Goal: Task Accomplishment & Management: Complete application form

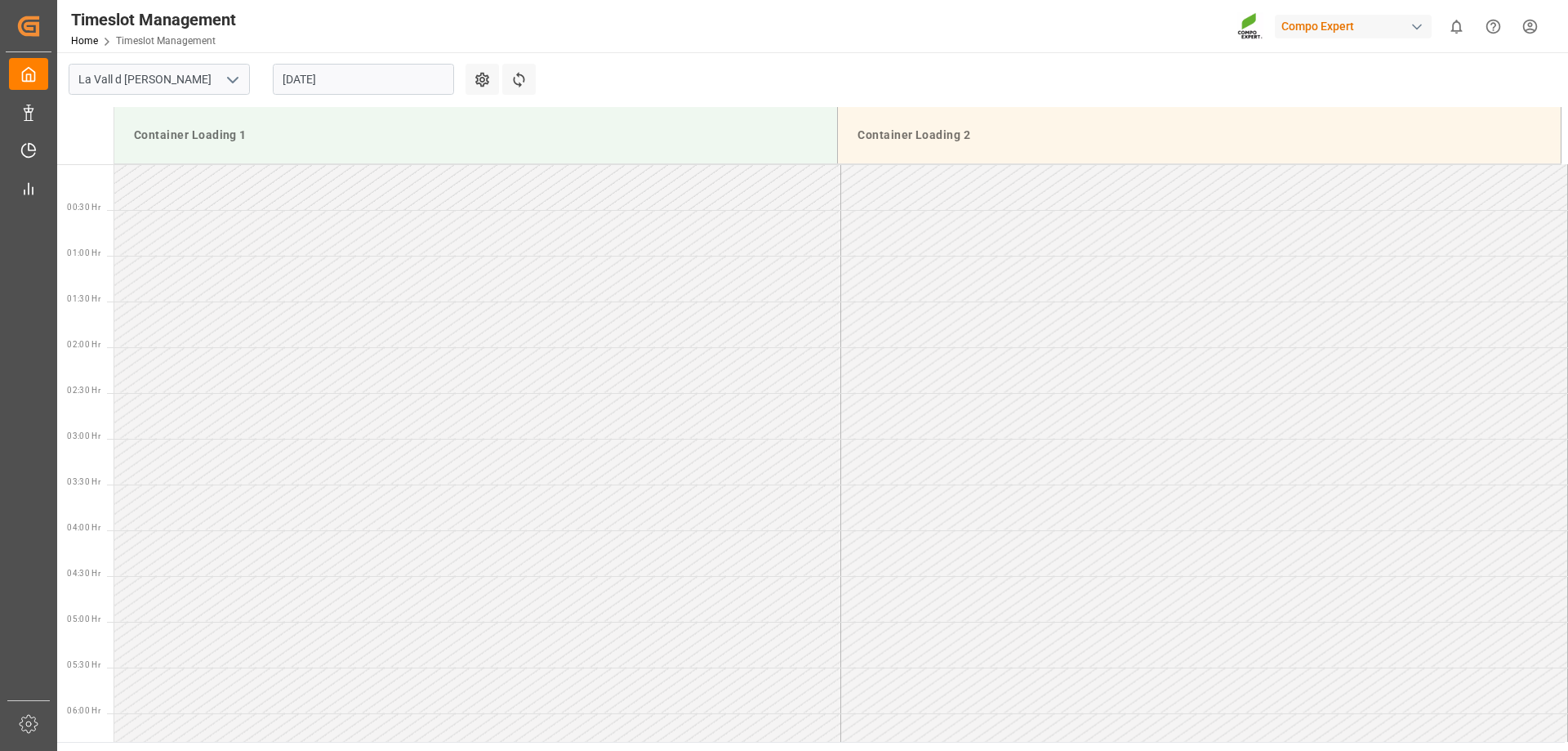
scroll to position [1362, 0]
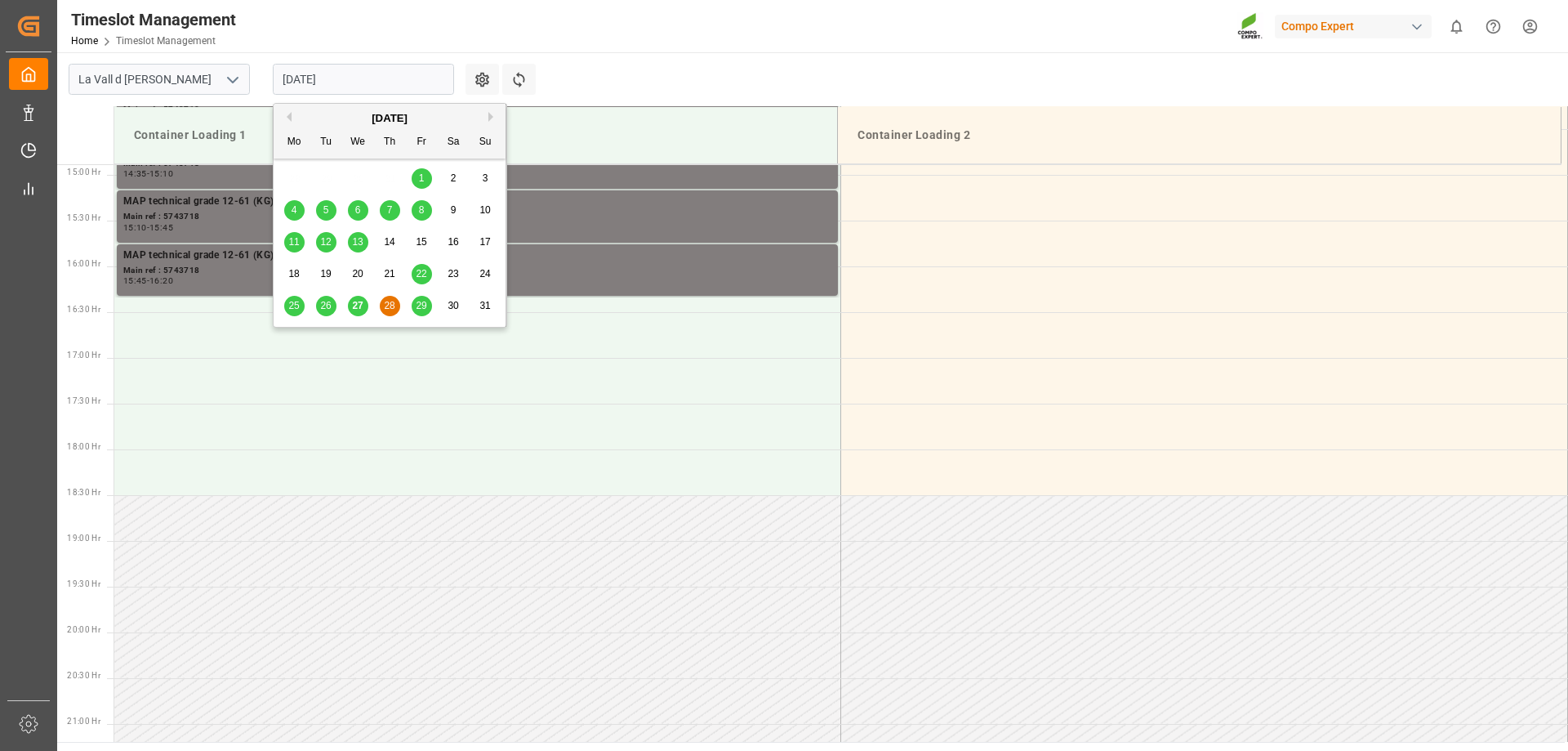
click at [335, 71] on input "28.08.2025" at bounding box center [363, 79] width 181 height 31
click at [412, 305] on div "29" at bounding box center [422, 306] width 21 height 20
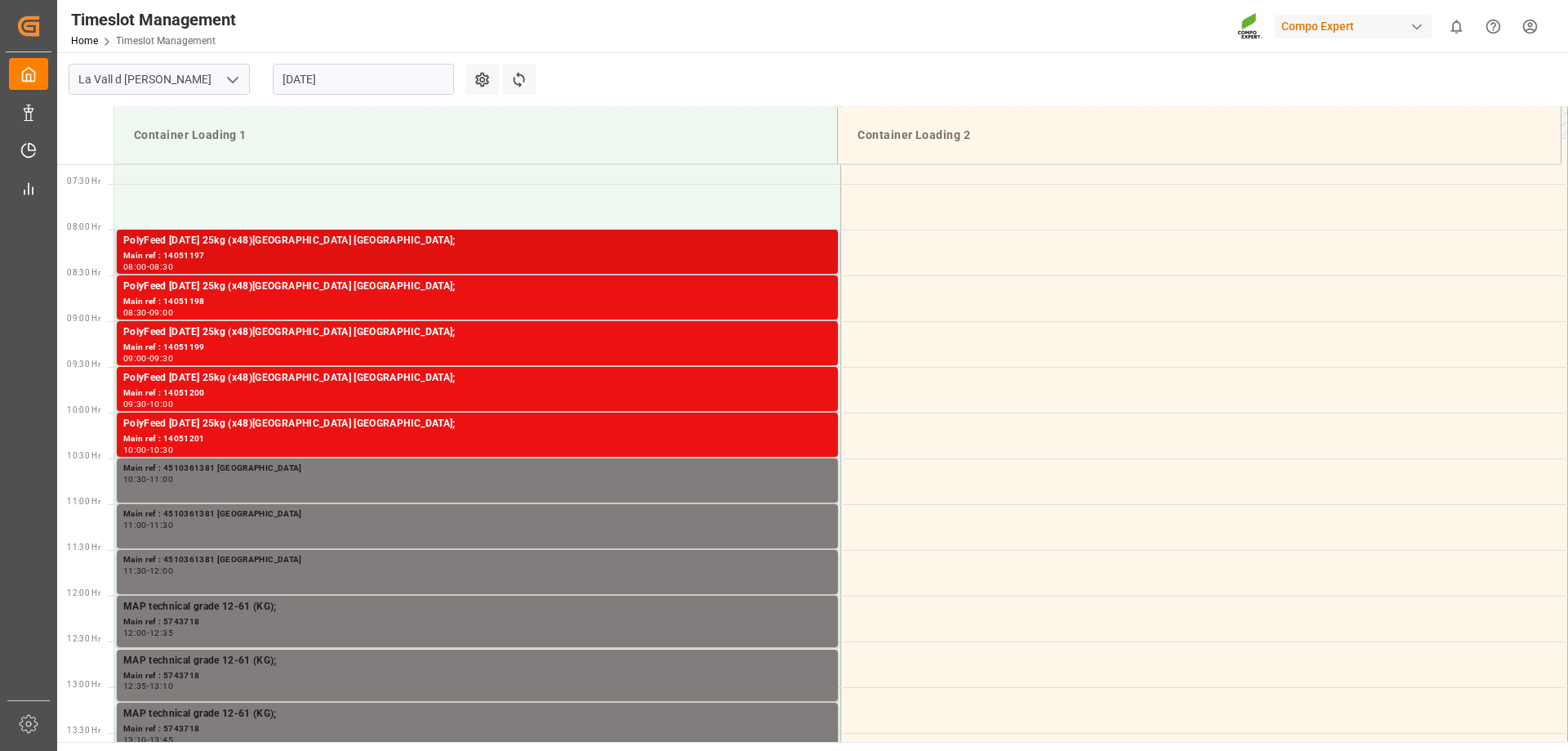
scroll to position [545, 0]
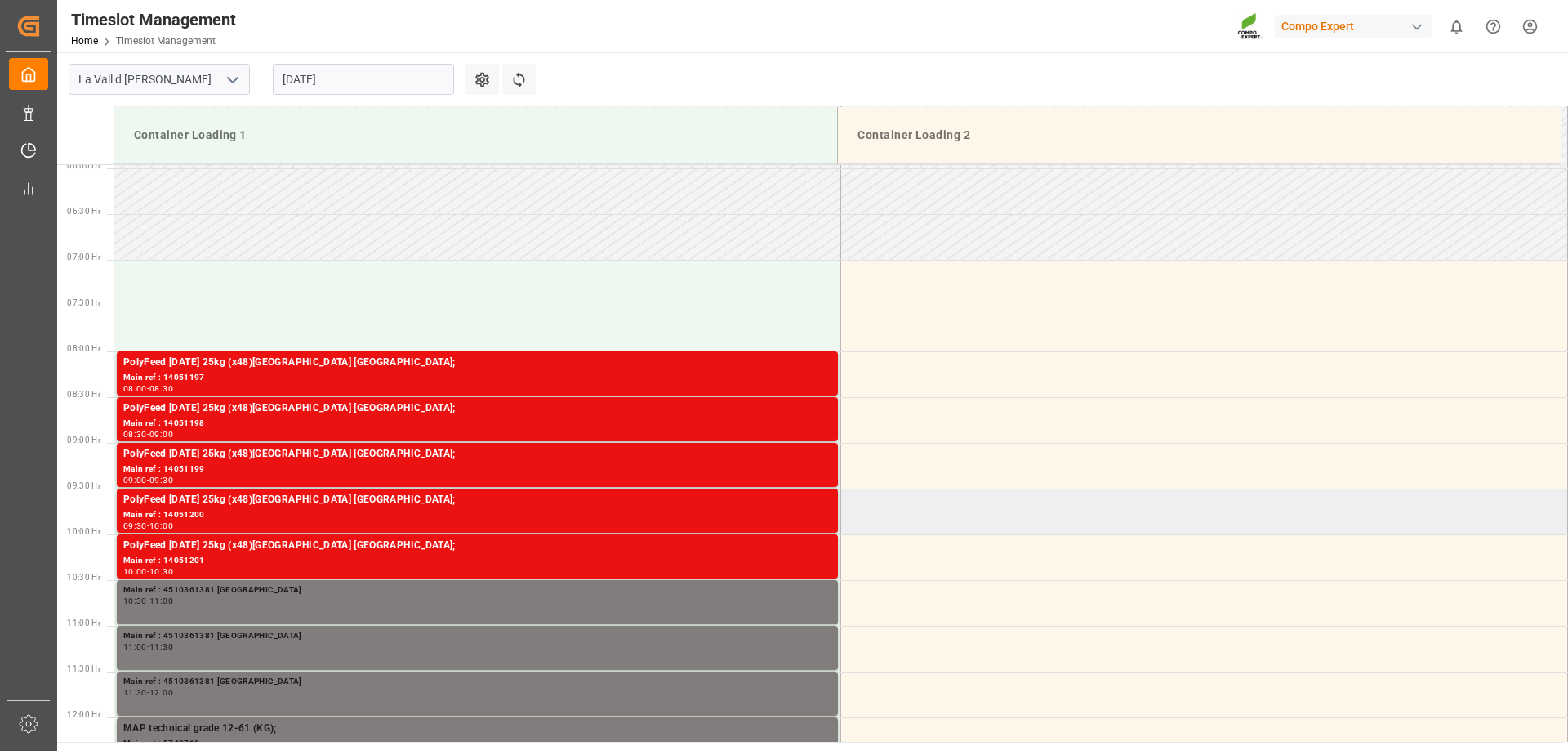
click at [868, 499] on td at bounding box center [1205, 511] width 727 height 46
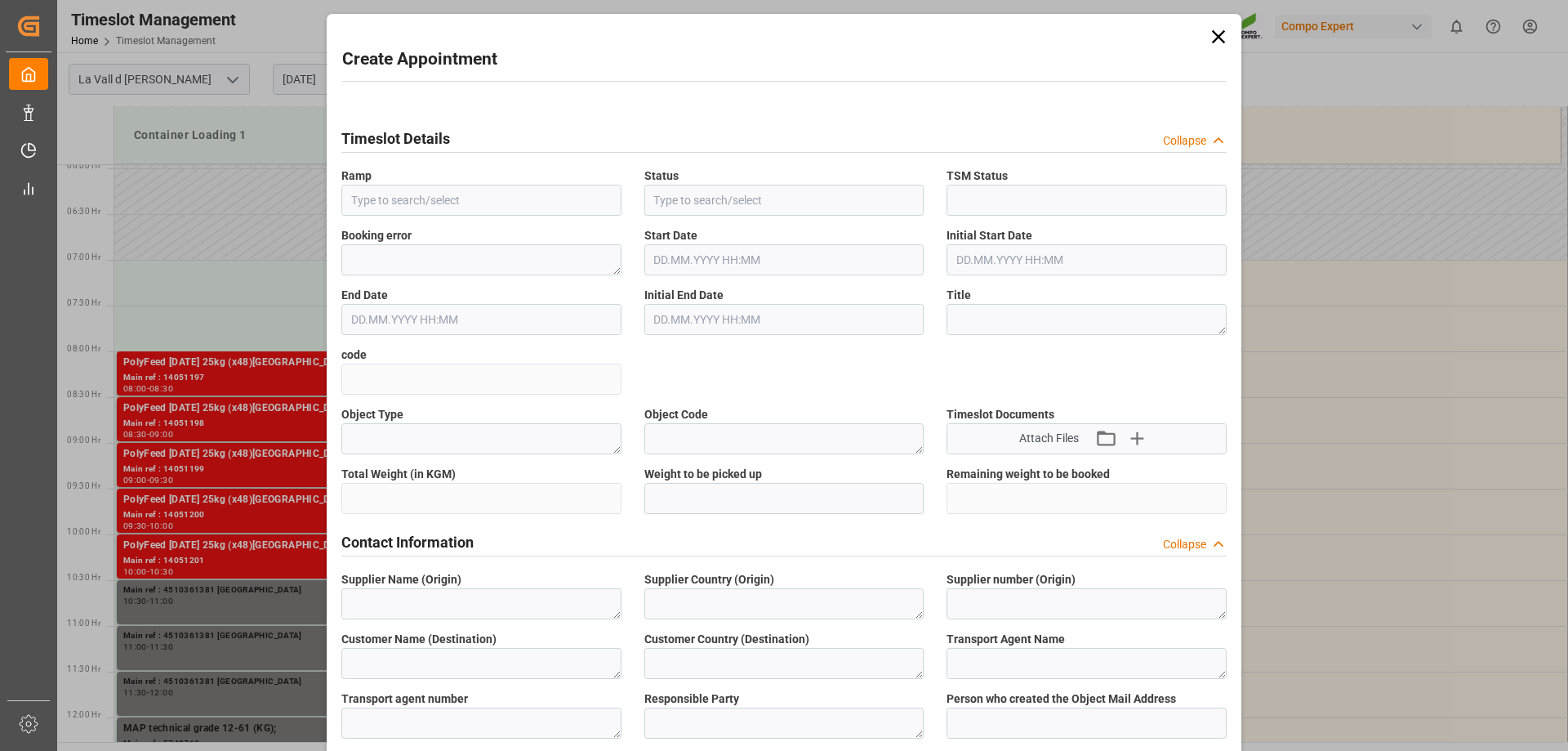
type input "Container Loading 2"
type input "Booked"
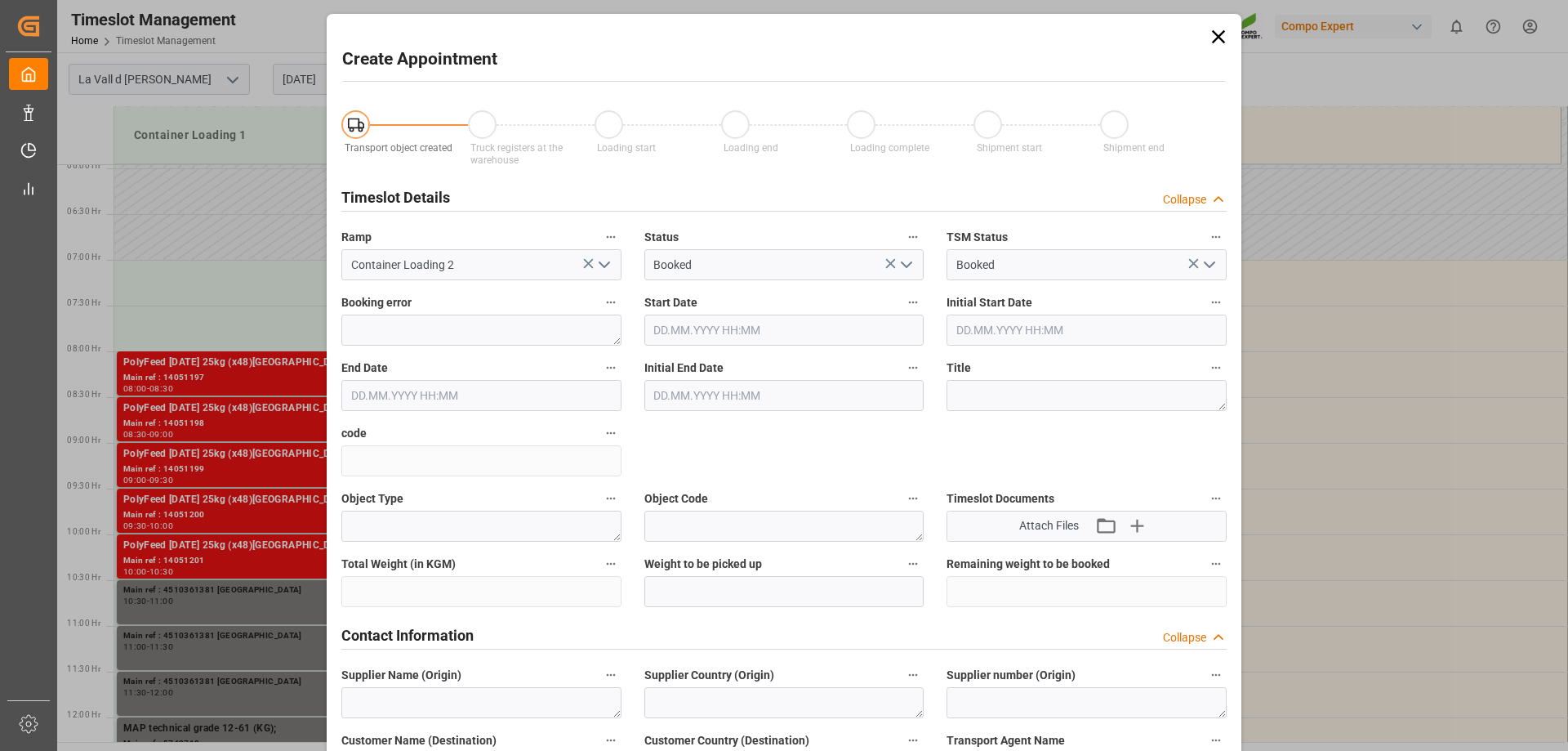
type input "[DATE] 09:30"
type input "[DATE] 10:00"
click at [1223, 37] on icon at bounding box center [1218, 36] width 23 height 23
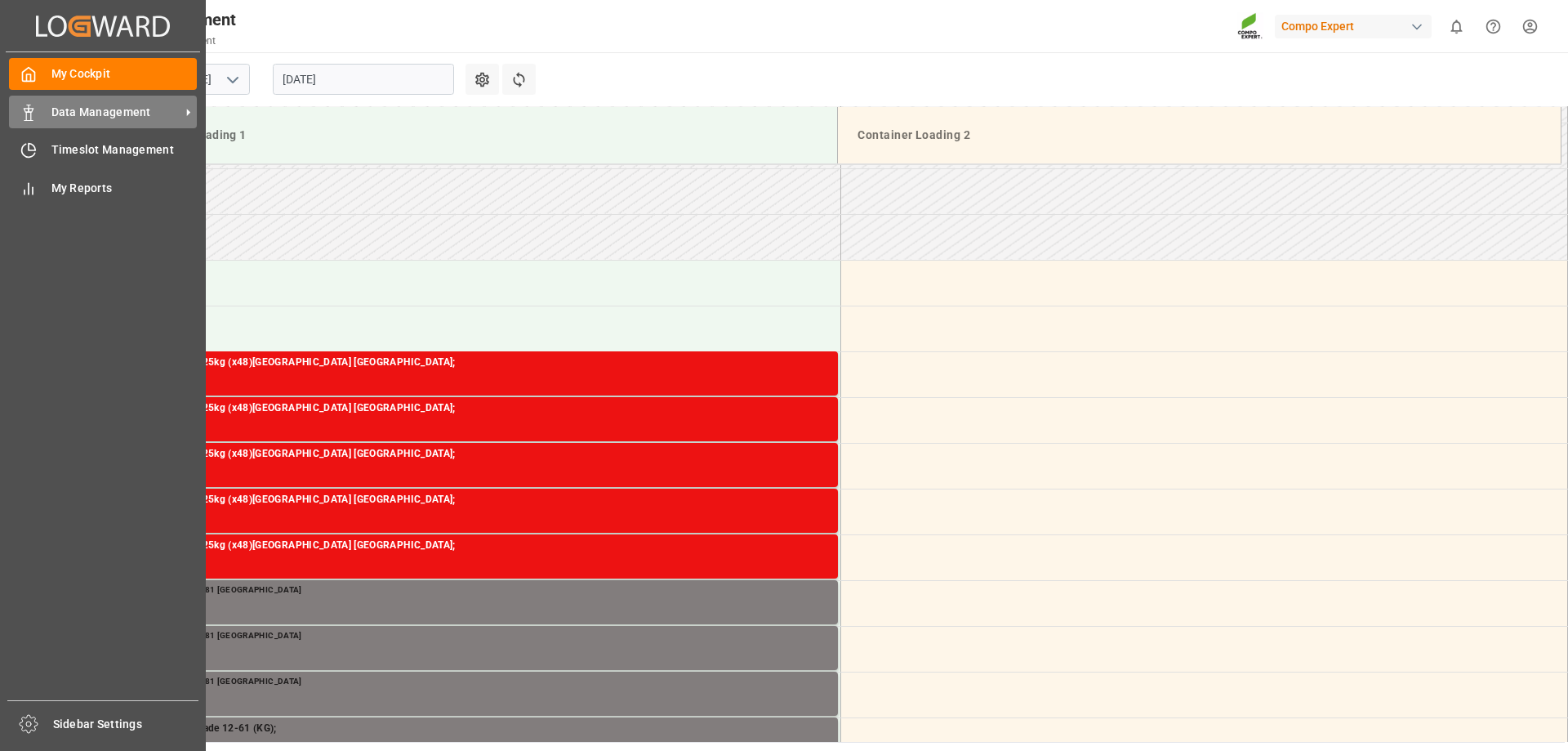
click at [44, 117] on div "Data Management Data Management" at bounding box center [103, 112] width 188 height 32
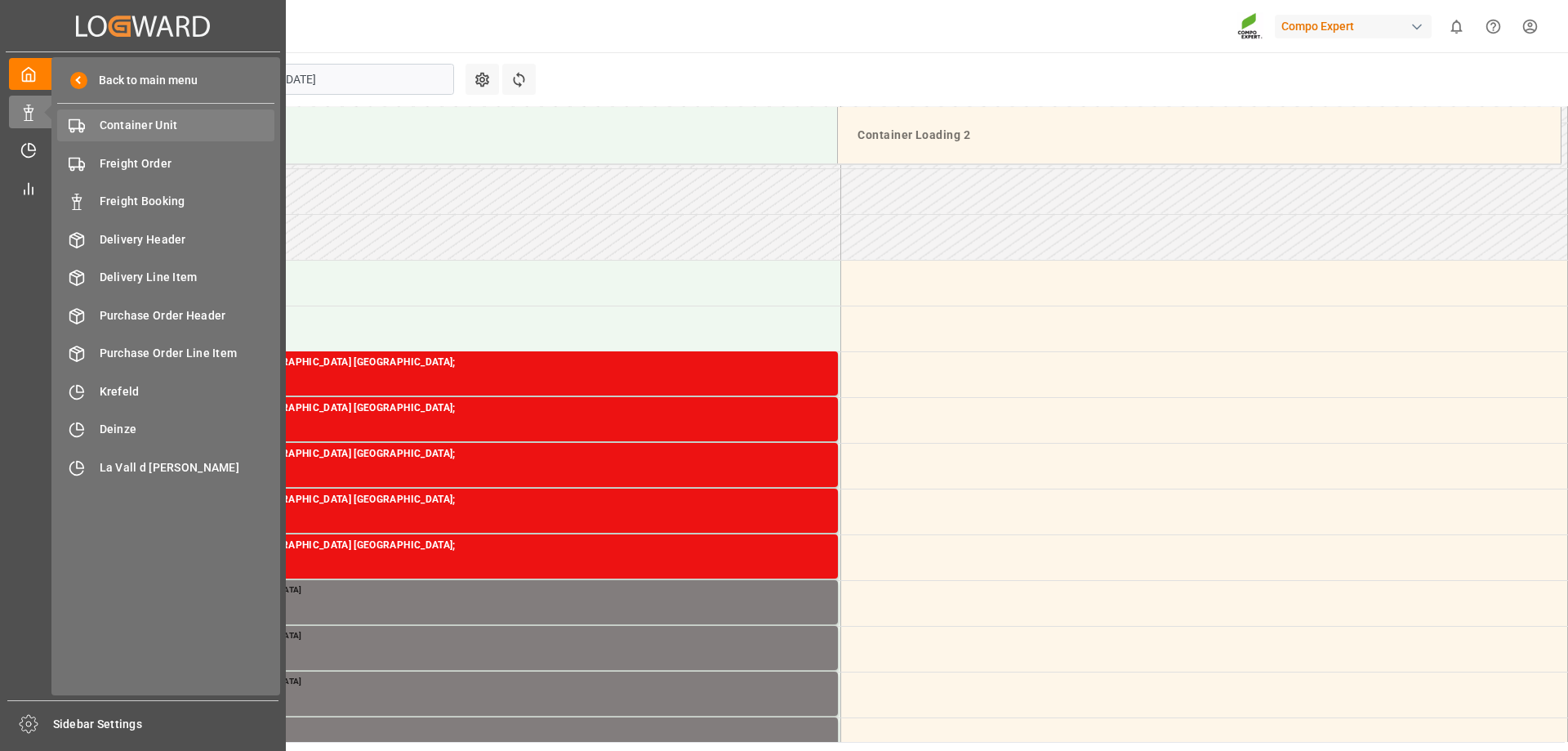
click at [136, 125] on span "Container Unit" at bounding box center [187, 125] width 175 height 18
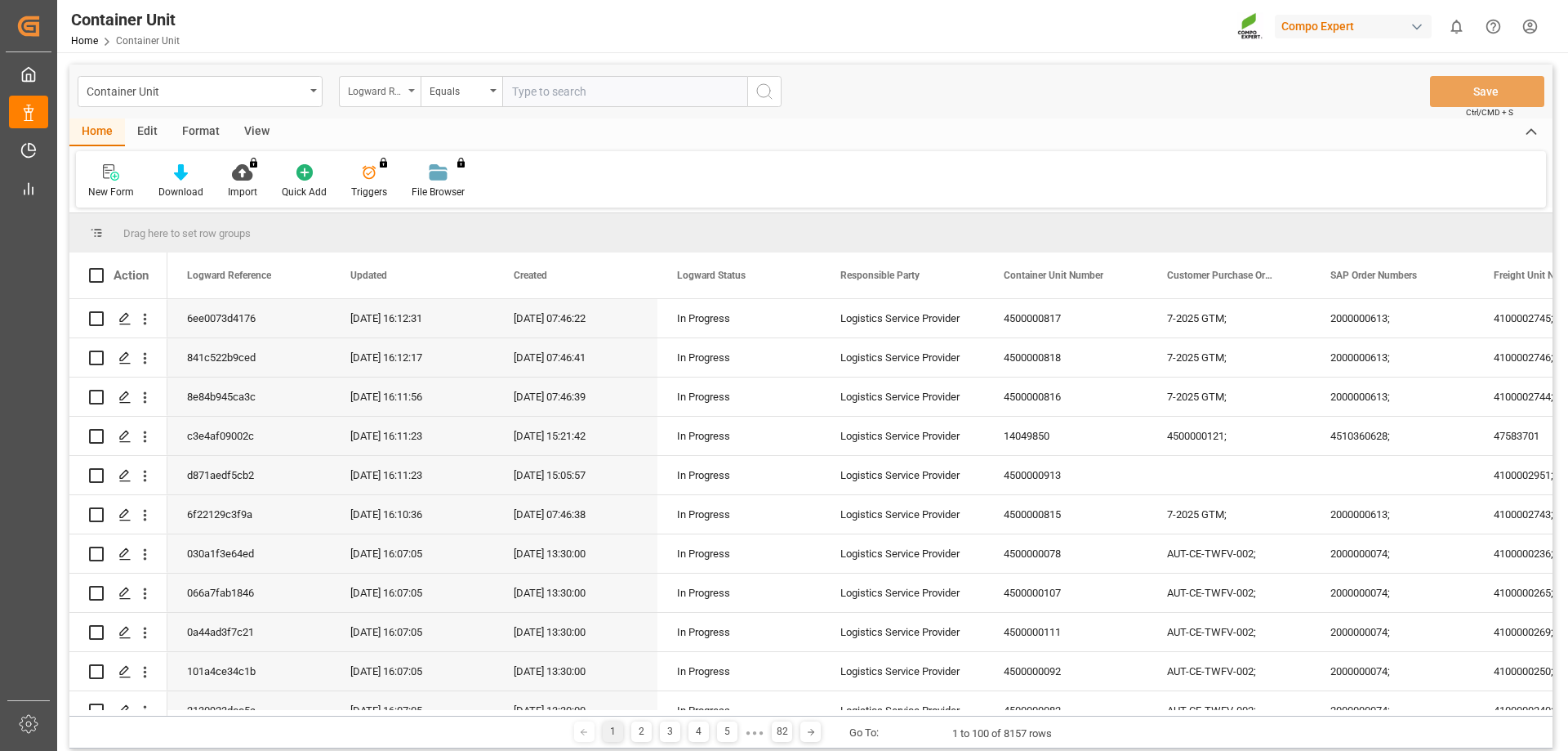
click at [378, 87] on div "Logward Reference" at bounding box center [376, 89] width 56 height 19
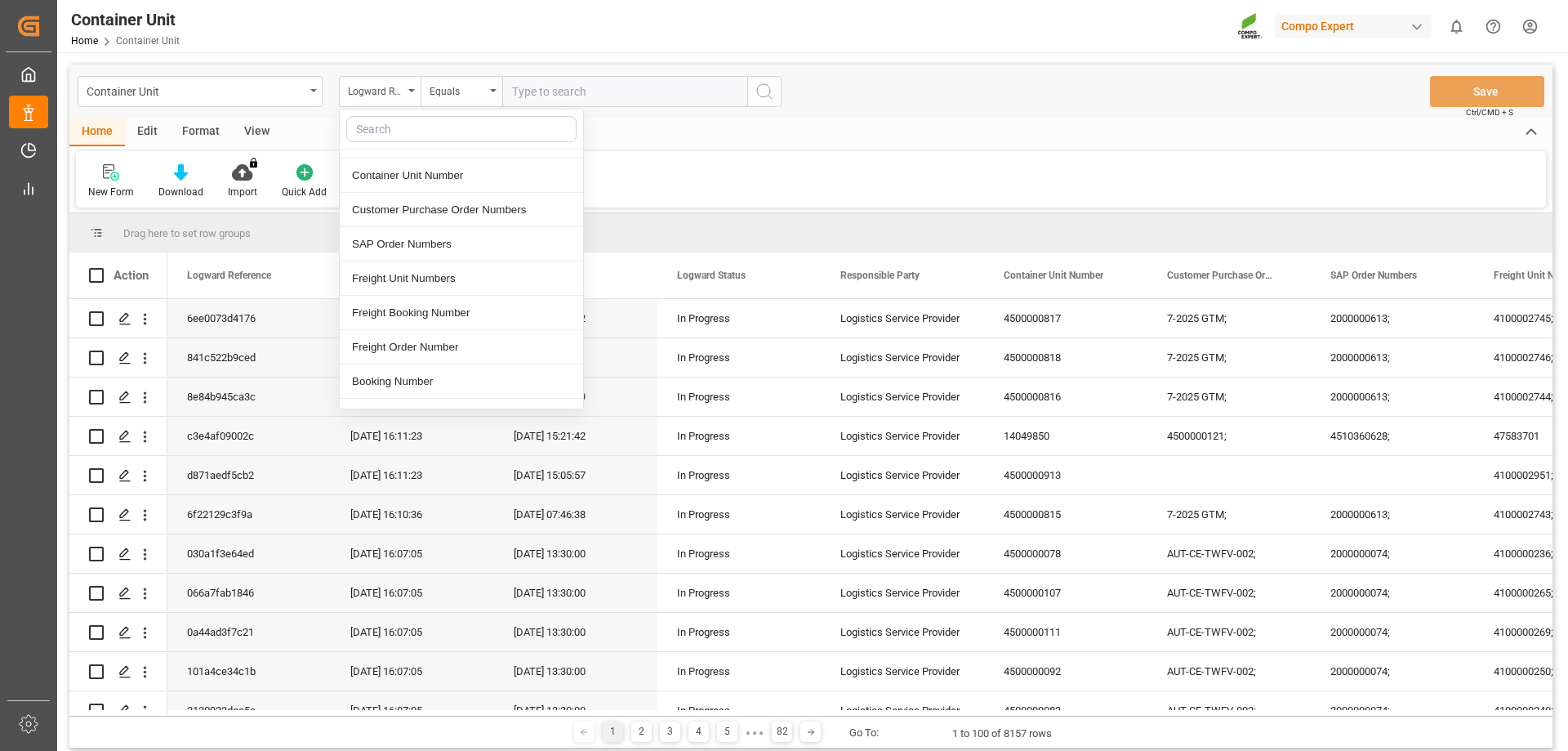
scroll to position [164, 0]
click at [477, 311] on div "Freight Booking Number" at bounding box center [461, 311] width 244 height 34
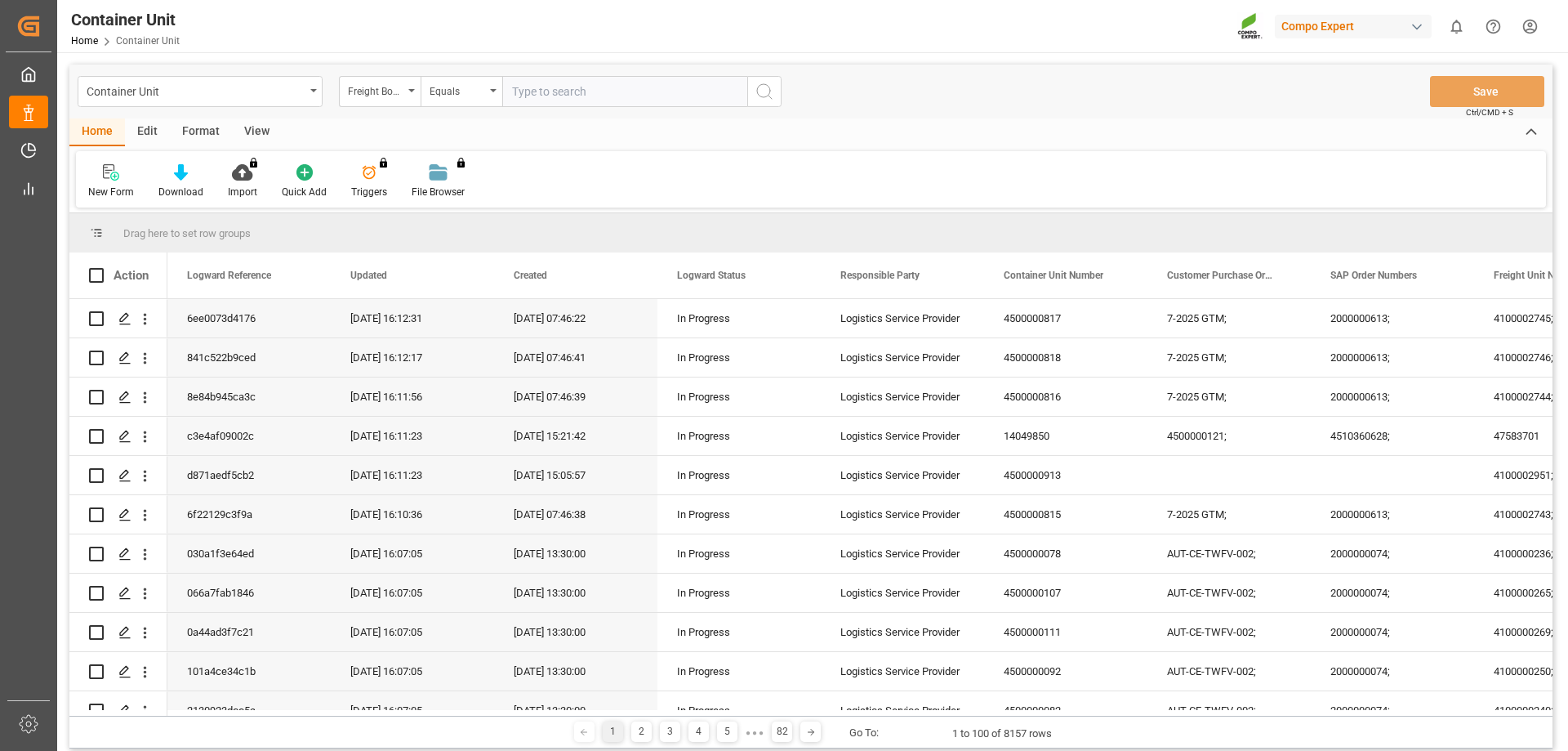
click at [608, 101] on input "text" at bounding box center [624, 92] width 245 height 31
type input "14051524"
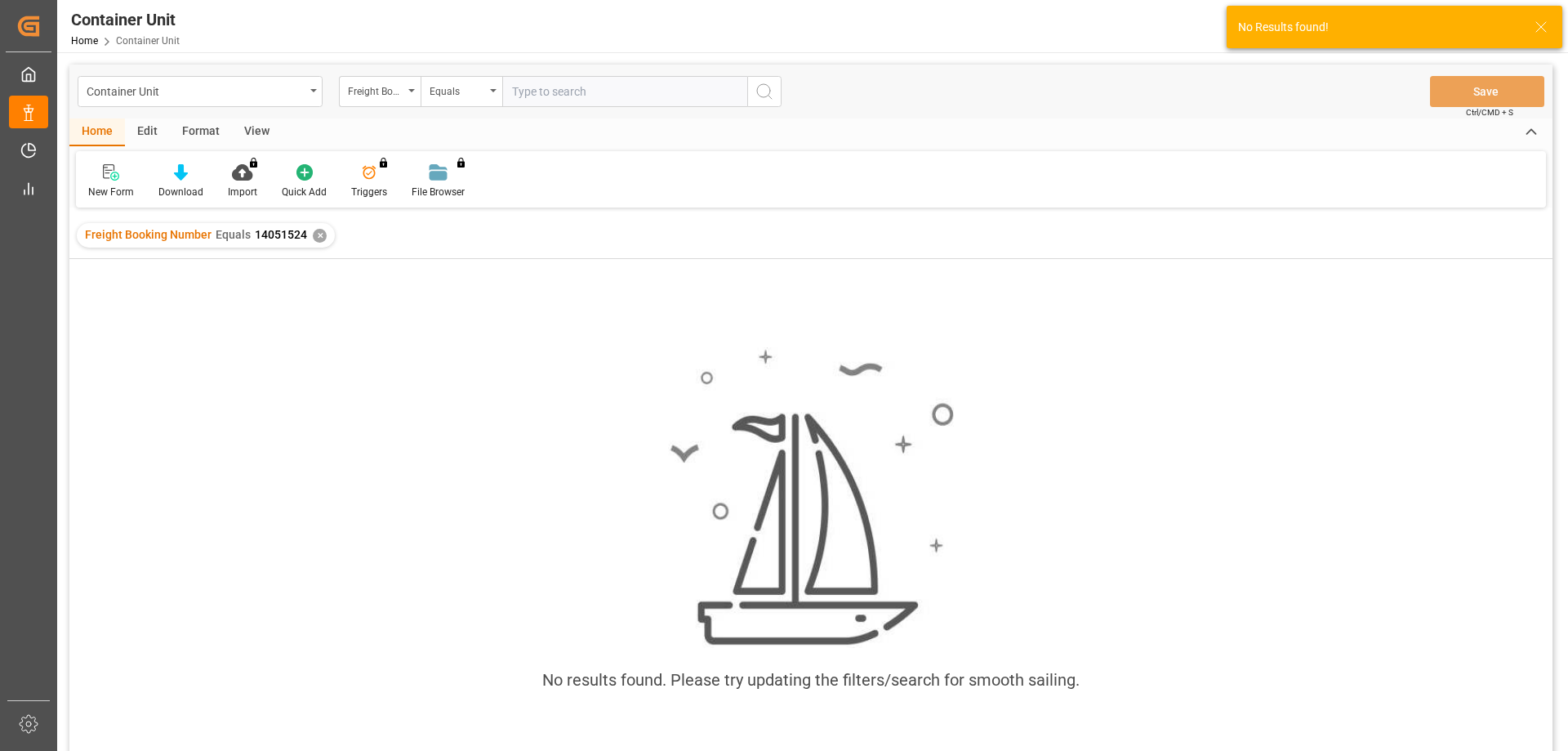
click at [317, 238] on div "✕" at bounding box center [320, 236] width 14 height 14
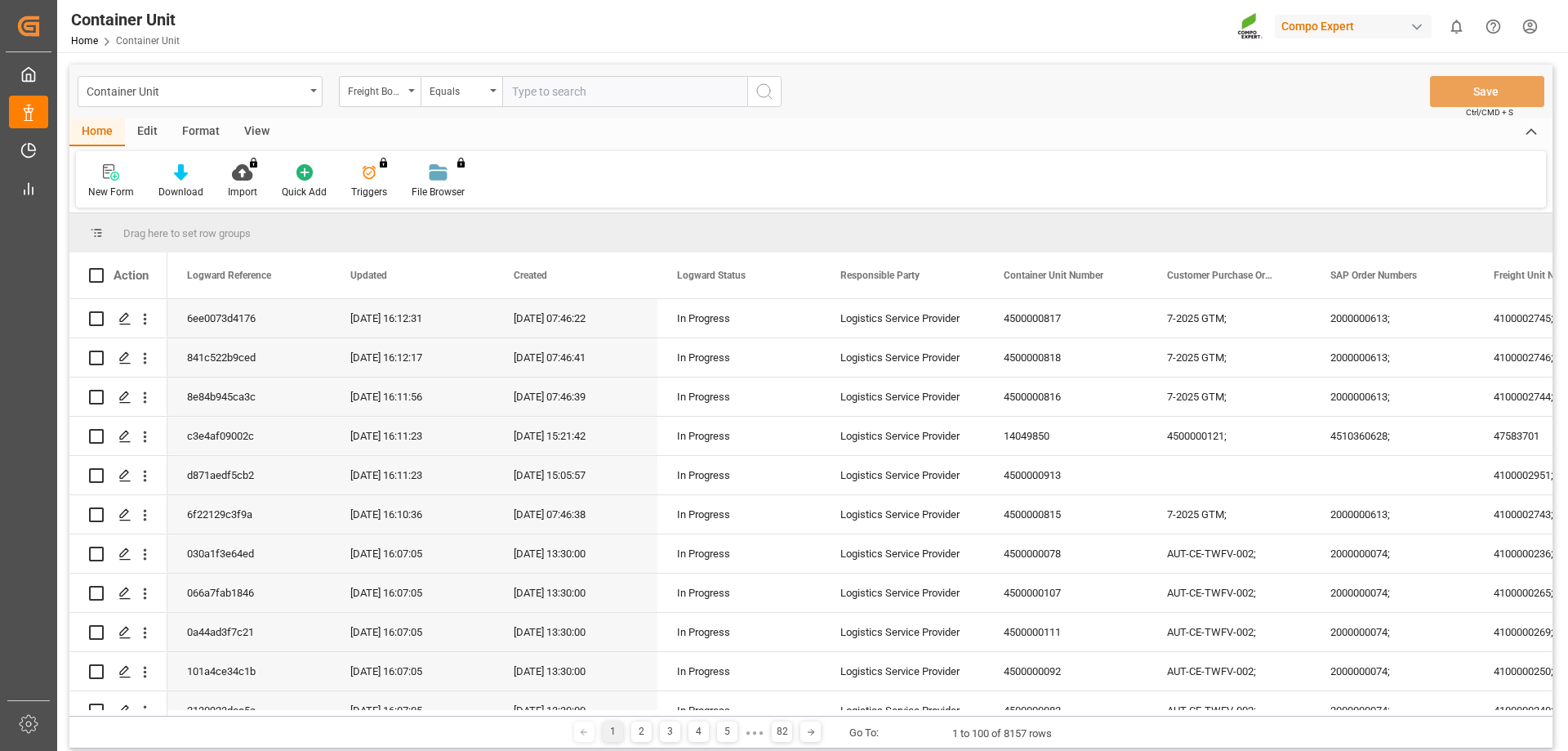
click at [398, 96] on div "Freight Booking Number" at bounding box center [376, 89] width 56 height 19
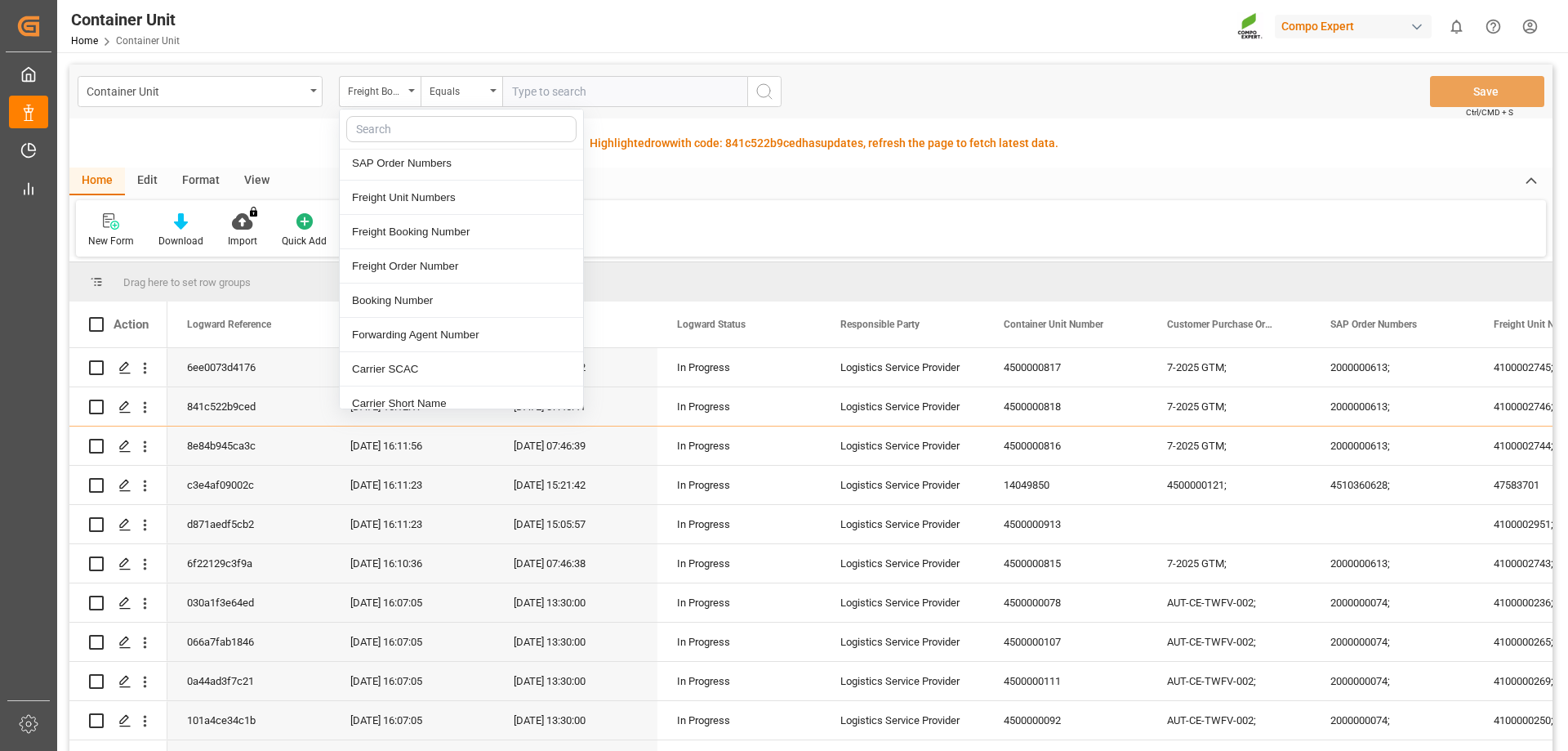
scroll to position [245, 0]
click at [449, 269] on div "Freight Order Number" at bounding box center [461, 264] width 244 height 34
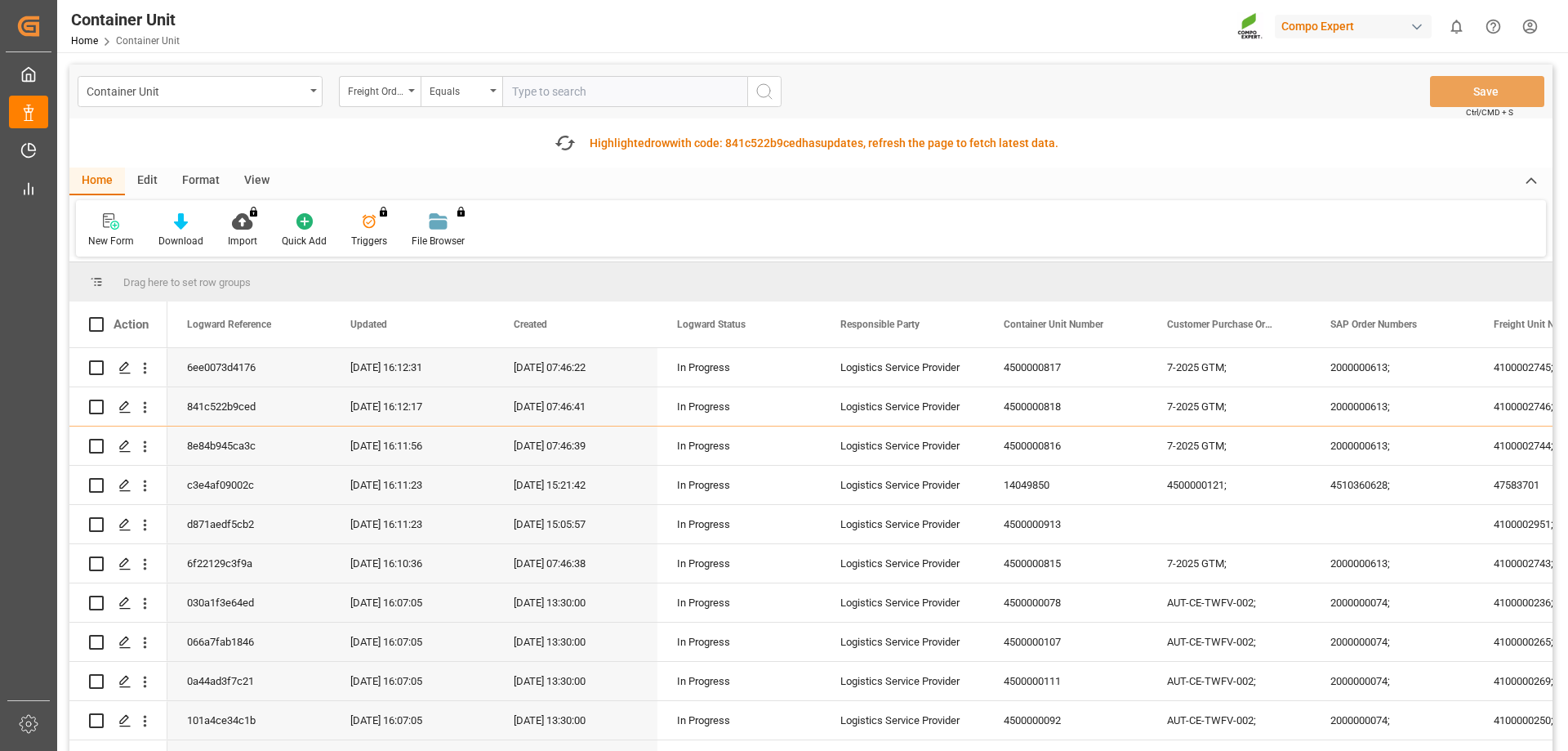
click at [589, 85] on input "text" at bounding box center [624, 92] width 245 height 31
type input "14051524"
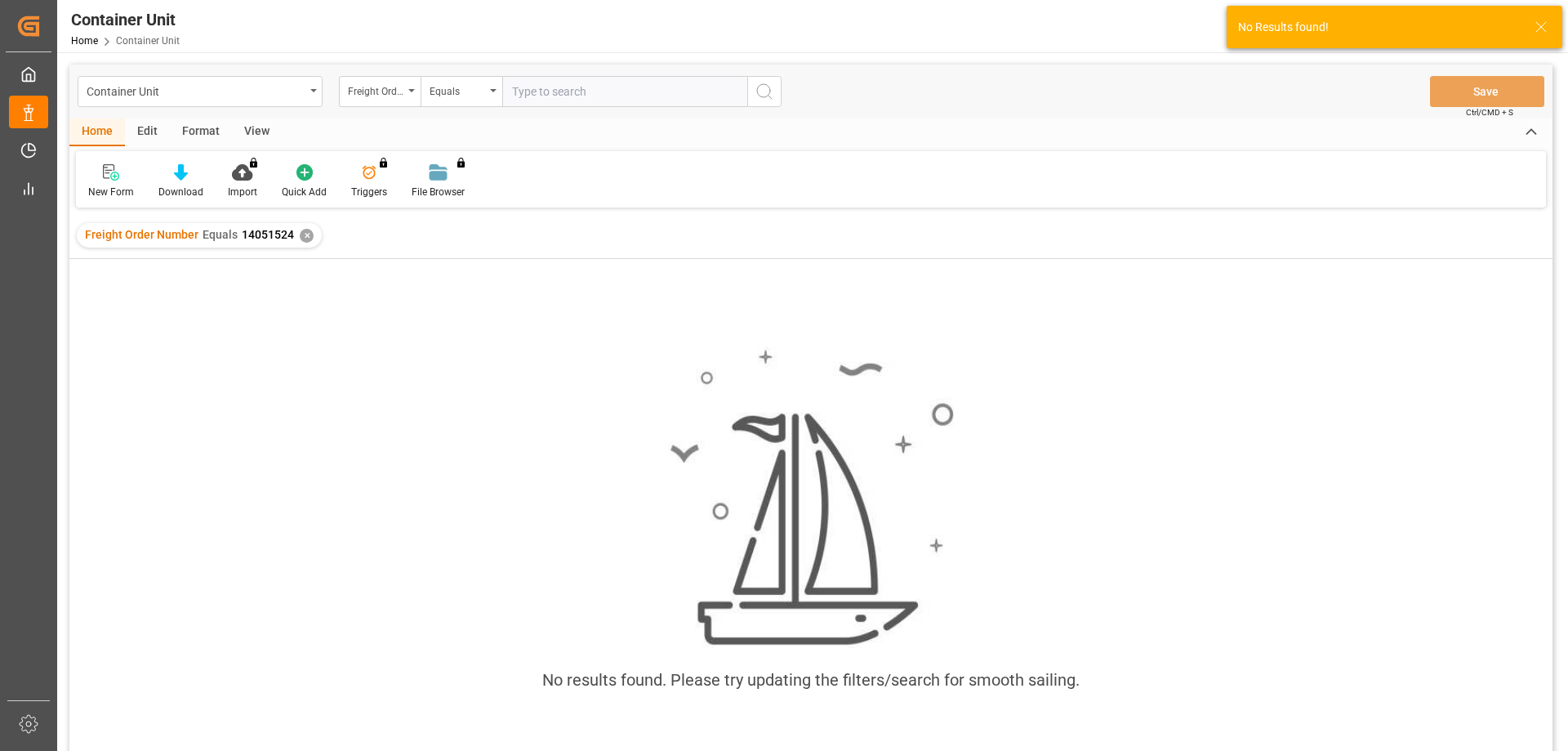
click at [303, 237] on div "✕" at bounding box center [306, 236] width 14 height 14
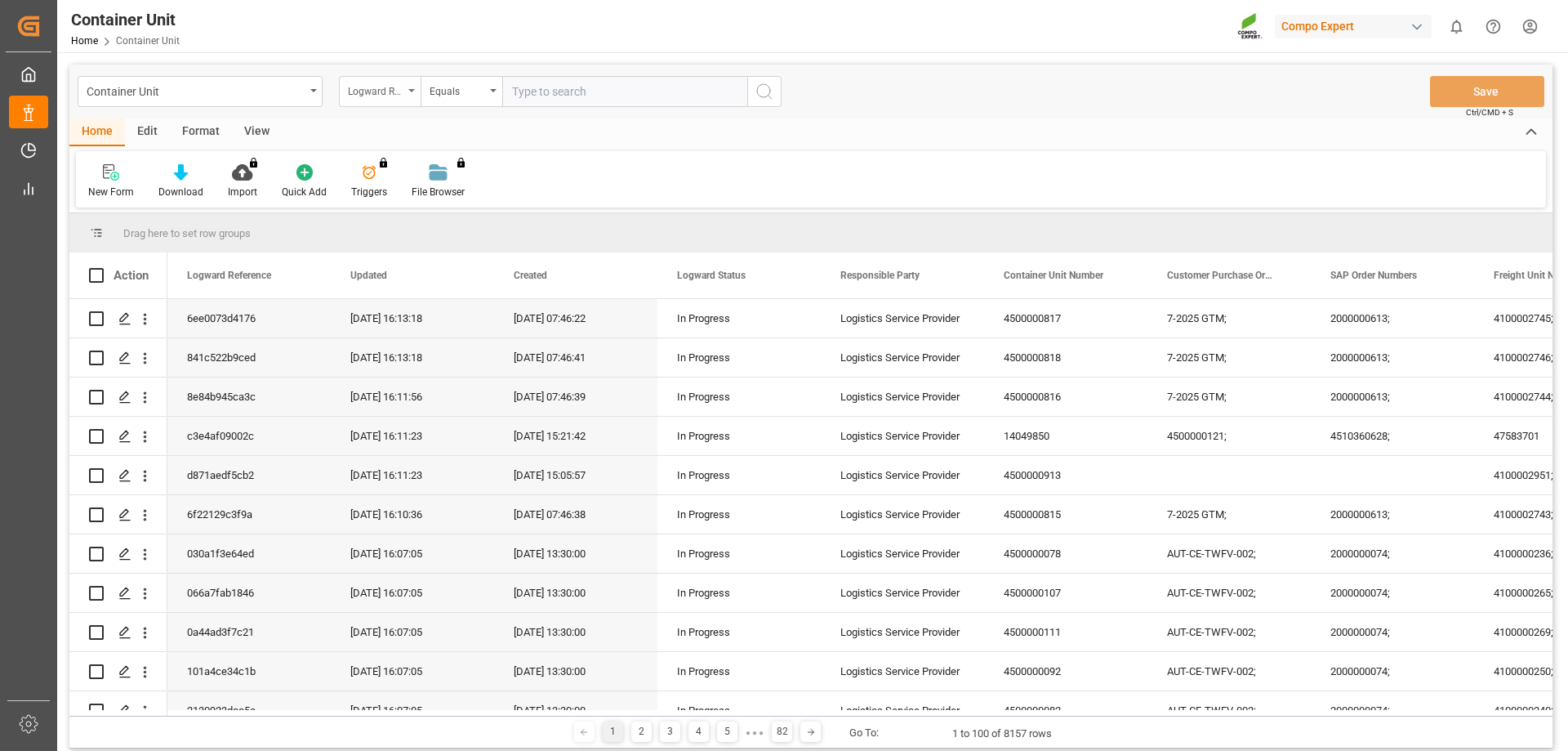
click at [359, 92] on div "Logward Reference" at bounding box center [376, 89] width 56 height 19
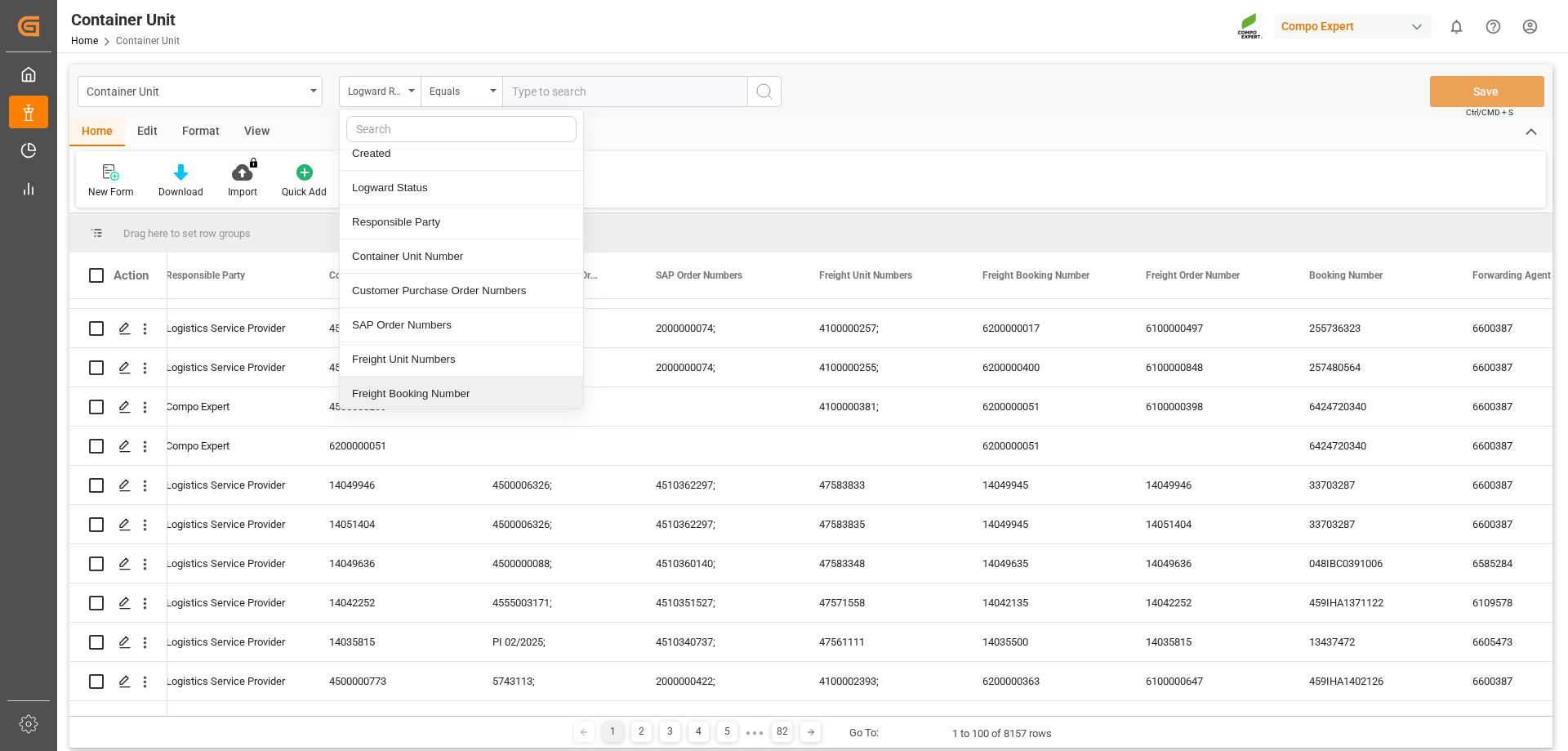
click at [412, 390] on div "Freight Booking Number" at bounding box center [461, 394] width 244 height 34
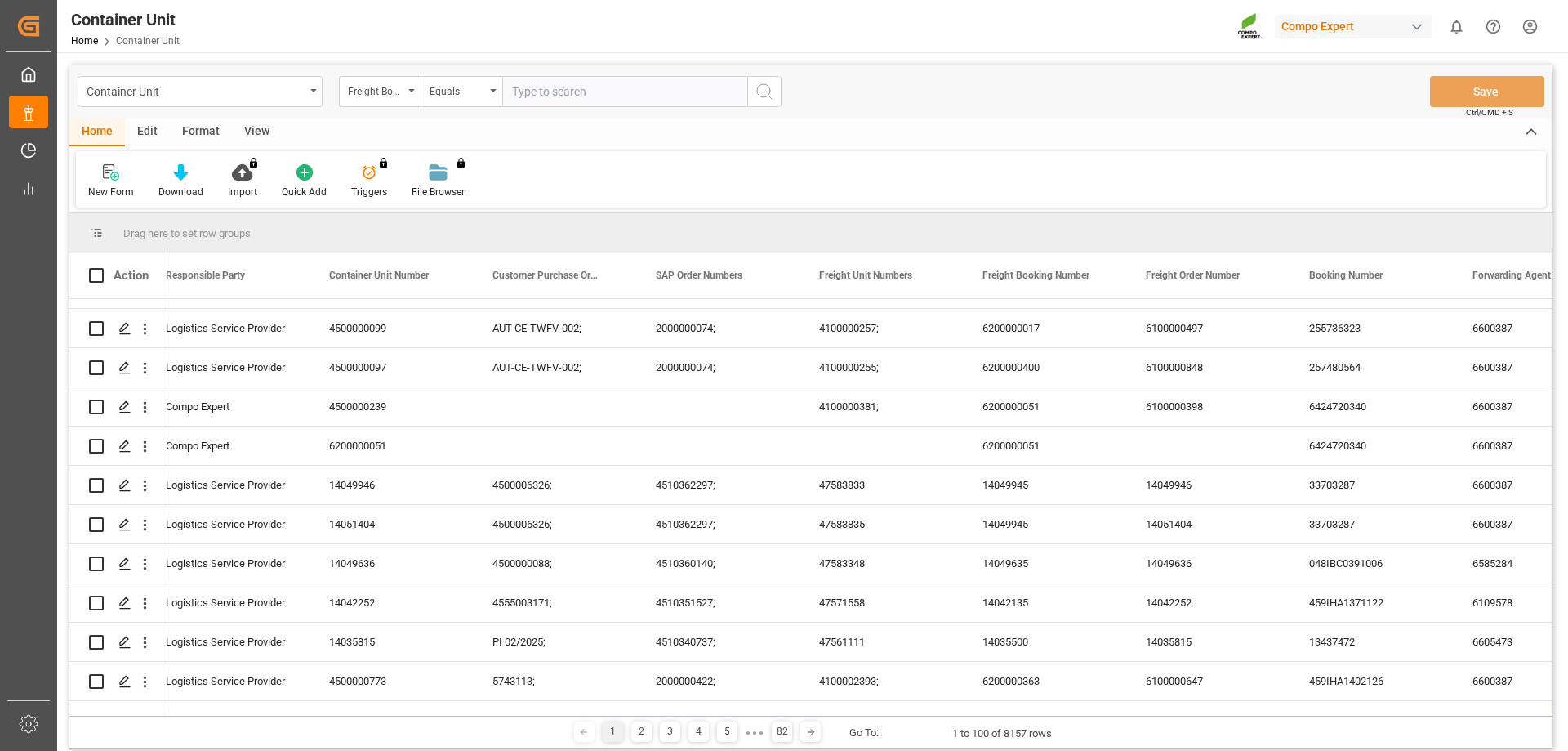
click at [524, 89] on input "text" at bounding box center [624, 92] width 245 height 31
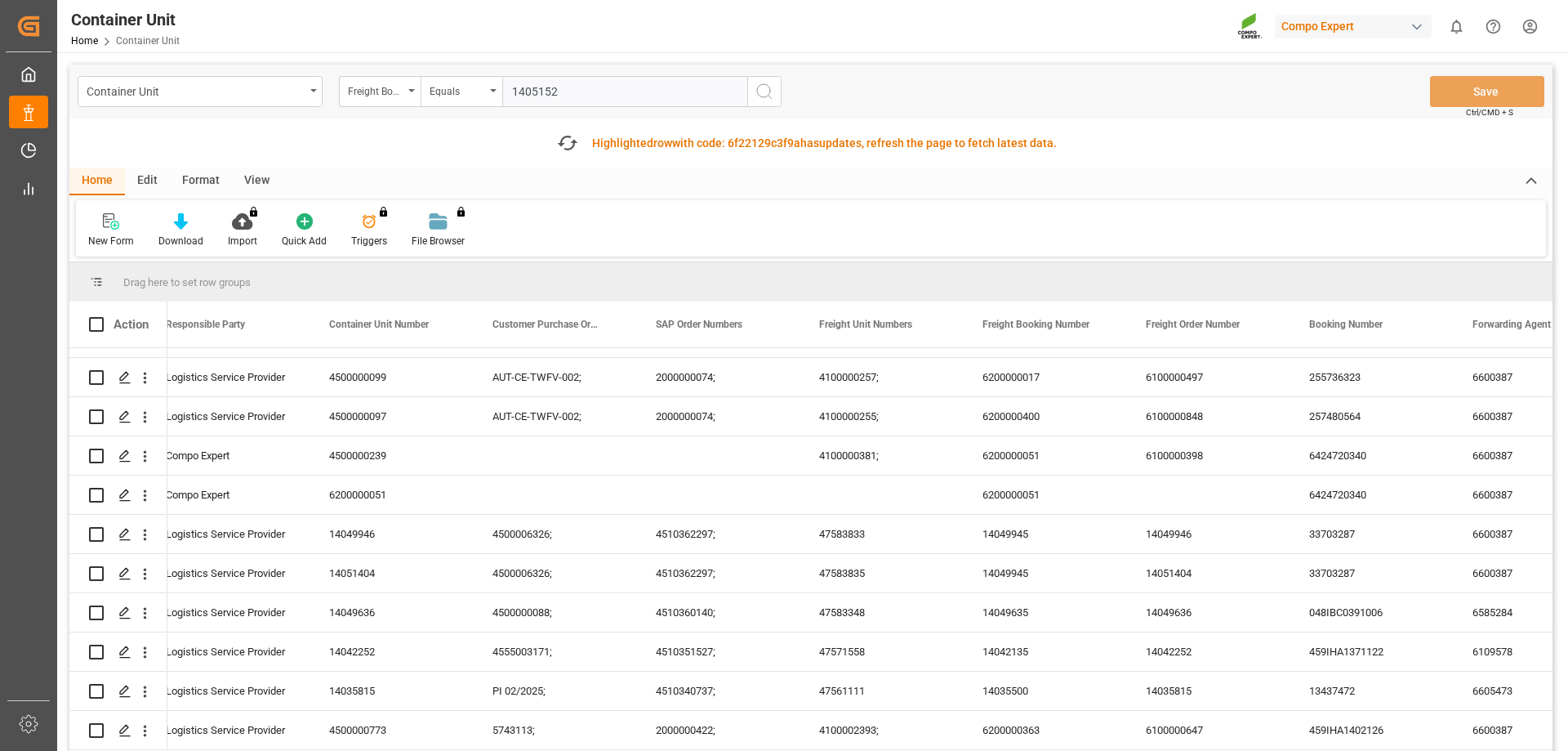
type input "14051524"
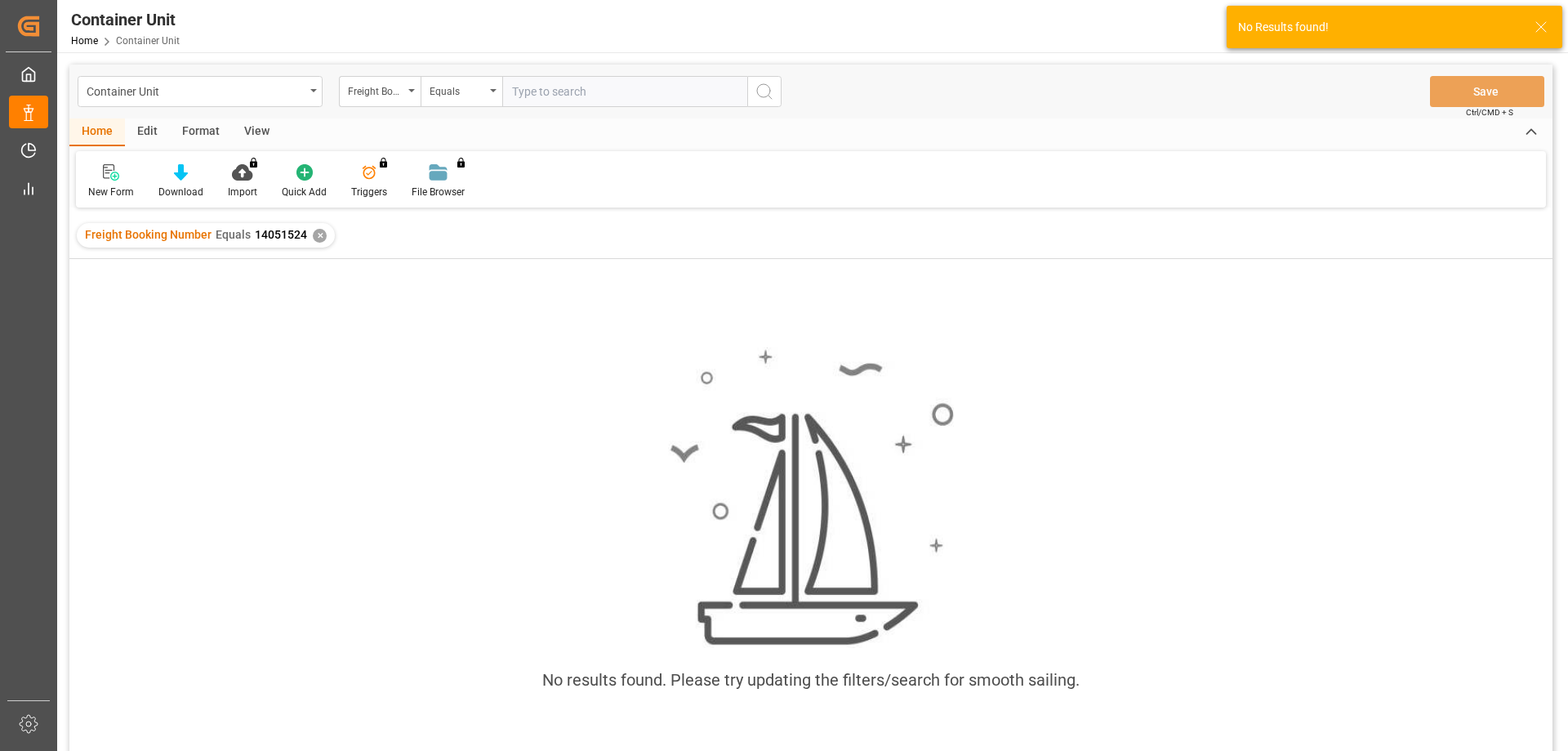
click at [313, 237] on div "✕" at bounding box center [320, 236] width 14 height 14
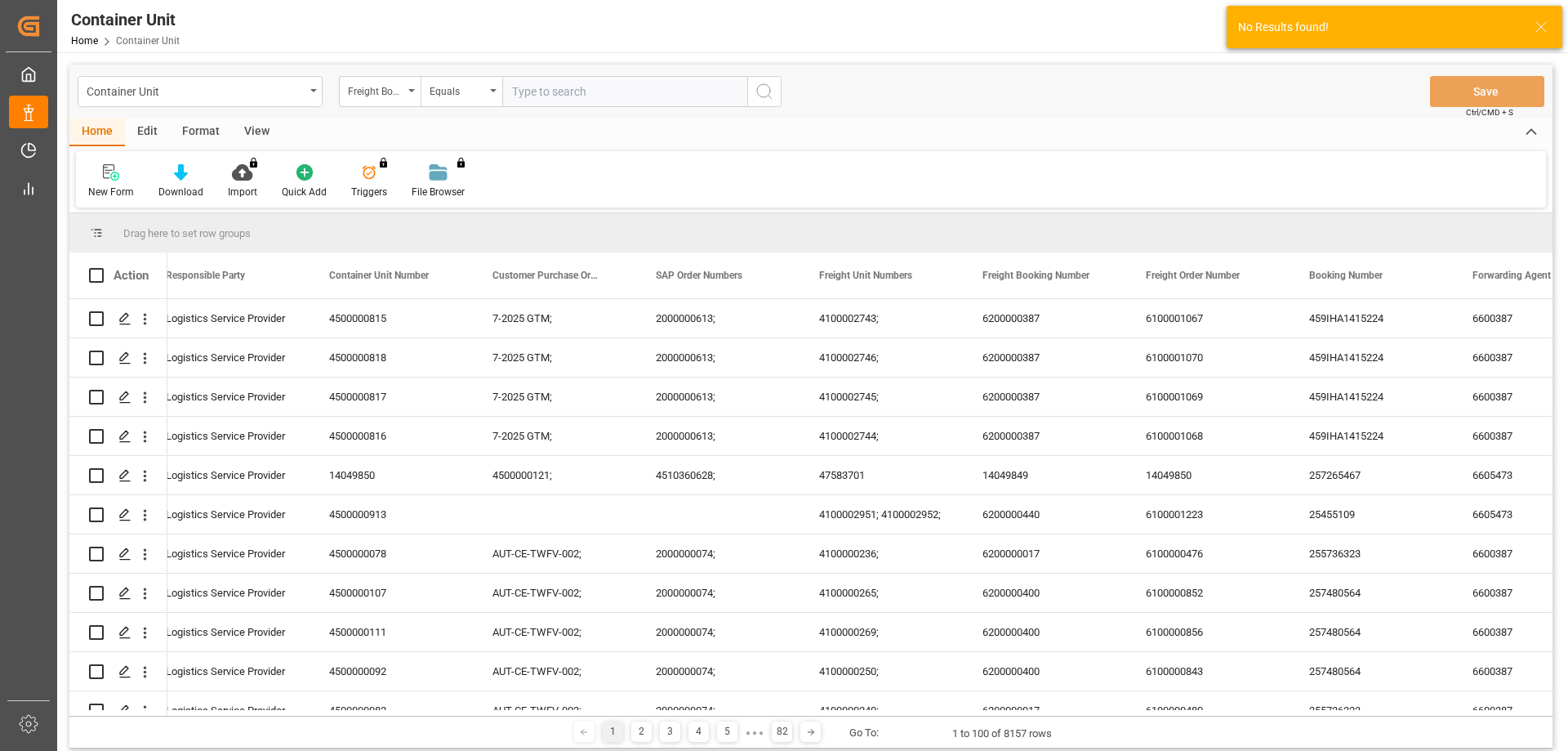
click at [388, 89] on div "Freight Booking Number" at bounding box center [376, 89] width 56 height 19
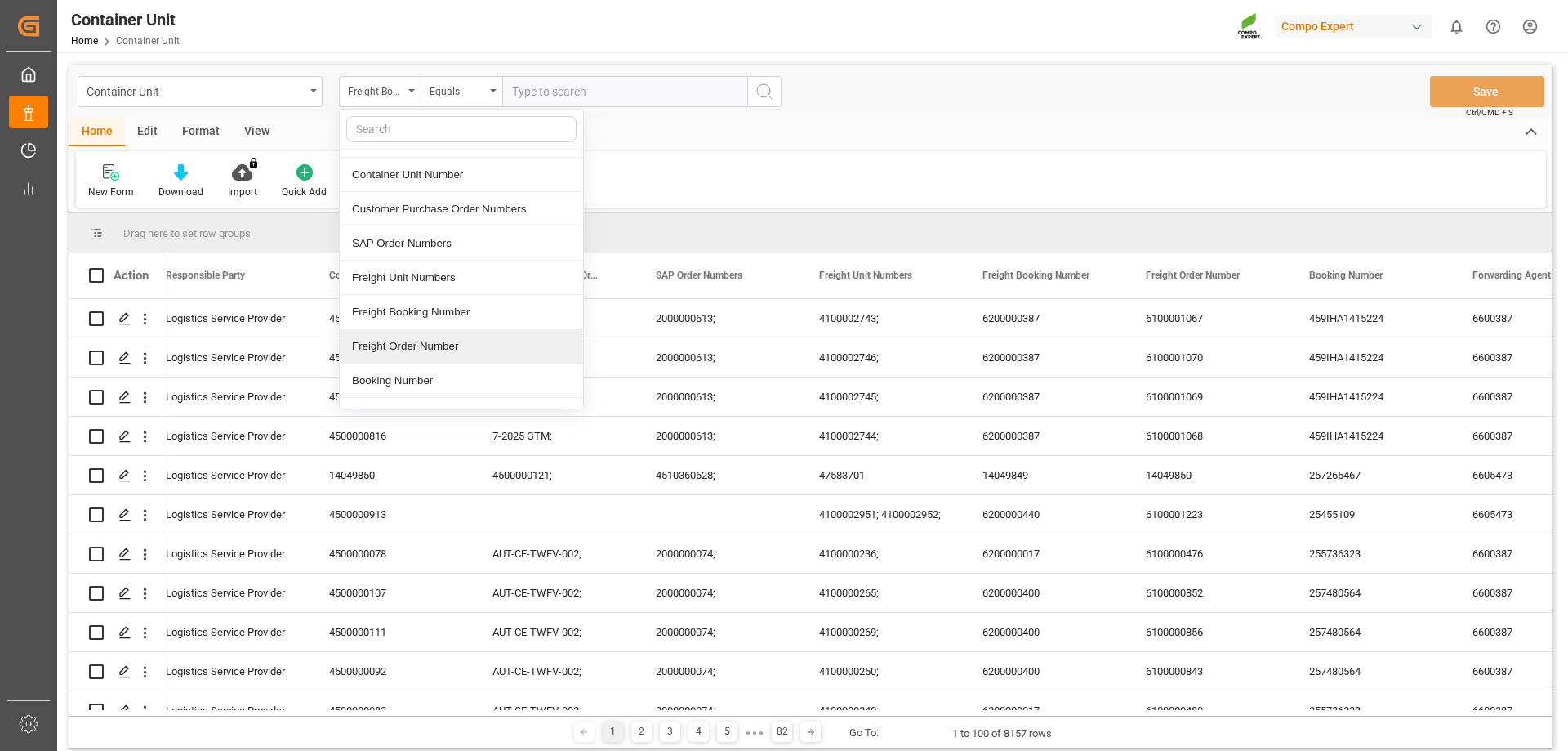
click at [450, 347] on div "Freight Order Number" at bounding box center [461, 346] width 244 height 34
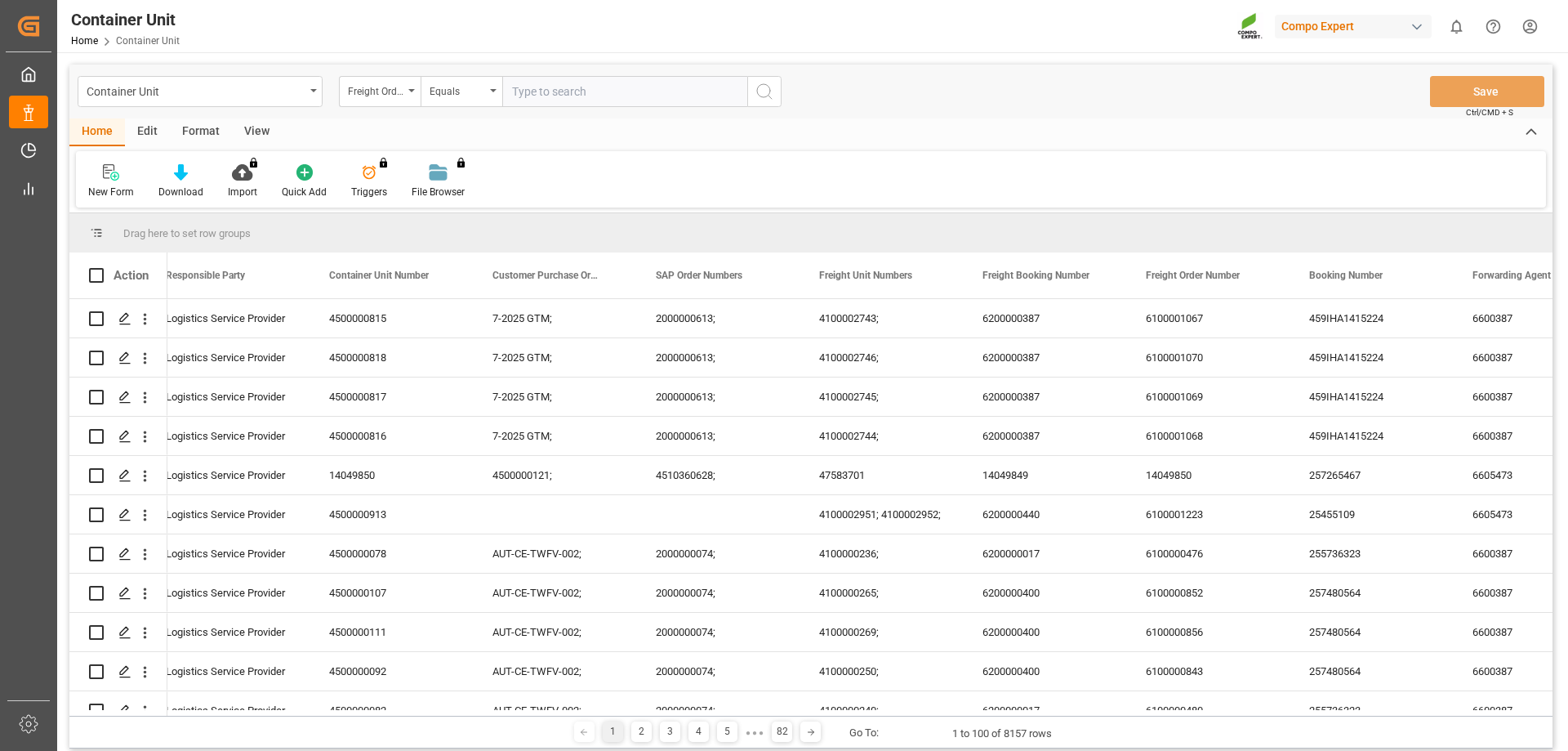
click at [539, 90] on input "text" at bounding box center [624, 92] width 245 height 31
type input "14051525"
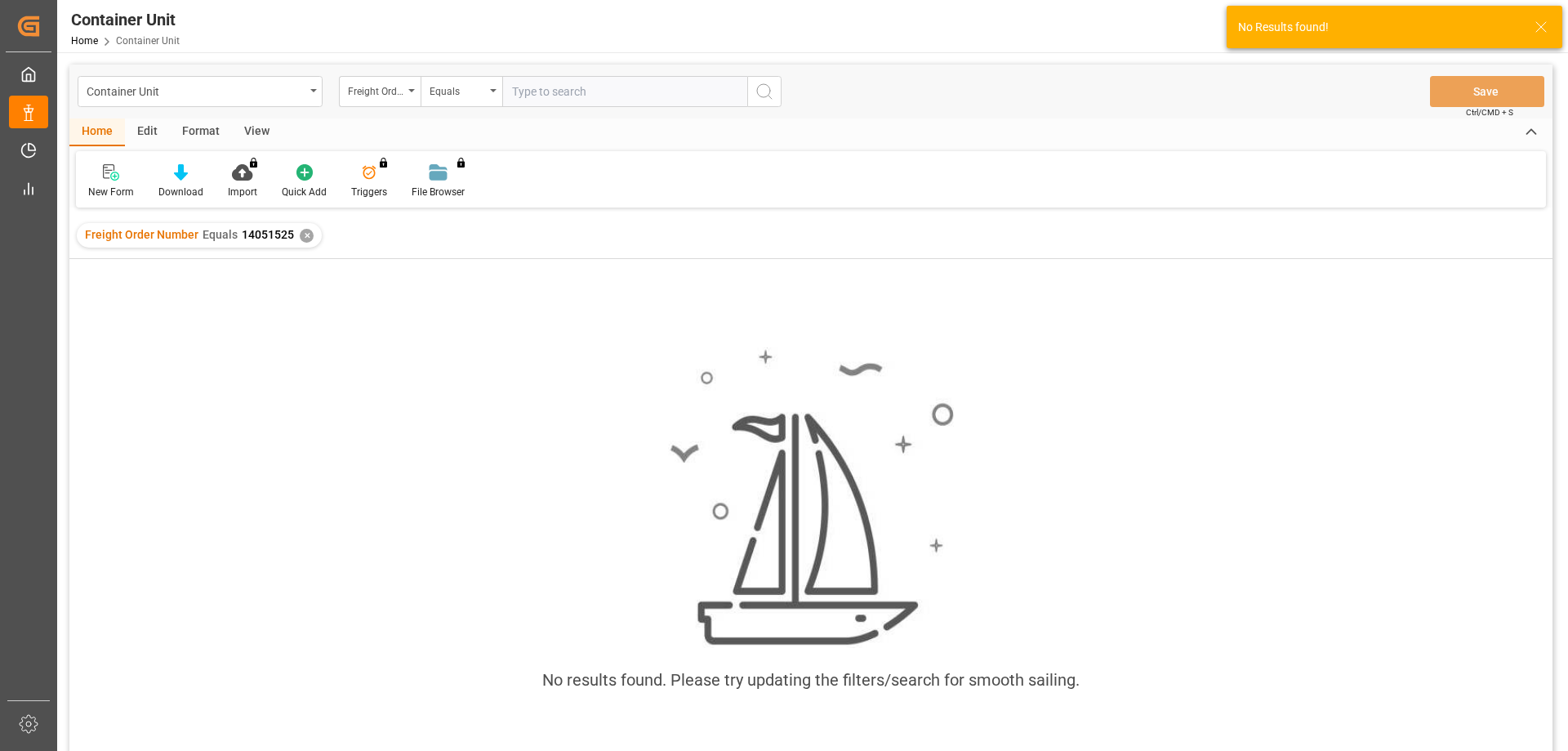
click at [300, 231] on div "✕" at bounding box center [306, 236] width 14 height 14
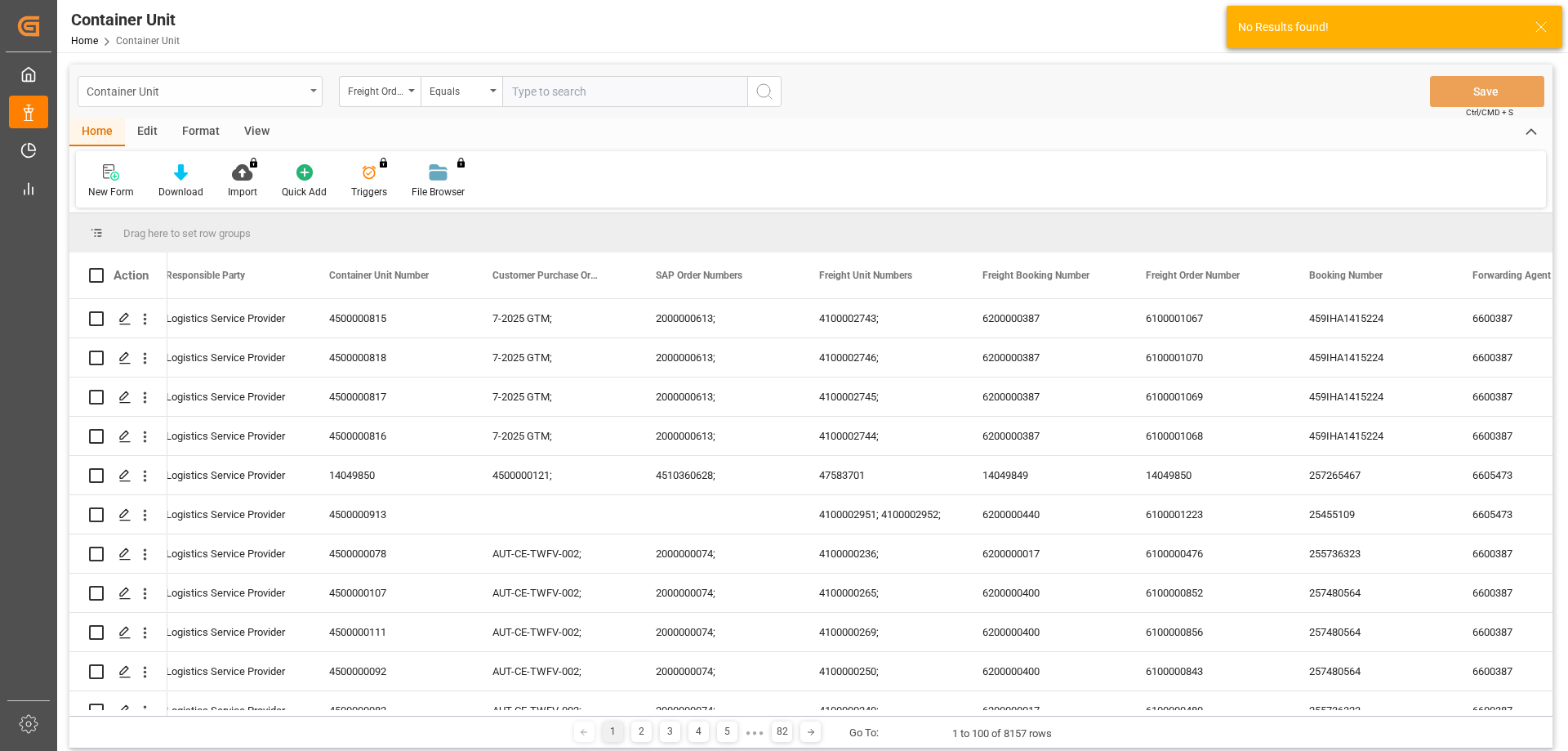
click at [306, 102] on div "Container Unit" at bounding box center [200, 92] width 245 height 31
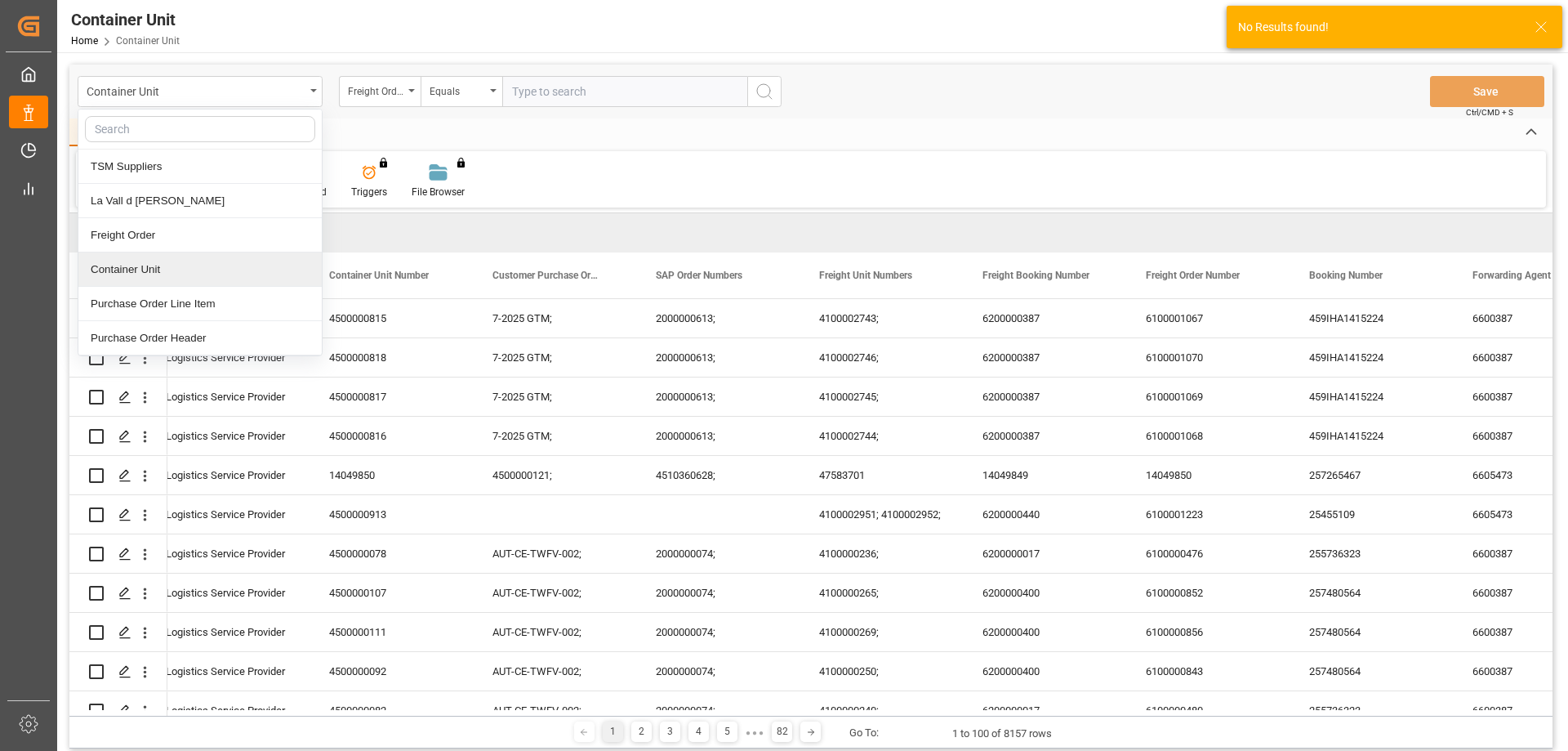
click at [206, 269] on div "Container Unit" at bounding box center [200, 269] width 244 height 34
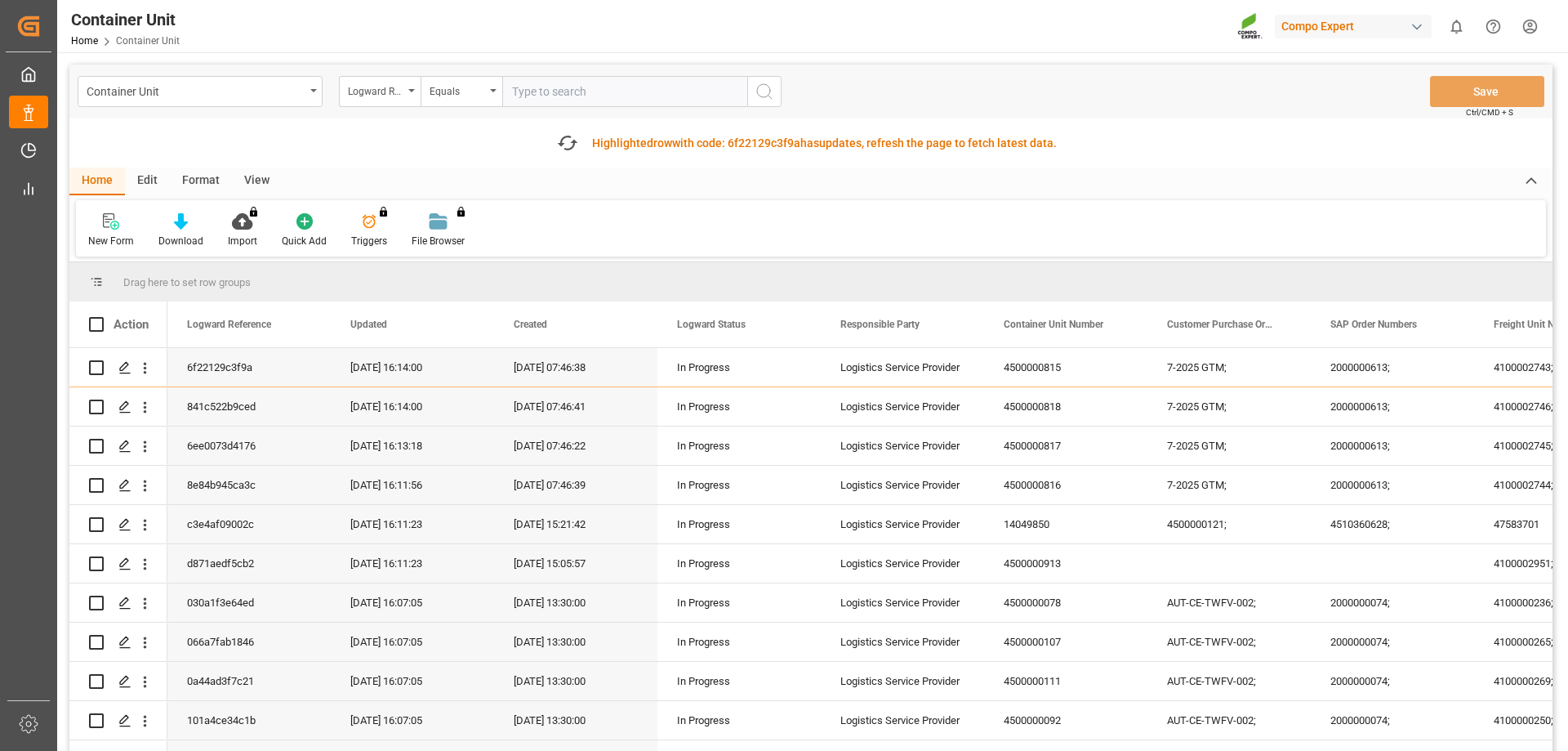
click at [617, 140] on div "Highlighted row with code: 6f22129c3f9a 6f22129c3f9a has updates, refresh the p…" at bounding box center [824, 144] width 465 height 18
click at [586, 138] on div "Fetch latest updates Highlighted row with code: 6f22129c3f9a 6f22129c3f9a has u…" at bounding box center [807, 142] width 516 height 32
click at [1460, 183] on div "Home Edit Format View" at bounding box center [811, 181] width 1484 height 27
click at [392, 91] on div "Logward Reference" at bounding box center [376, 89] width 56 height 19
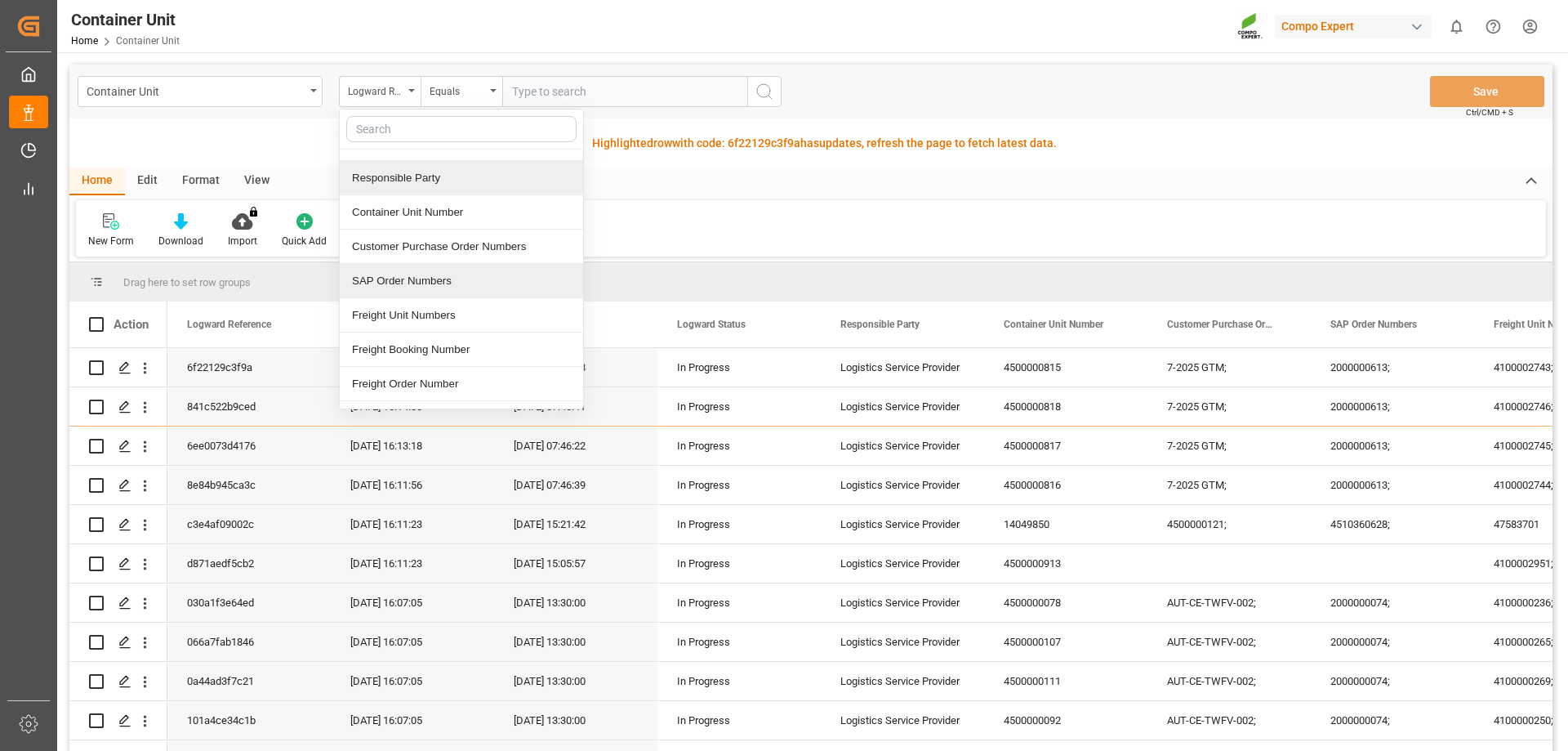
scroll to position [164, 0]
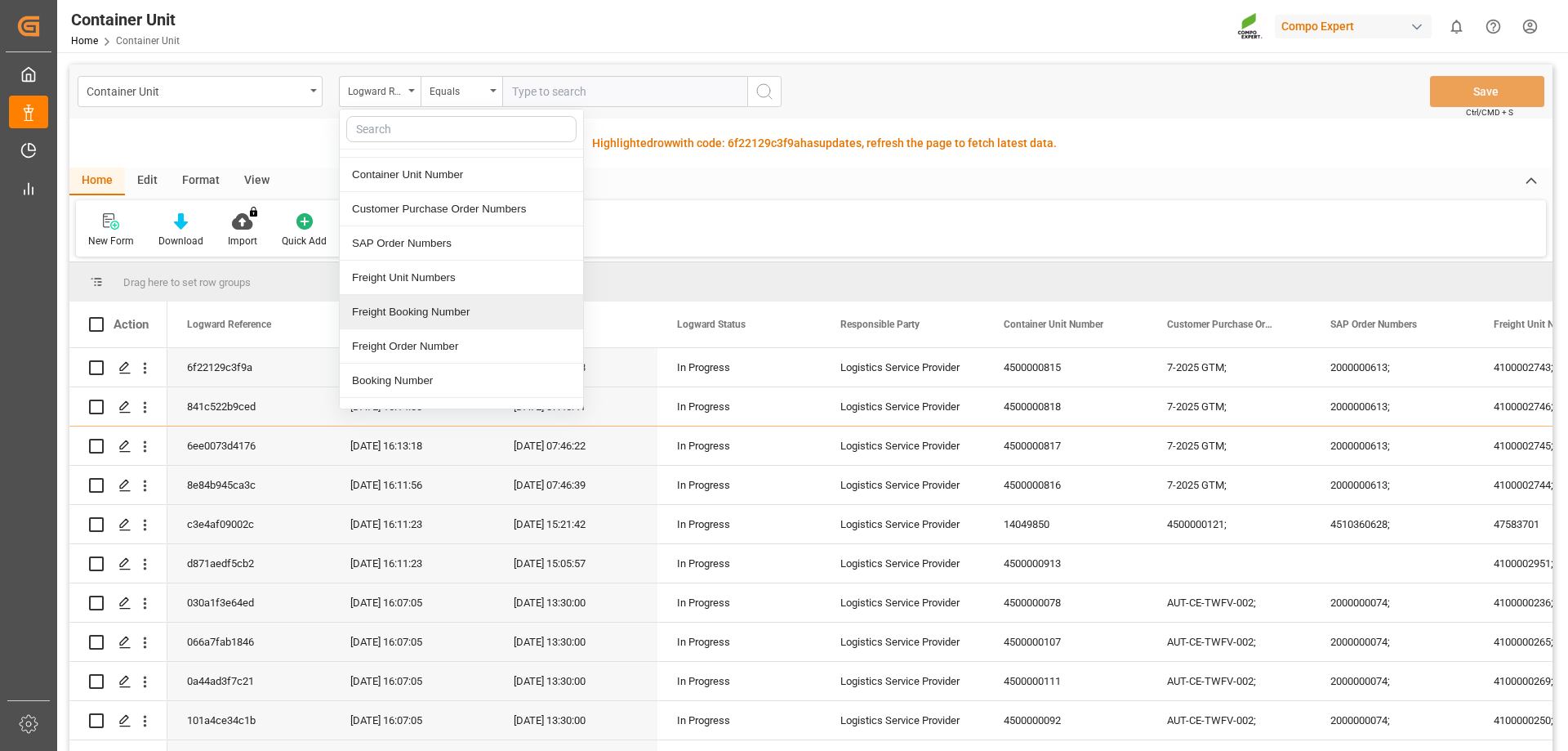
click at [435, 315] on div "Freight Booking Number" at bounding box center [461, 311] width 244 height 34
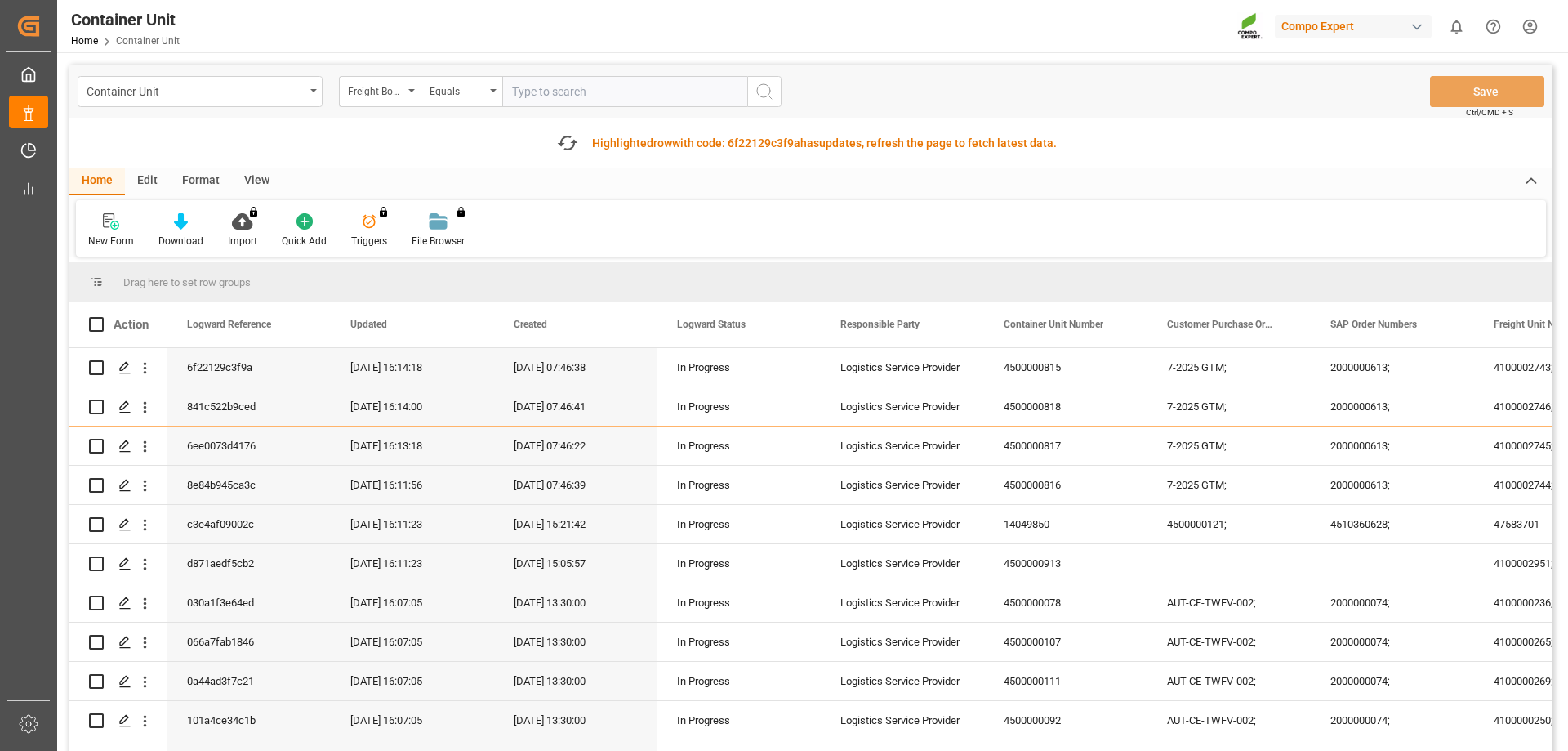
click at [555, 77] on input "text" at bounding box center [624, 92] width 245 height 31
type input "14051524"
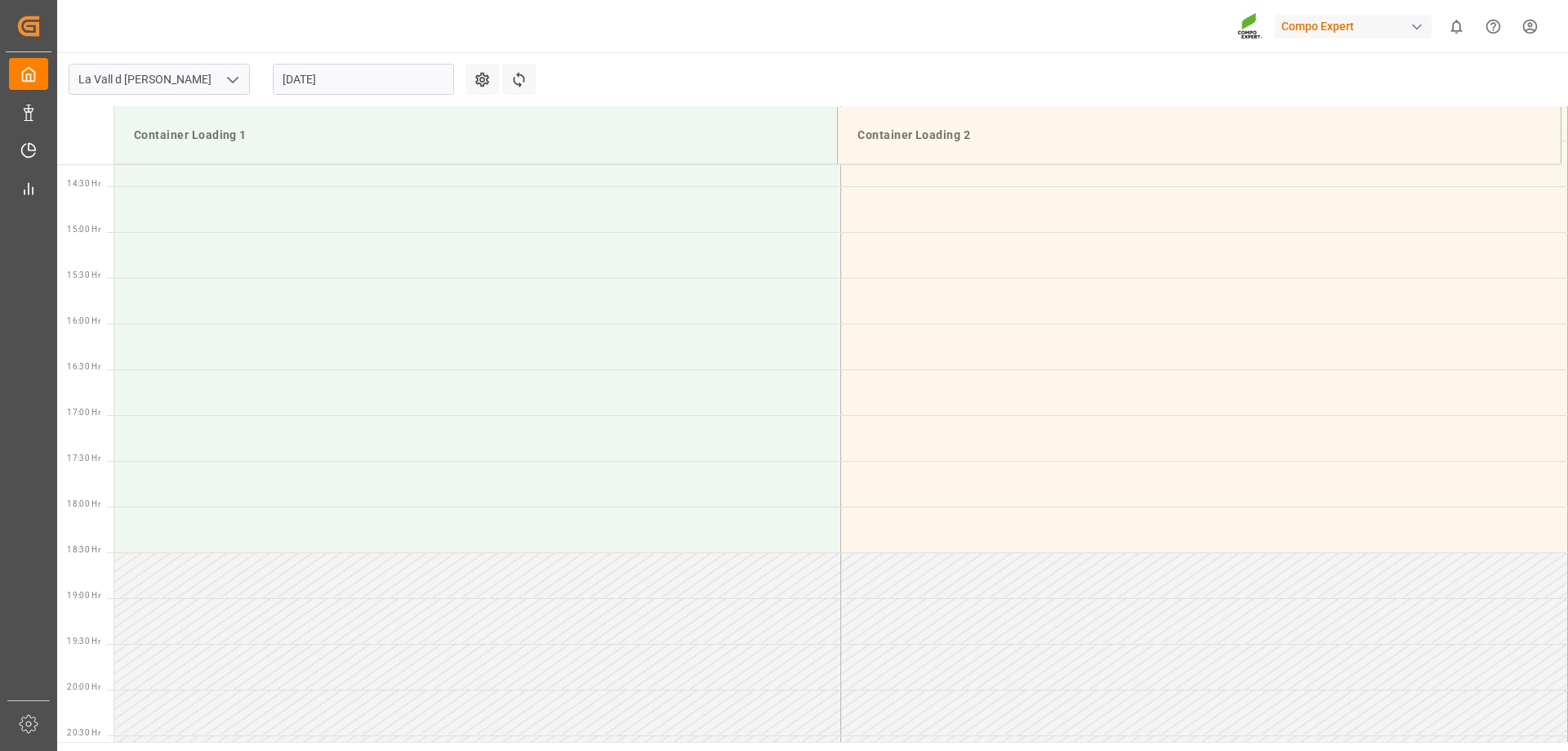
scroll to position [1362, 0]
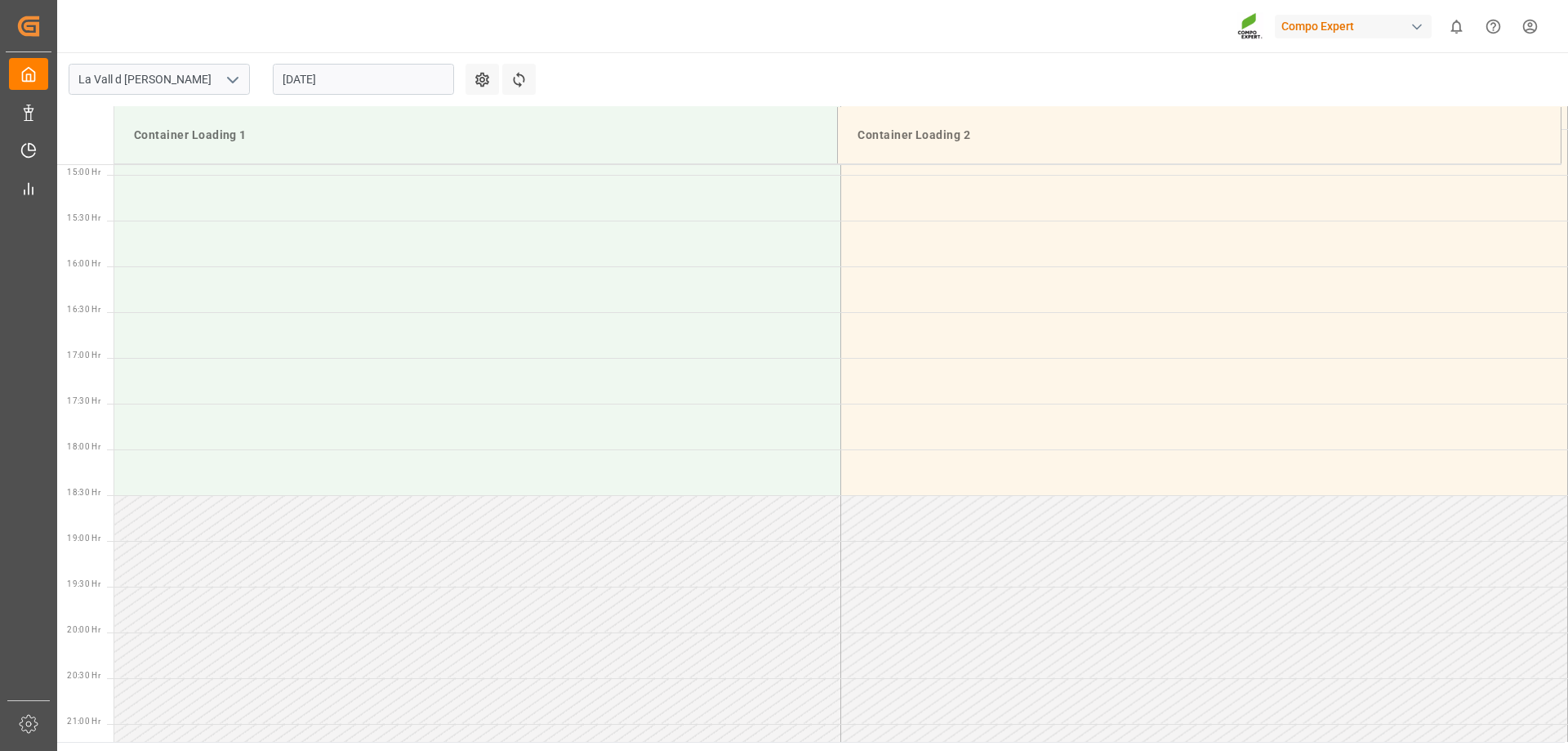
click at [324, 72] on input "[DATE]" at bounding box center [363, 79] width 181 height 31
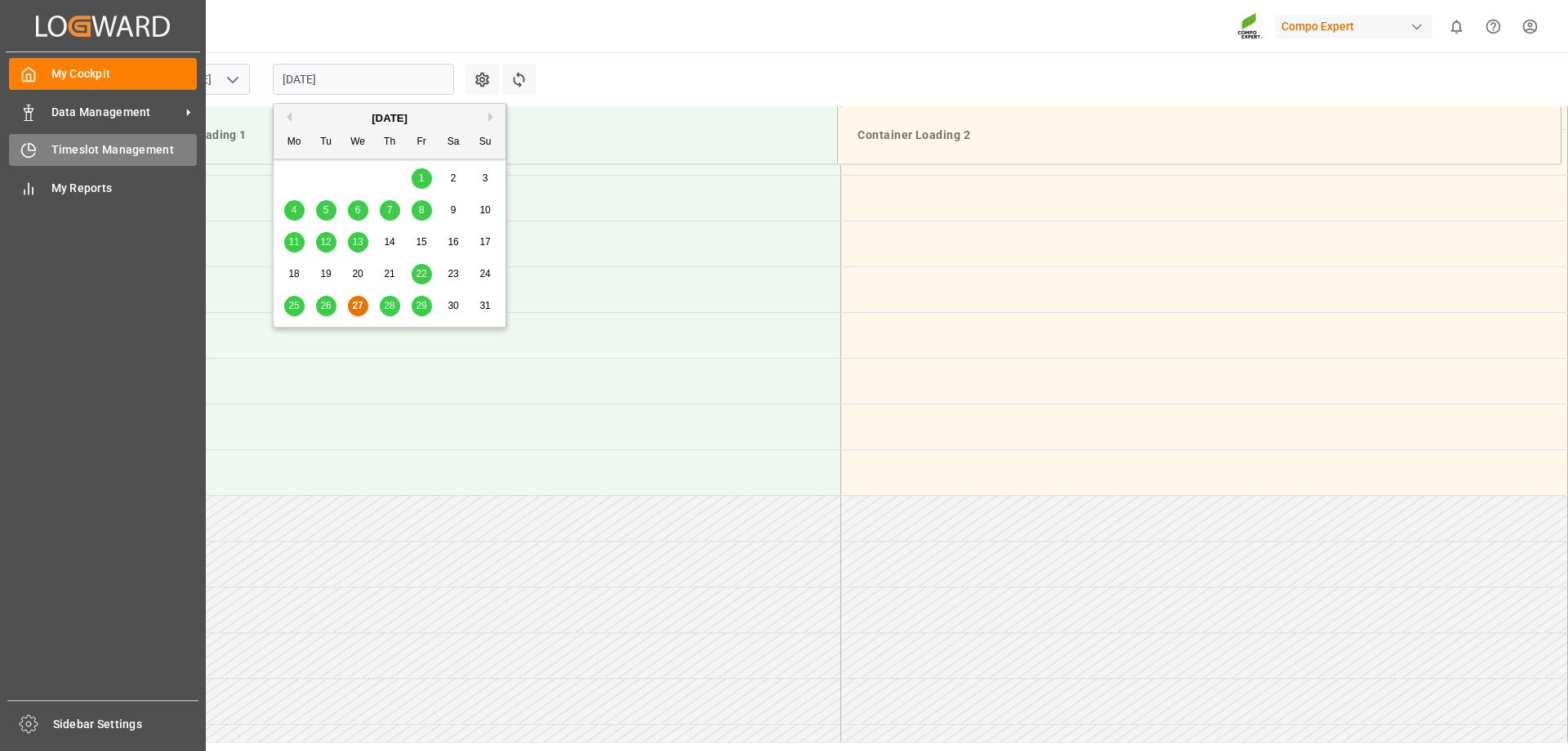
click at [47, 145] on div "Timeslot Management Timeslot Management" at bounding box center [103, 150] width 188 height 32
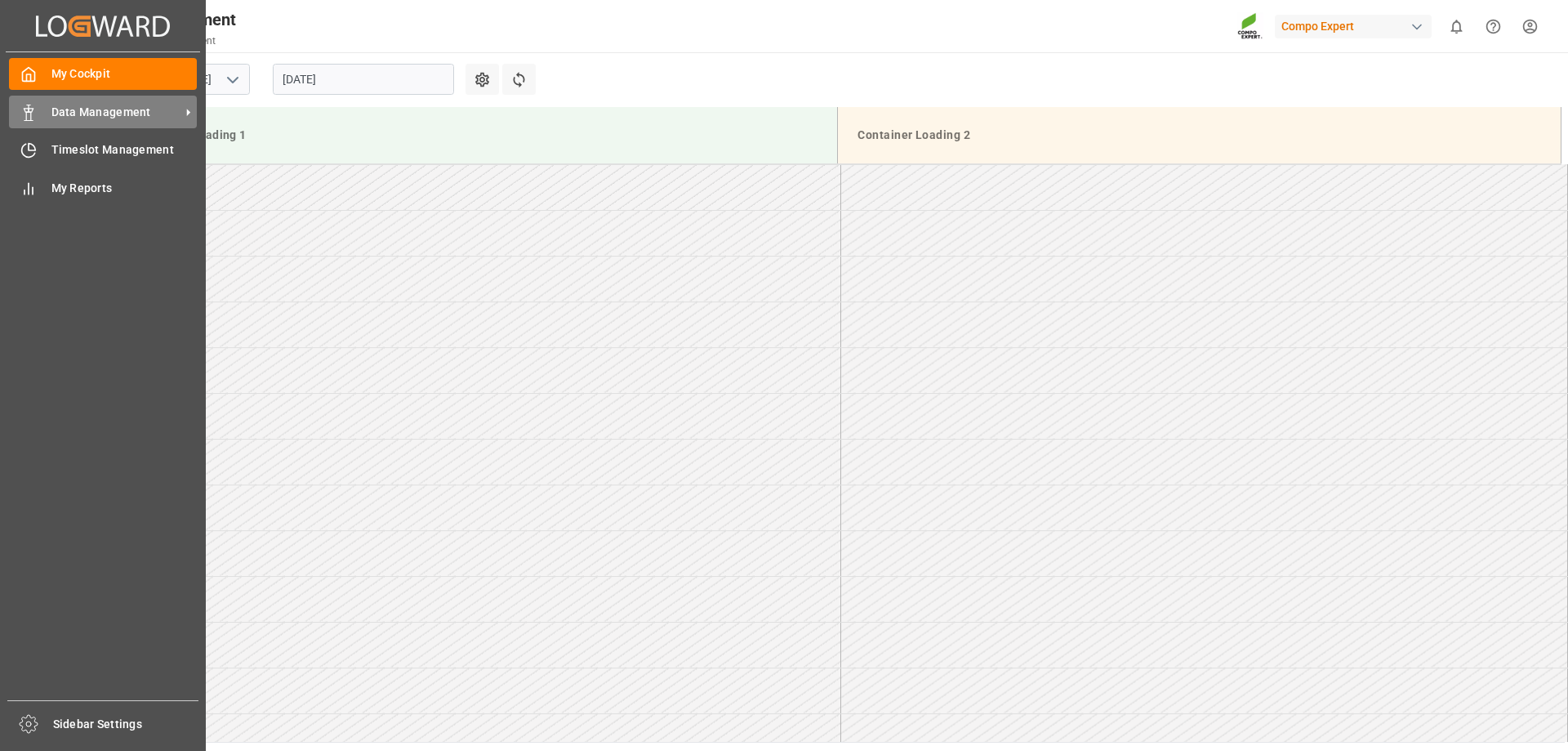
click at [56, 117] on span "Data Management" at bounding box center [116, 113] width 129 height 18
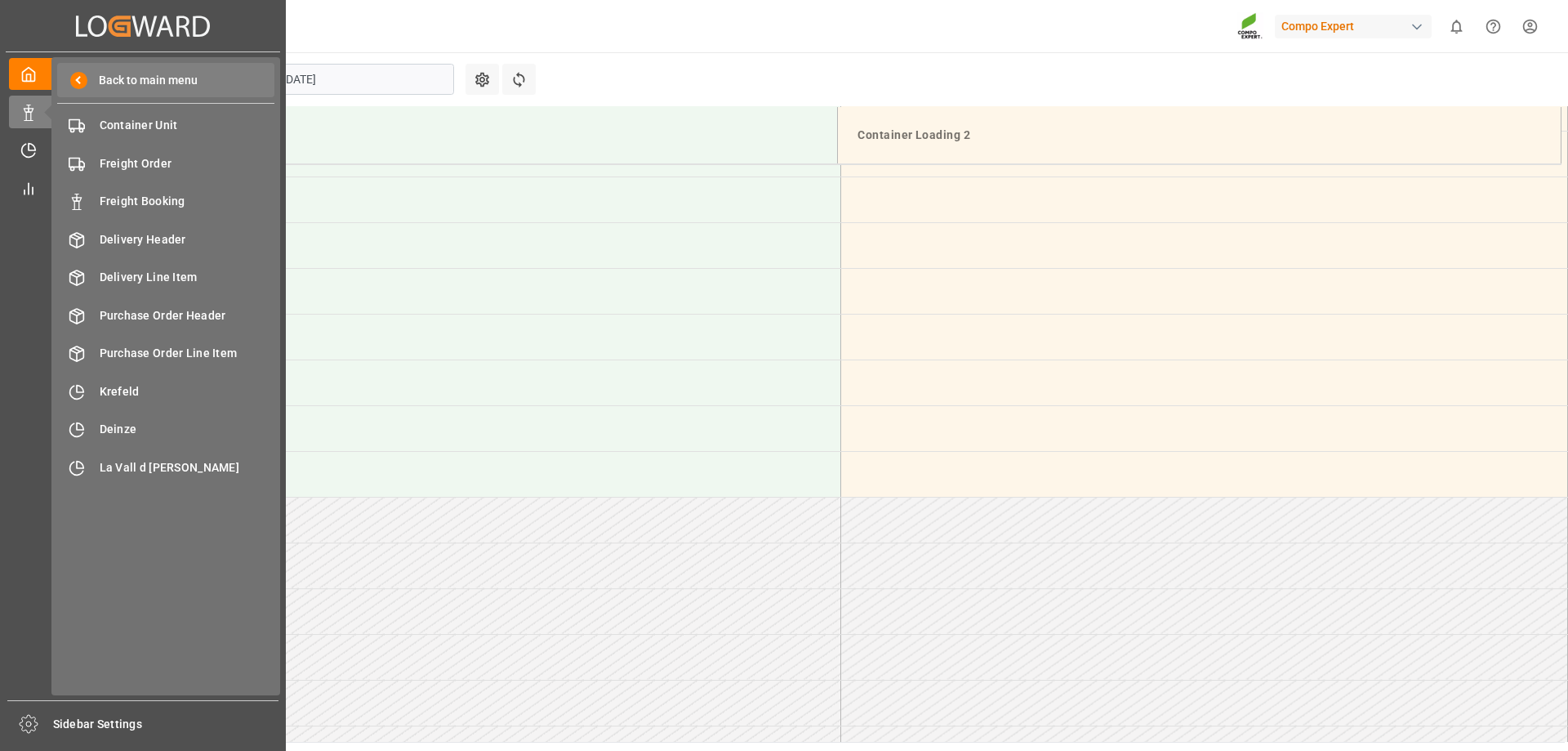
scroll to position [1362, 0]
click at [124, 86] on span "Back to main menu" at bounding box center [142, 80] width 111 height 18
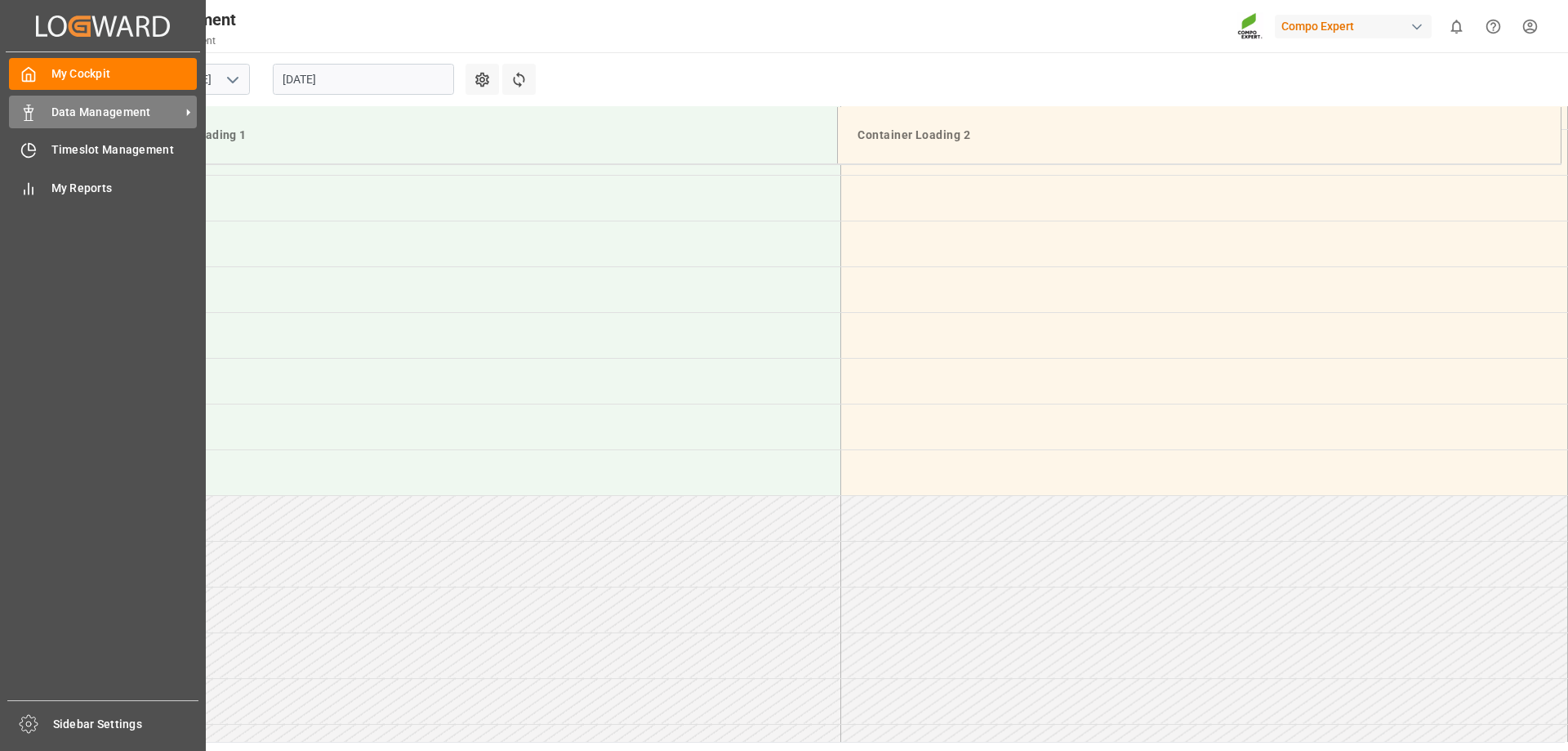
click at [109, 116] on span "Data Management" at bounding box center [116, 113] width 129 height 18
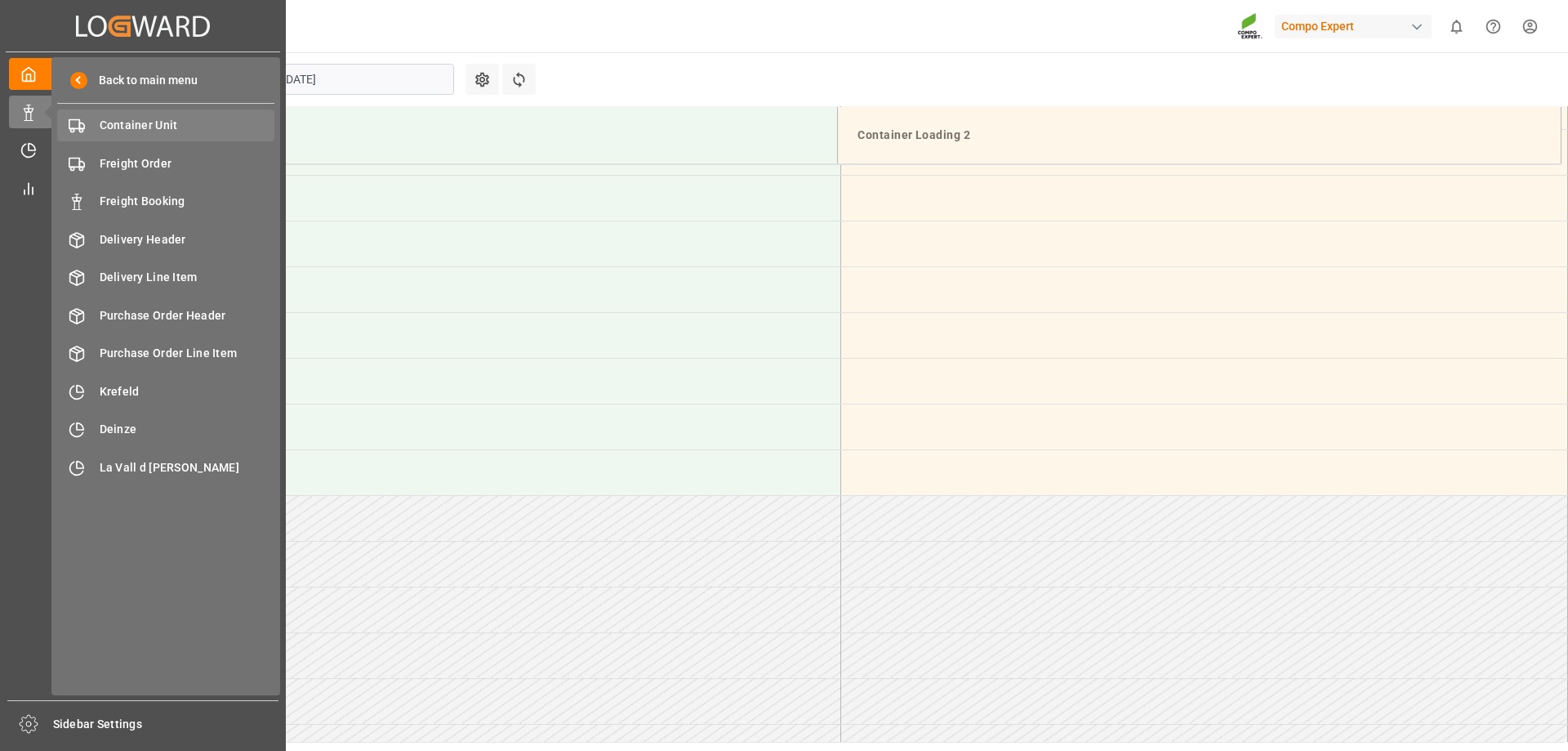
click at [170, 121] on span "Container Unit" at bounding box center [187, 125] width 175 height 18
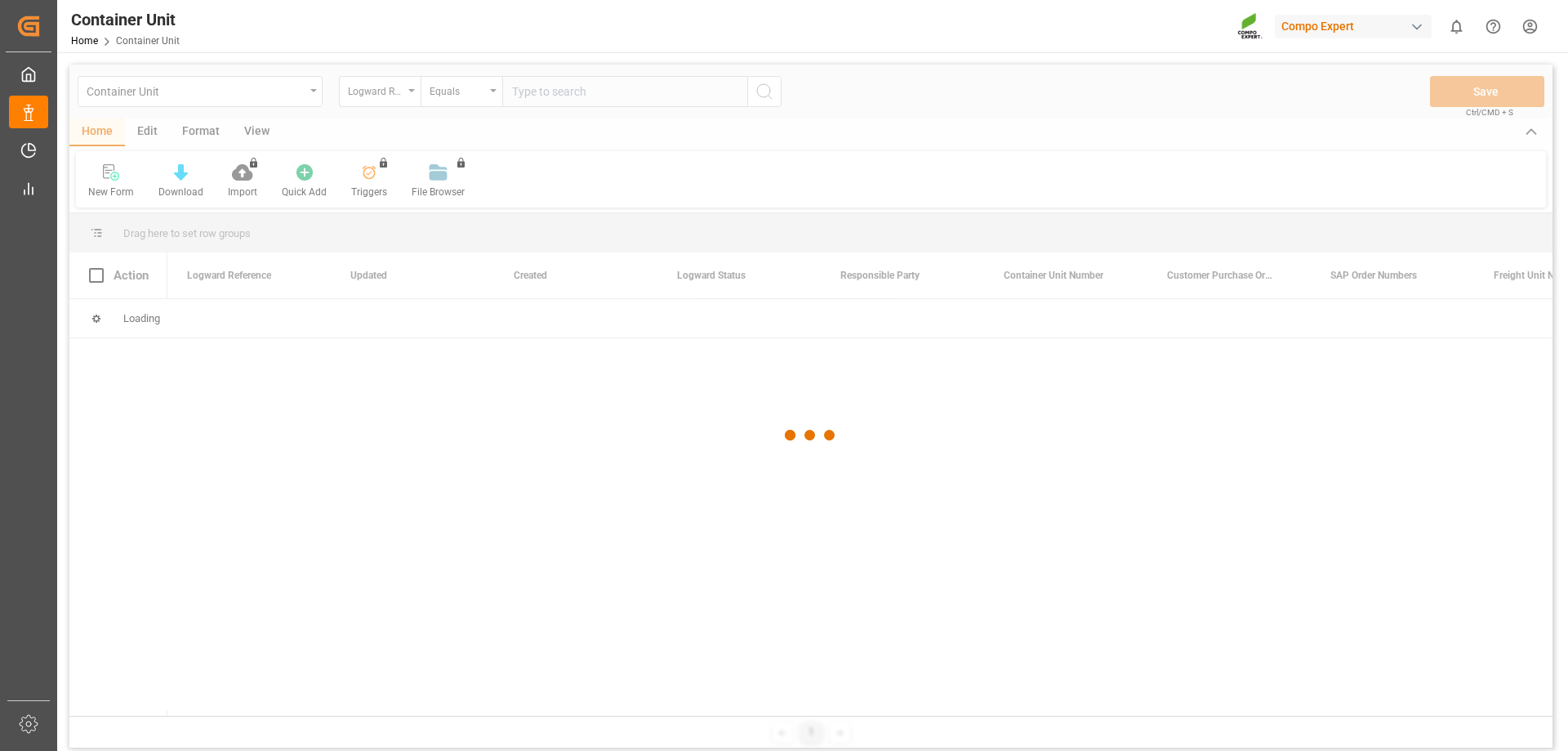
click at [368, 94] on div at bounding box center [811, 435] width 1484 height 741
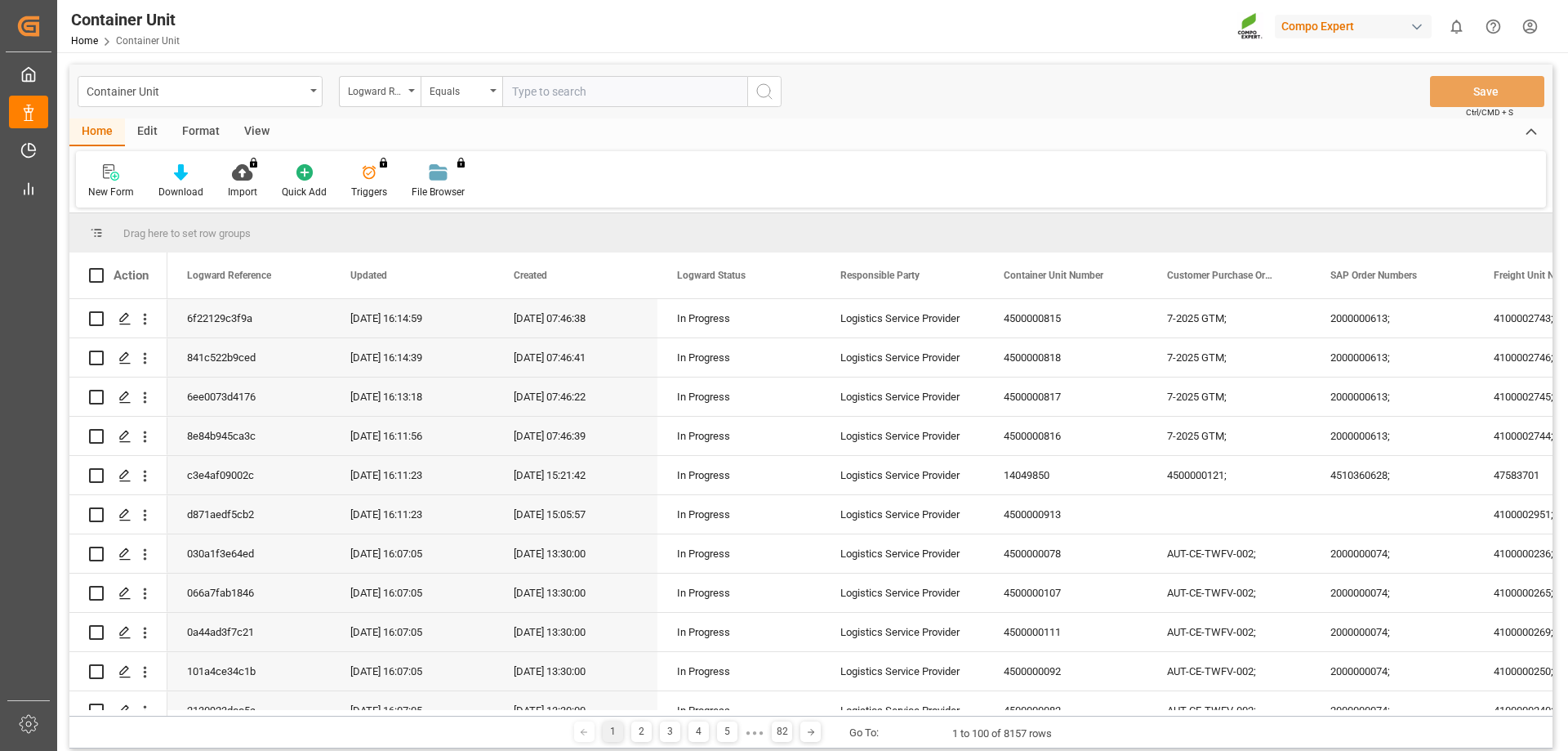
click at [368, 94] on div "Logward Reference" at bounding box center [376, 89] width 56 height 19
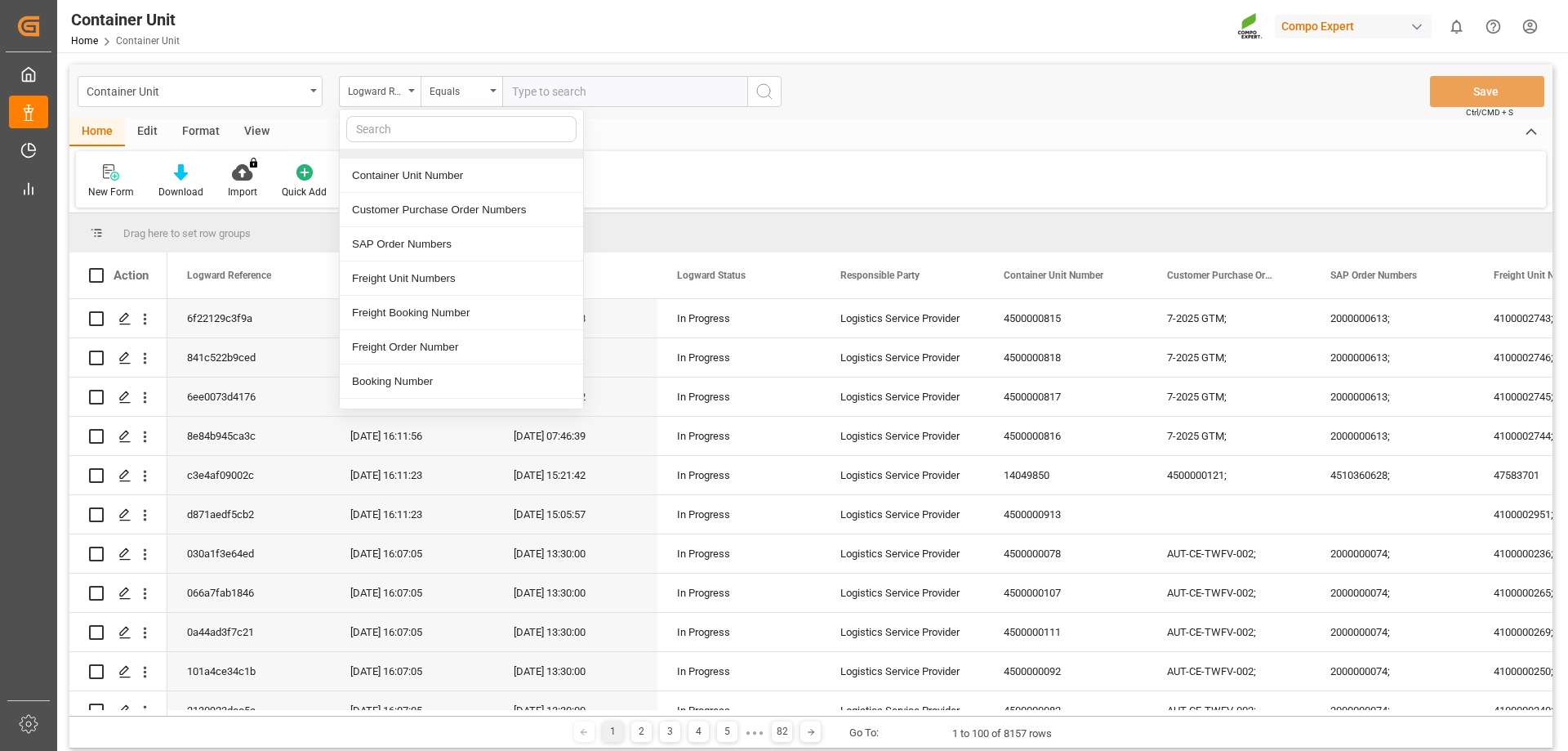
scroll to position [164, 0]
click at [427, 308] on div "Freight Booking Number" at bounding box center [461, 311] width 244 height 34
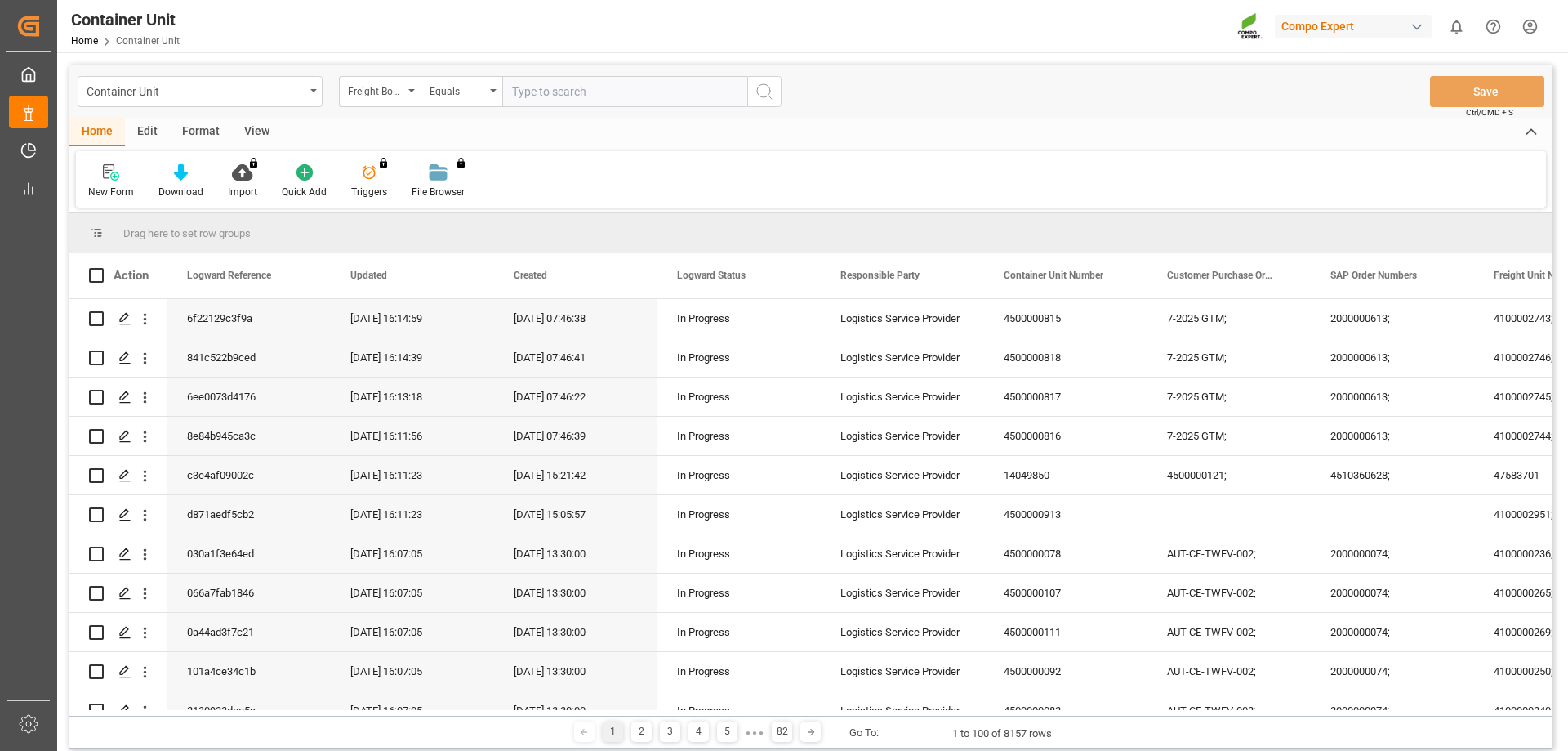
click at [524, 96] on input "text" at bounding box center [624, 92] width 245 height 31
type input "14051524"
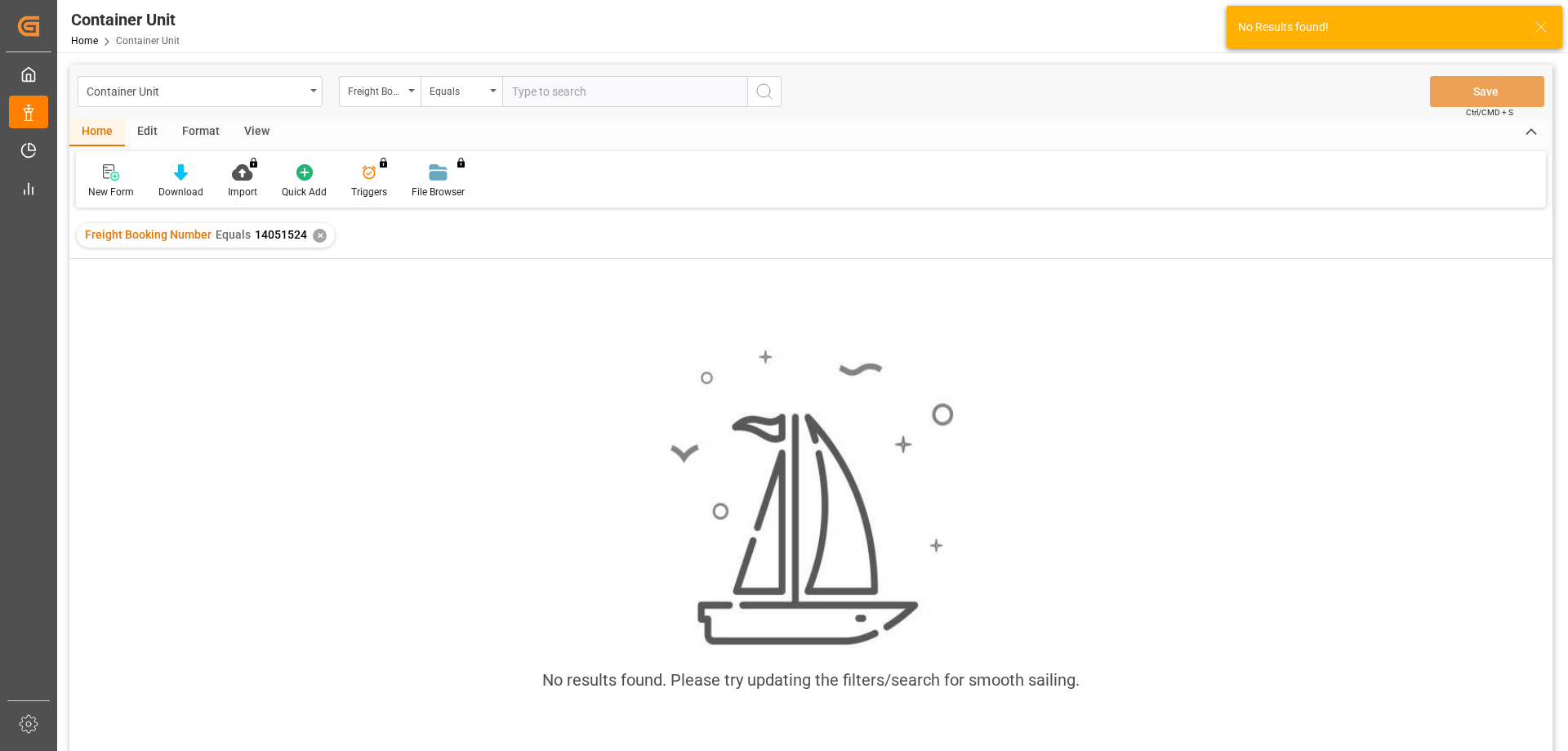
click at [313, 235] on div "✕" at bounding box center [320, 236] width 14 height 14
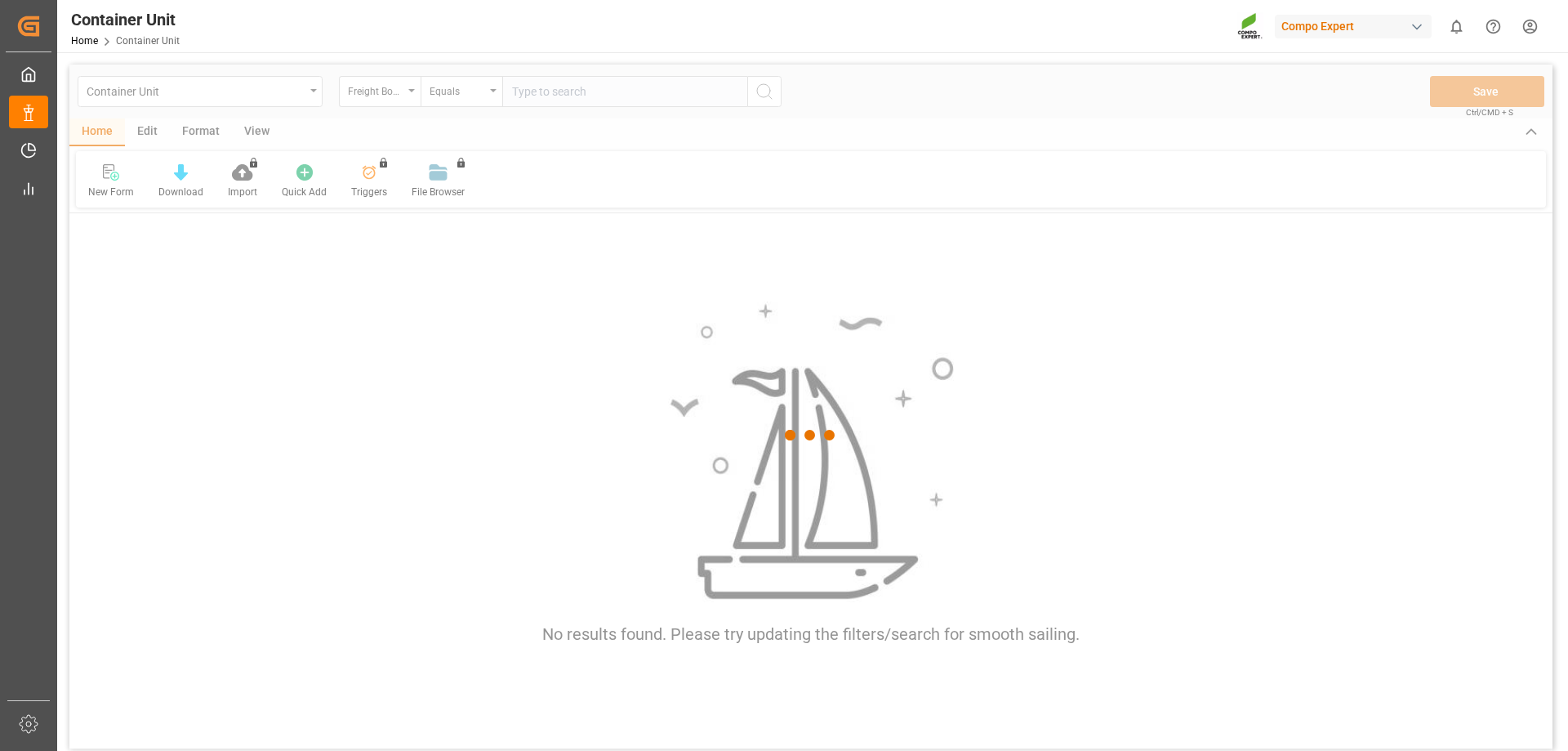
click at [235, 91] on div at bounding box center [811, 435] width 1484 height 741
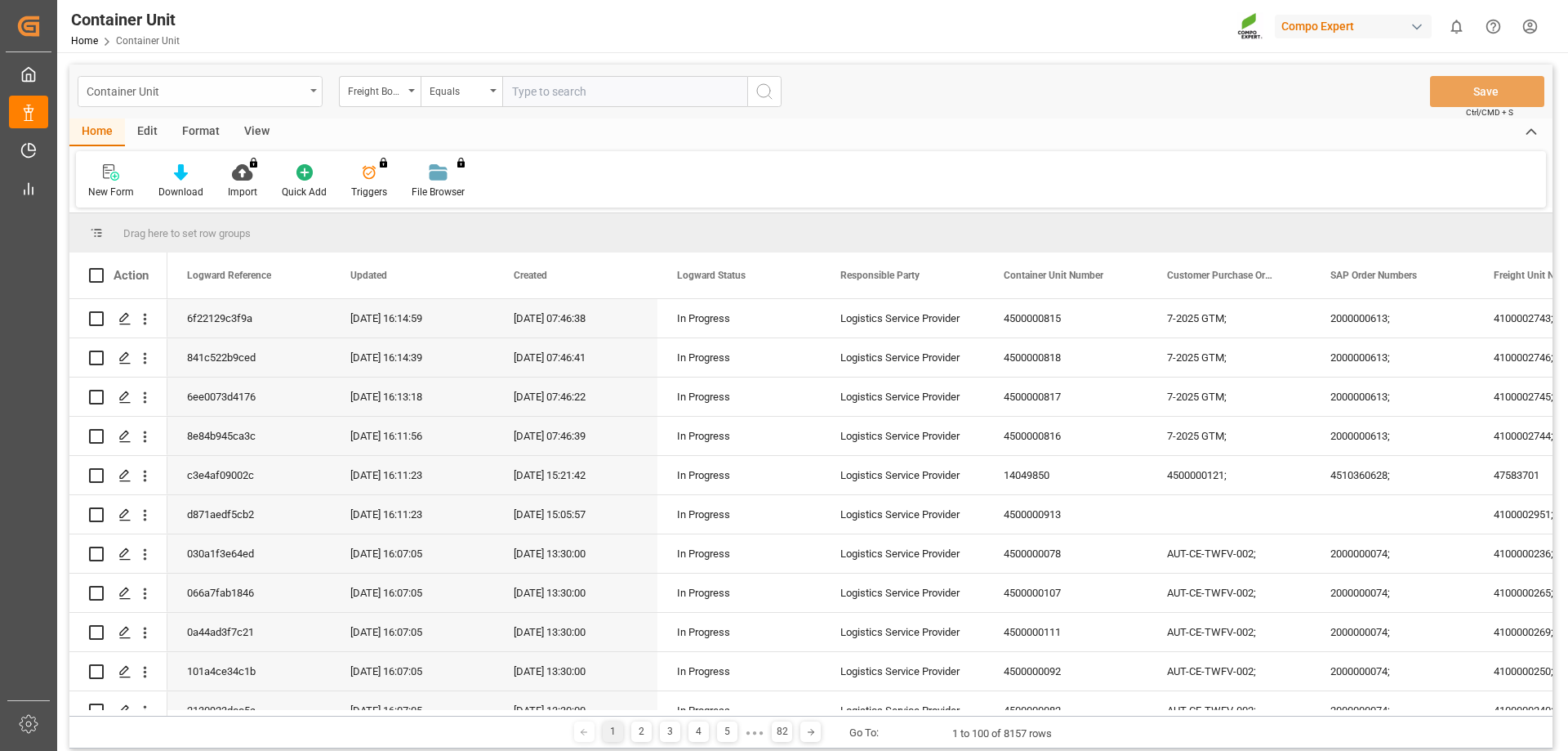
click at [235, 101] on div "Container Unit" at bounding box center [200, 92] width 245 height 31
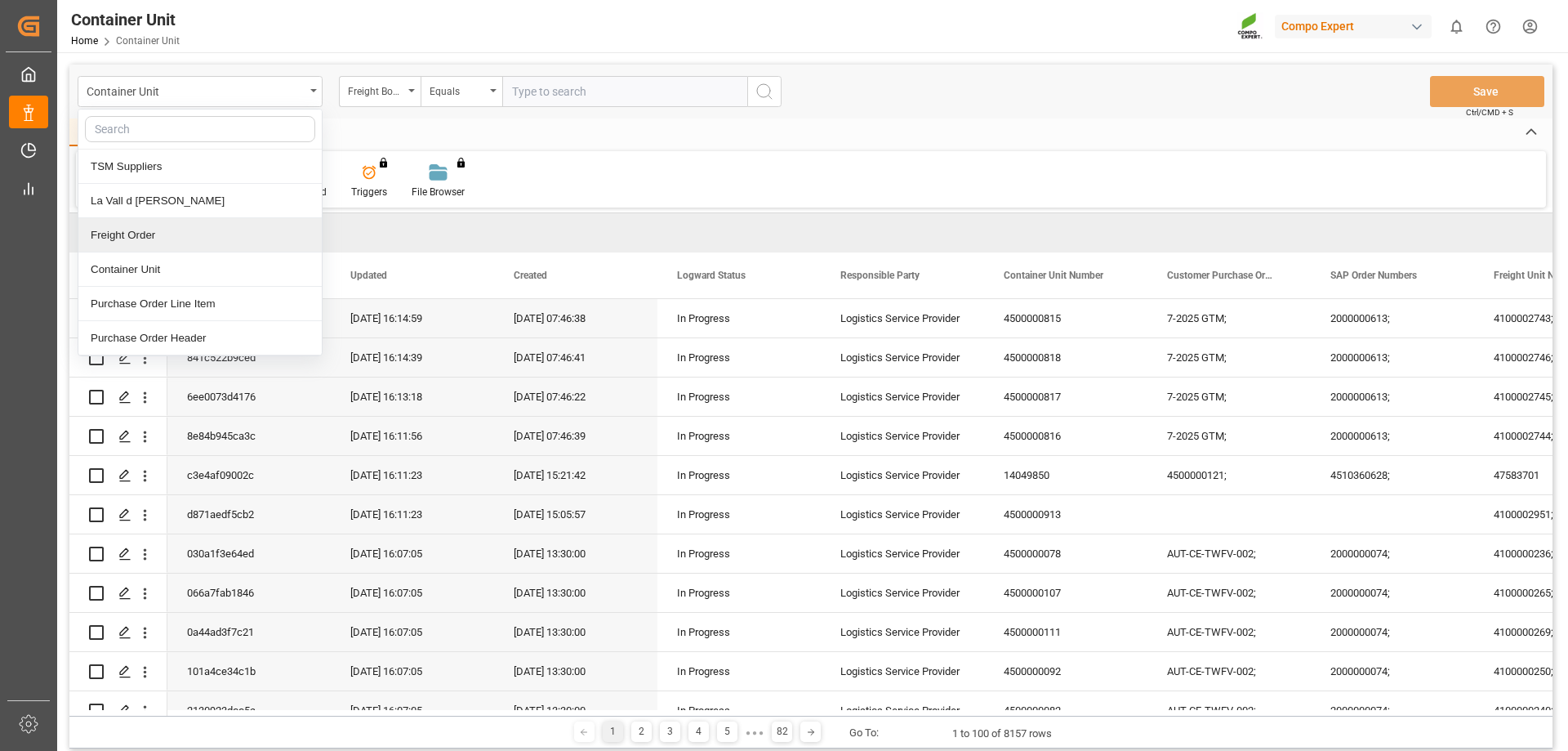
click at [161, 238] on div "Freight Order" at bounding box center [200, 235] width 244 height 34
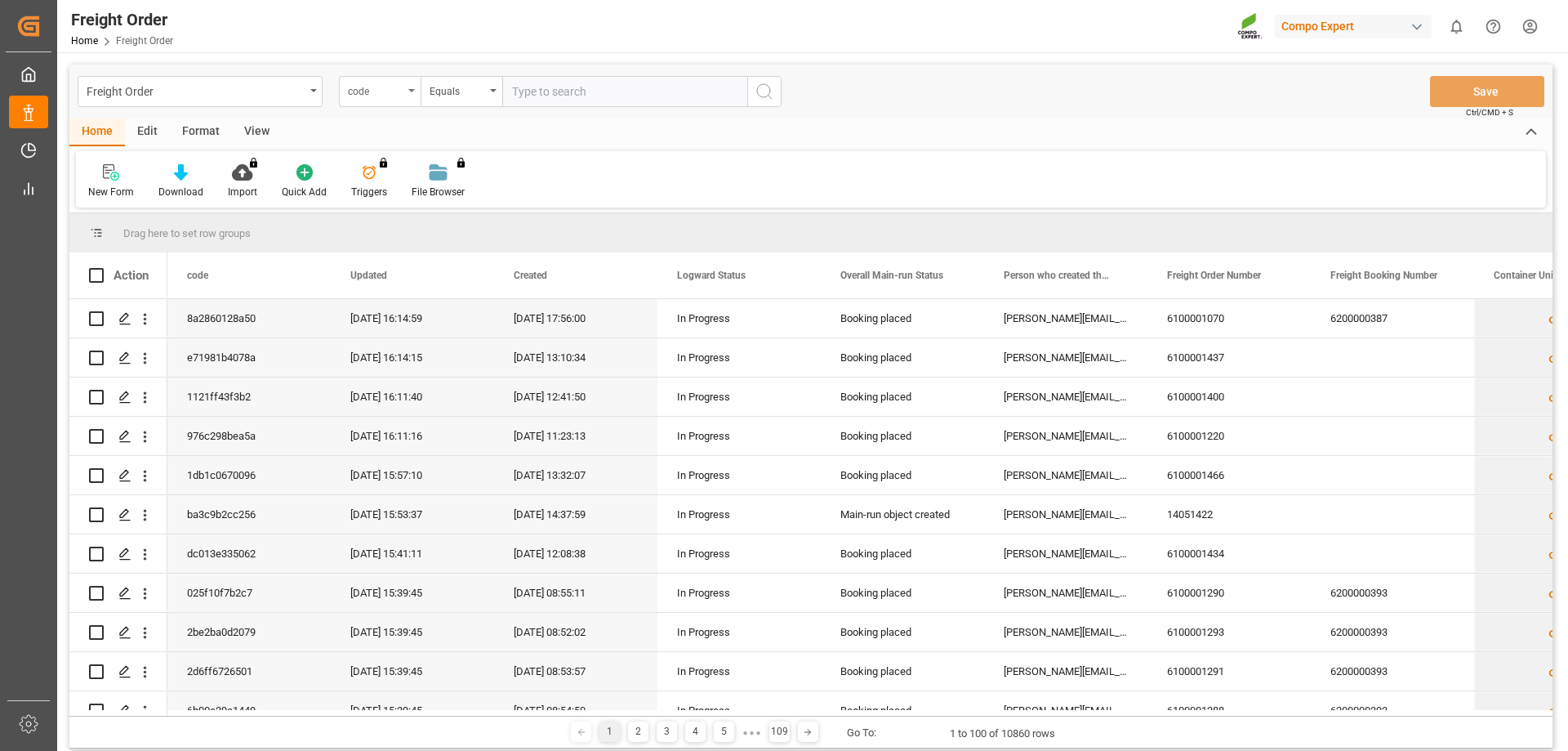
click at [394, 98] on div "code" at bounding box center [376, 89] width 56 height 19
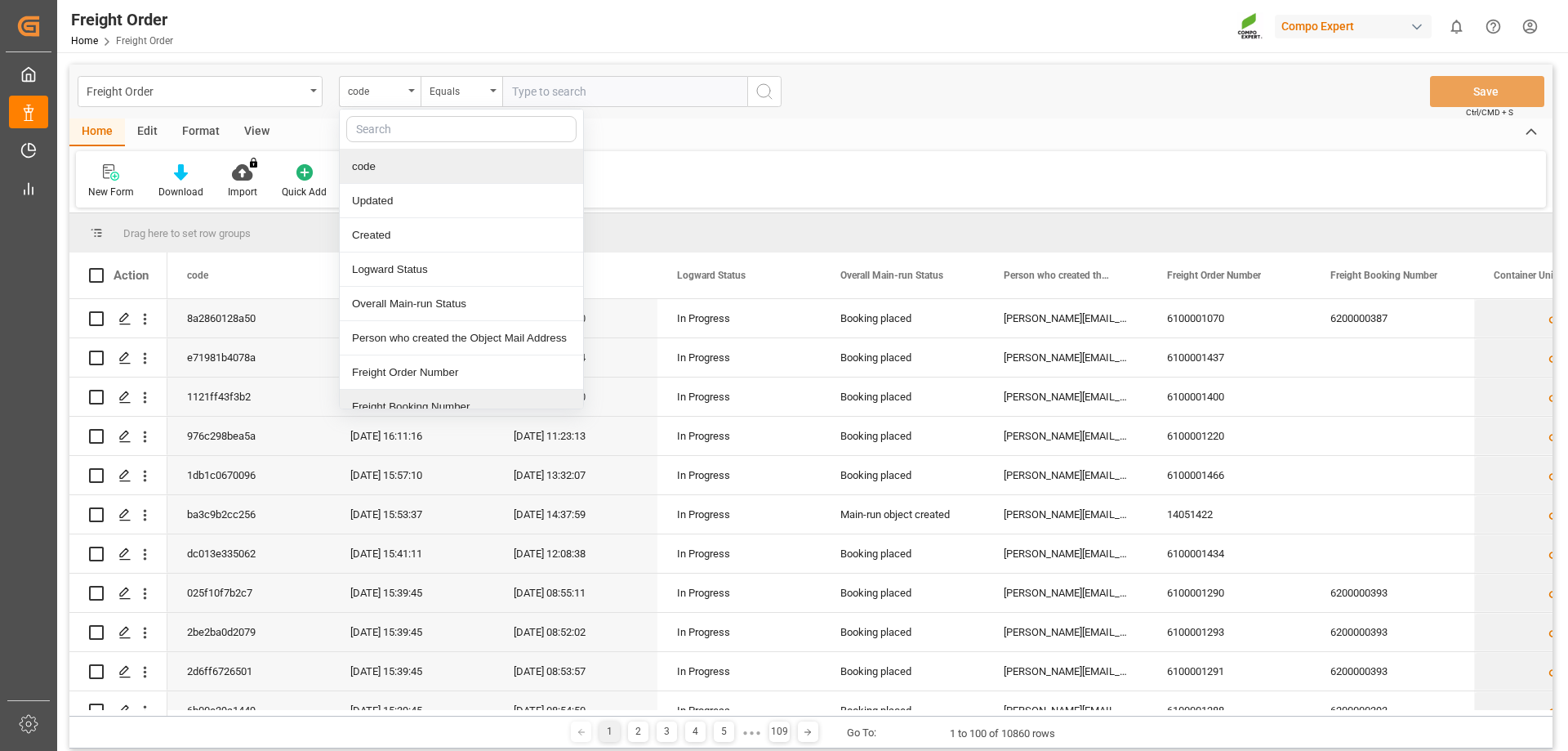
drag, startPoint x: 448, startPoint y: 398, endPoint x: 448, endPoint y: 346, distance: 52.0
click at [448, 397] on div "Freight Booking Number" at bounding box center [461, 406] width 244 height 34
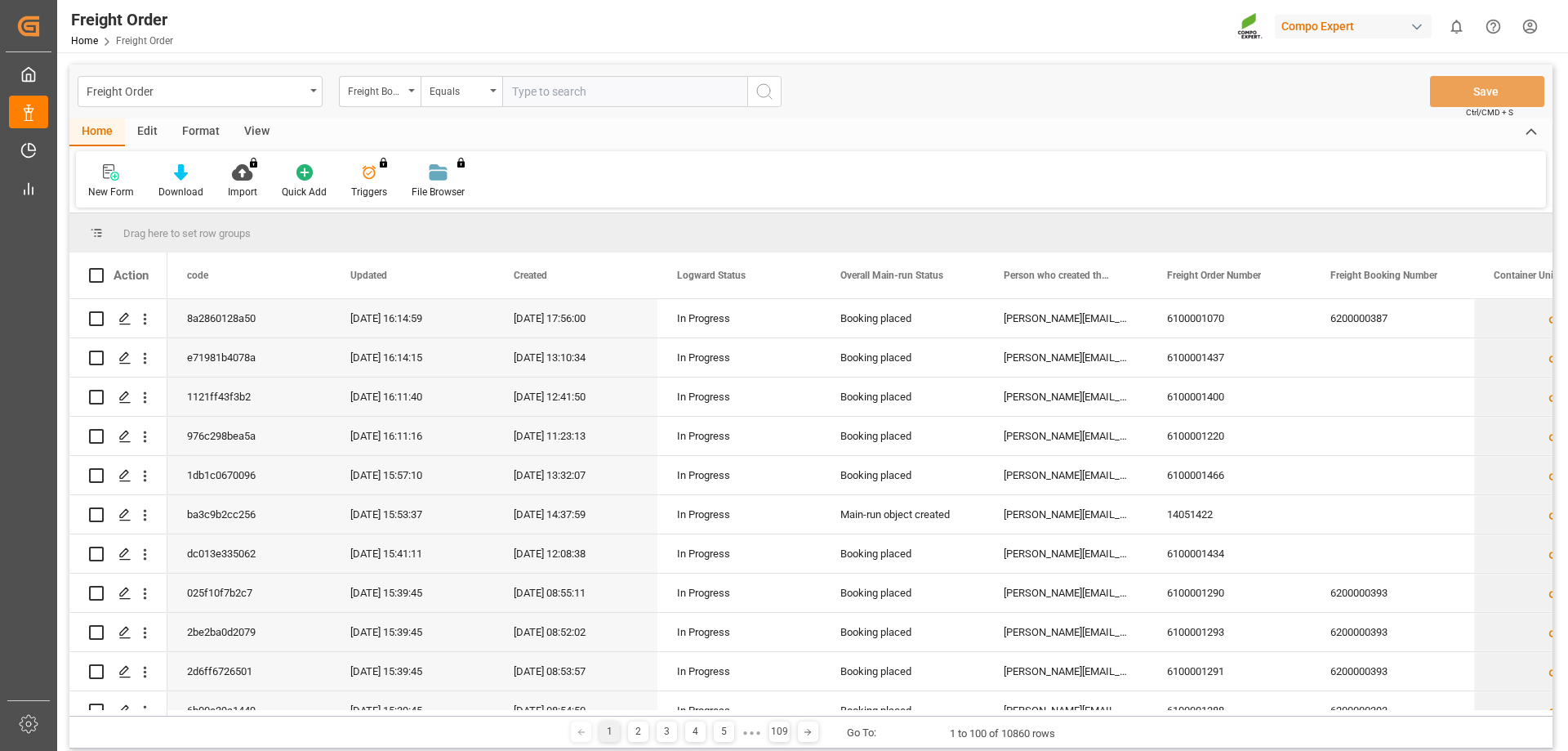
click at [552, 88] on input "text" at bounding box center [624, 92] width 245 height 31
type input "14051524"
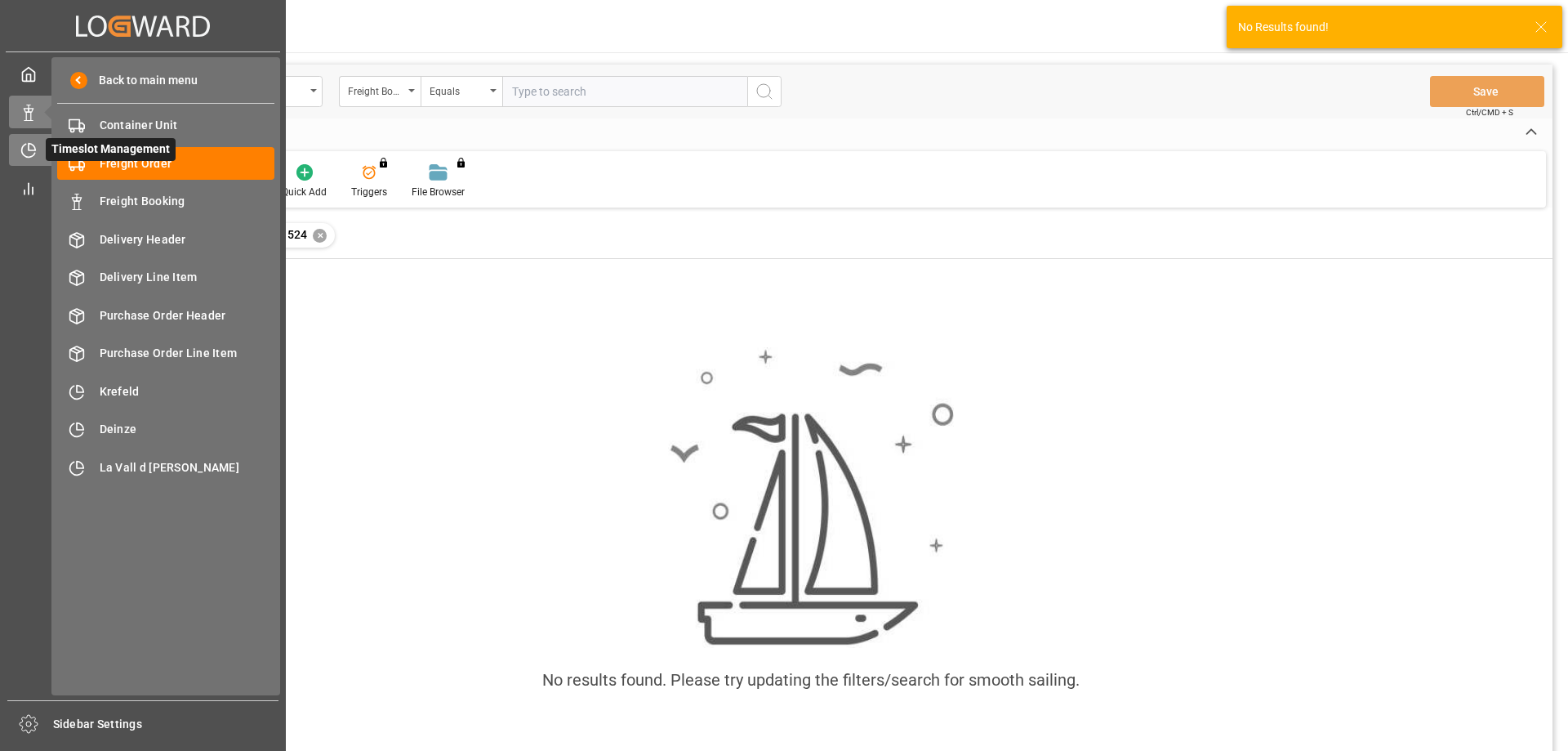
click at [41, 151] on div "Timeslot Management Timeslot Management" at bounding box center [143, 150] width 268 height 32
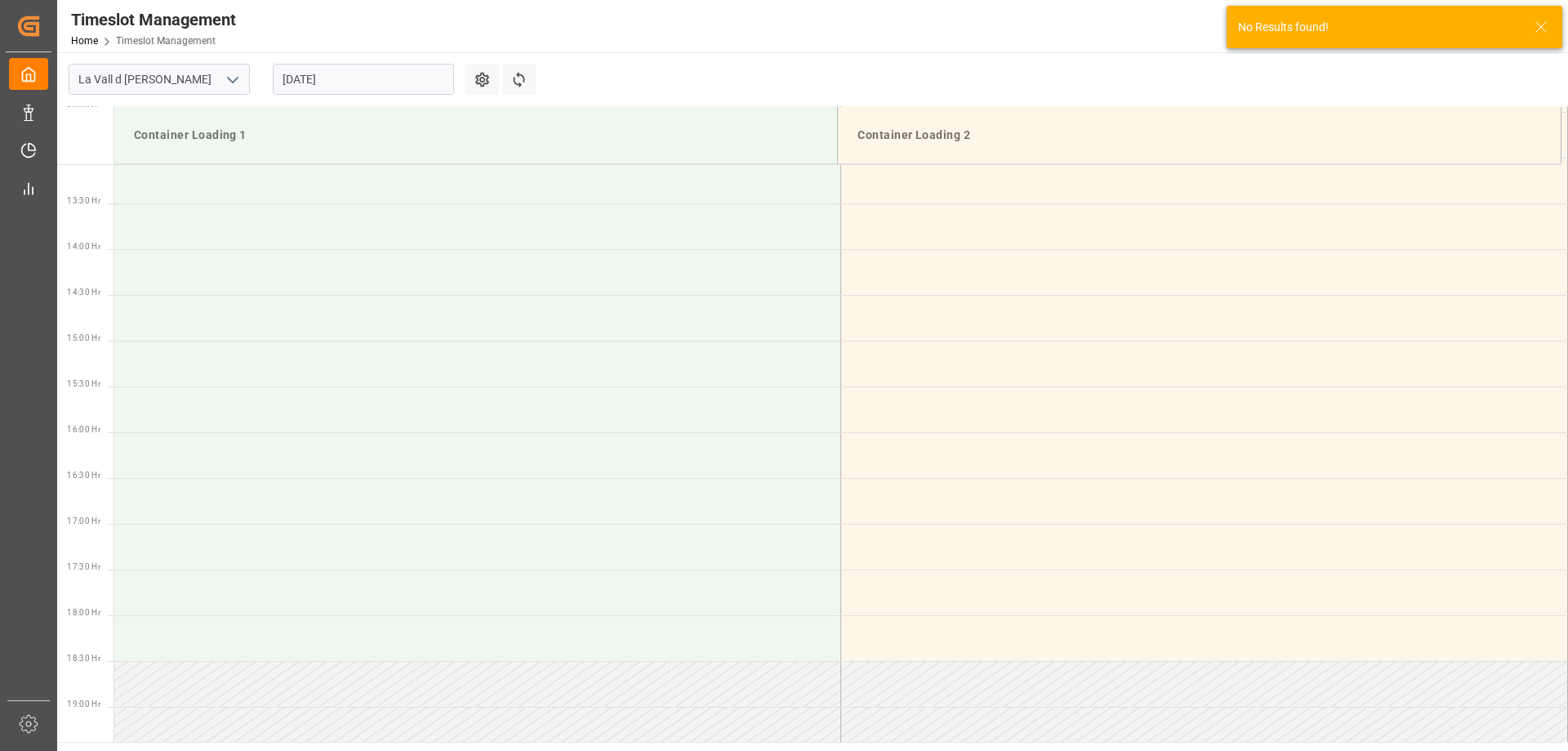
click at [393, 79] on input "[DATE]" at bounding box center [363, 79] width 181 height 31
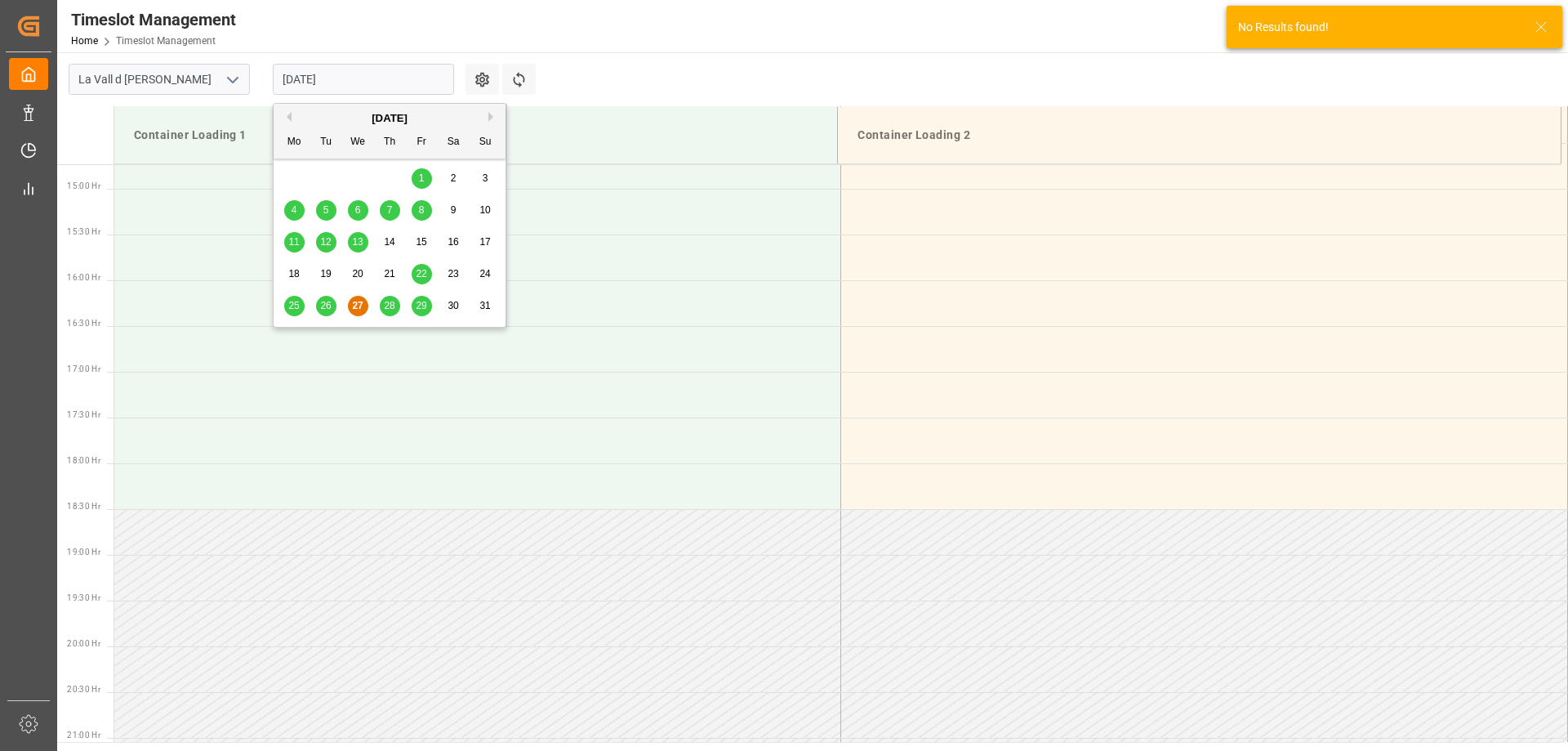
scroll to position [1362, 0]
click at [428, 316] on div "29" at bounding box center [422, 306] width 21 height 20
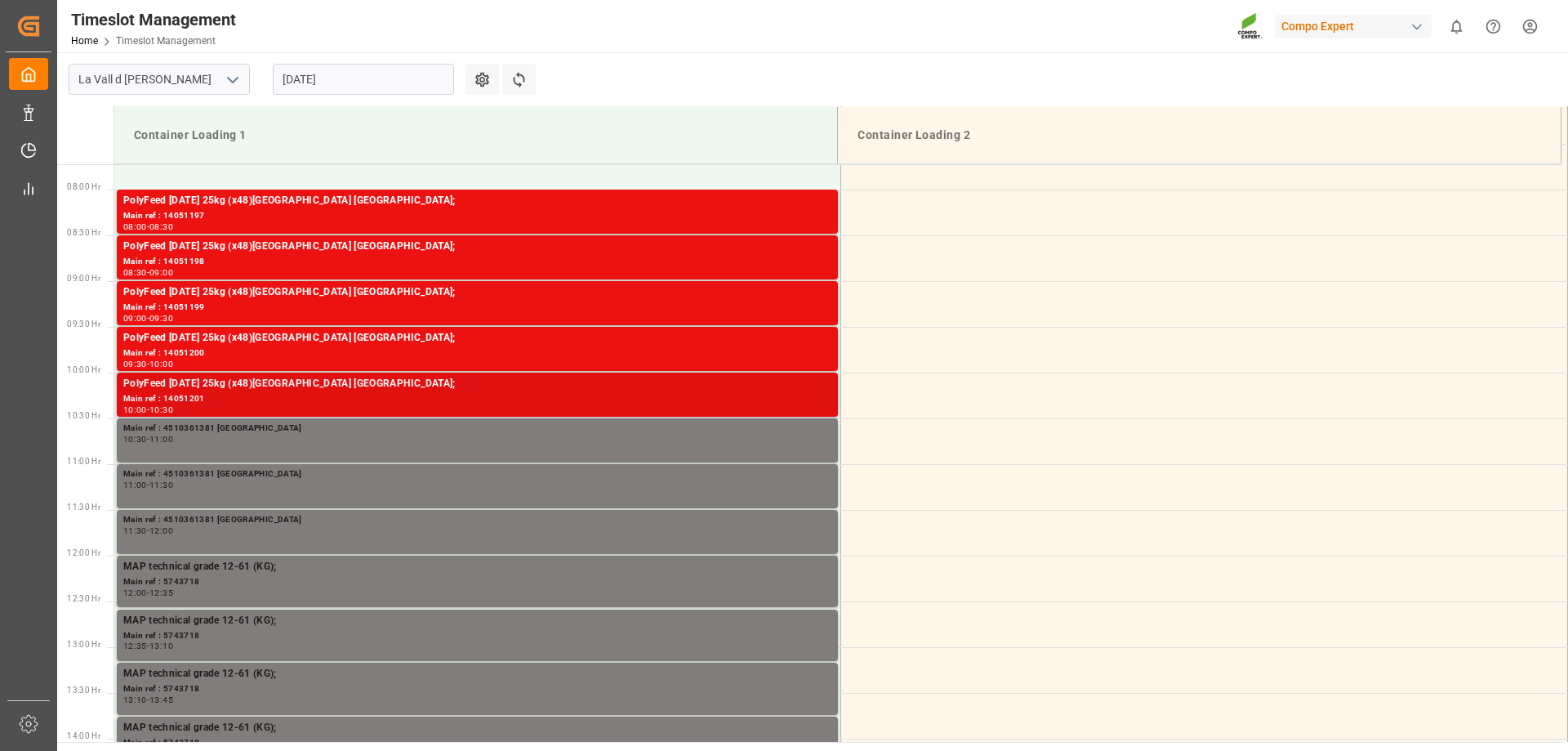
scroll to position [627, 0]
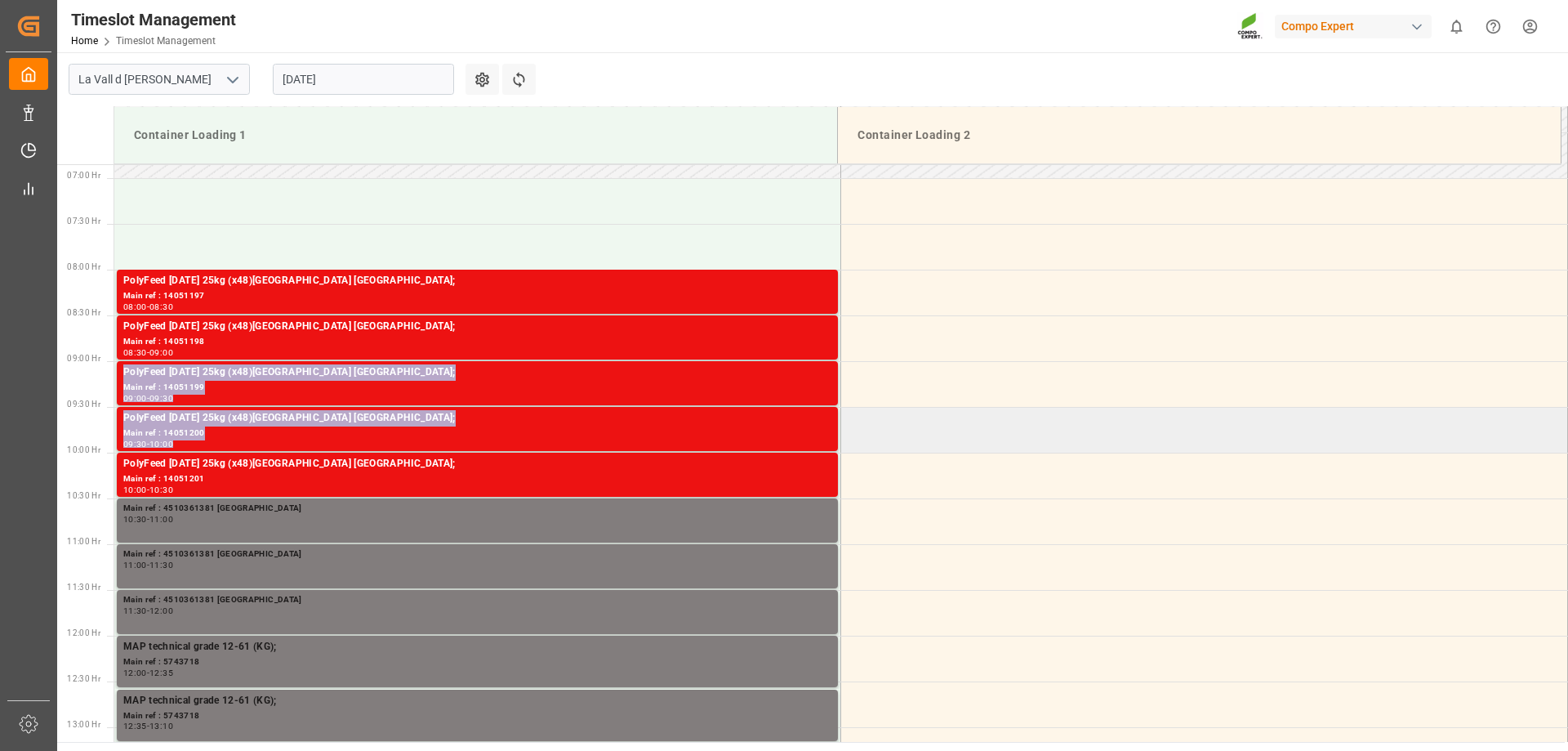
drag, startPoint x: 859, startPoint y: 339, endPoint x: 980, endPoint y: 436, distance: 155.1
click at [980, 436] on tbody "PolyFeed [DATE] 25kg (x48)[GEOGRAPHIC_DATA] [GEOGRAPHIC_DATA]; Main ref : 14051…" at bounding box center [842, 635] width 1454 height 2196
click at [932, 432] on td at bounding box center [1205, 430] width 727 height 46
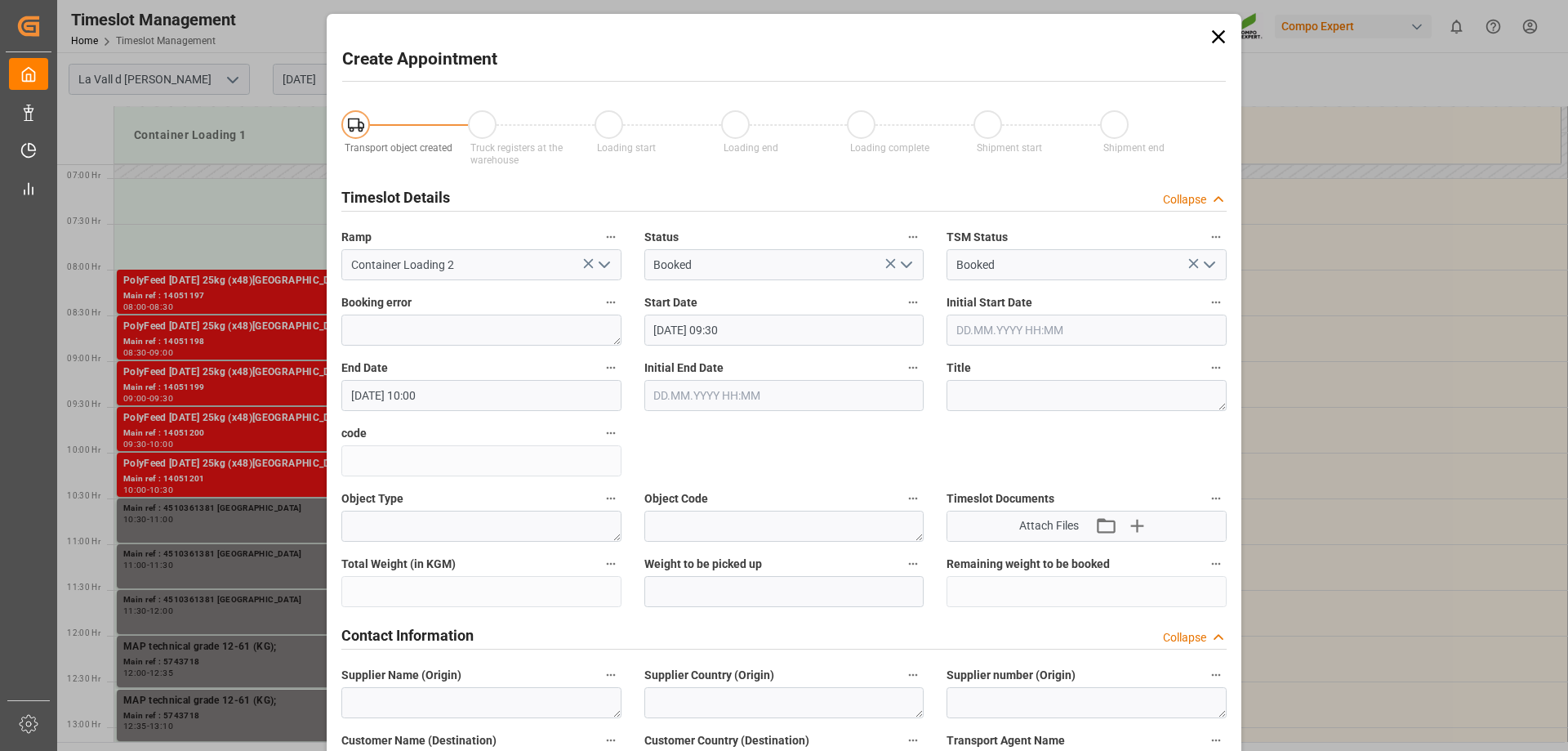
type input "[DATE] 09:30"
type input "[DATE] 10:00"
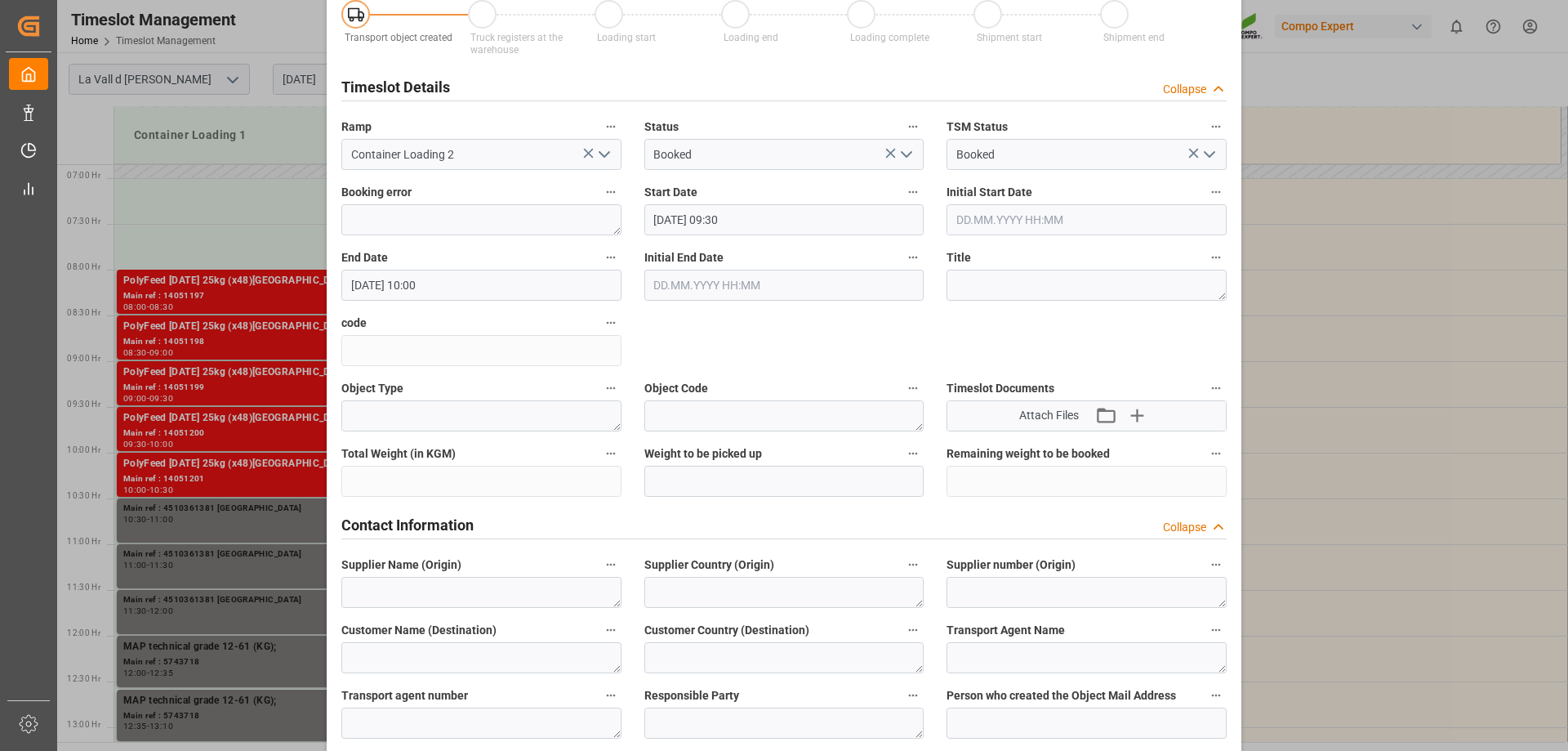
scroll to position [245, 0]
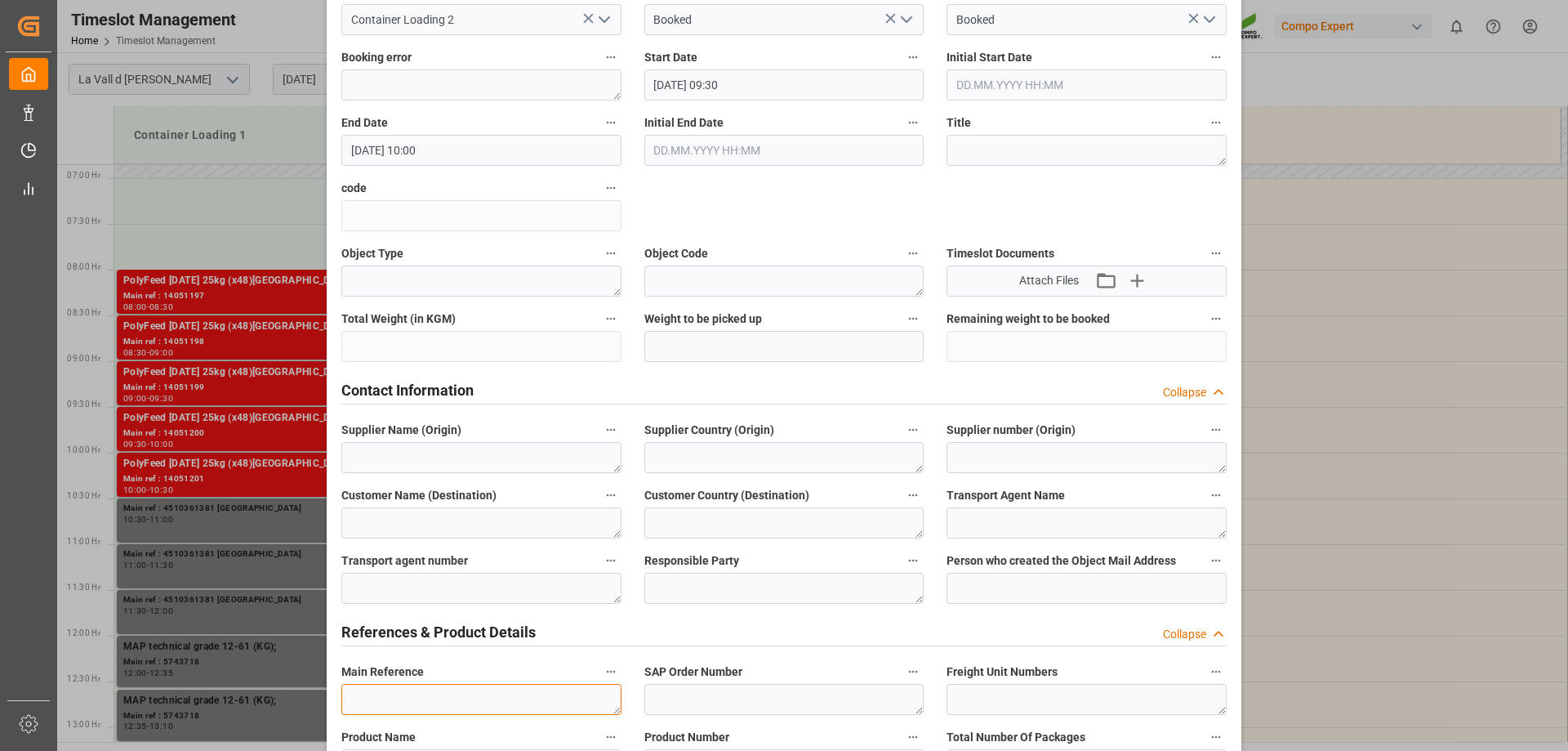
click at [410, 704] on textarea at bounding box center [482, 700] width 280 height 31
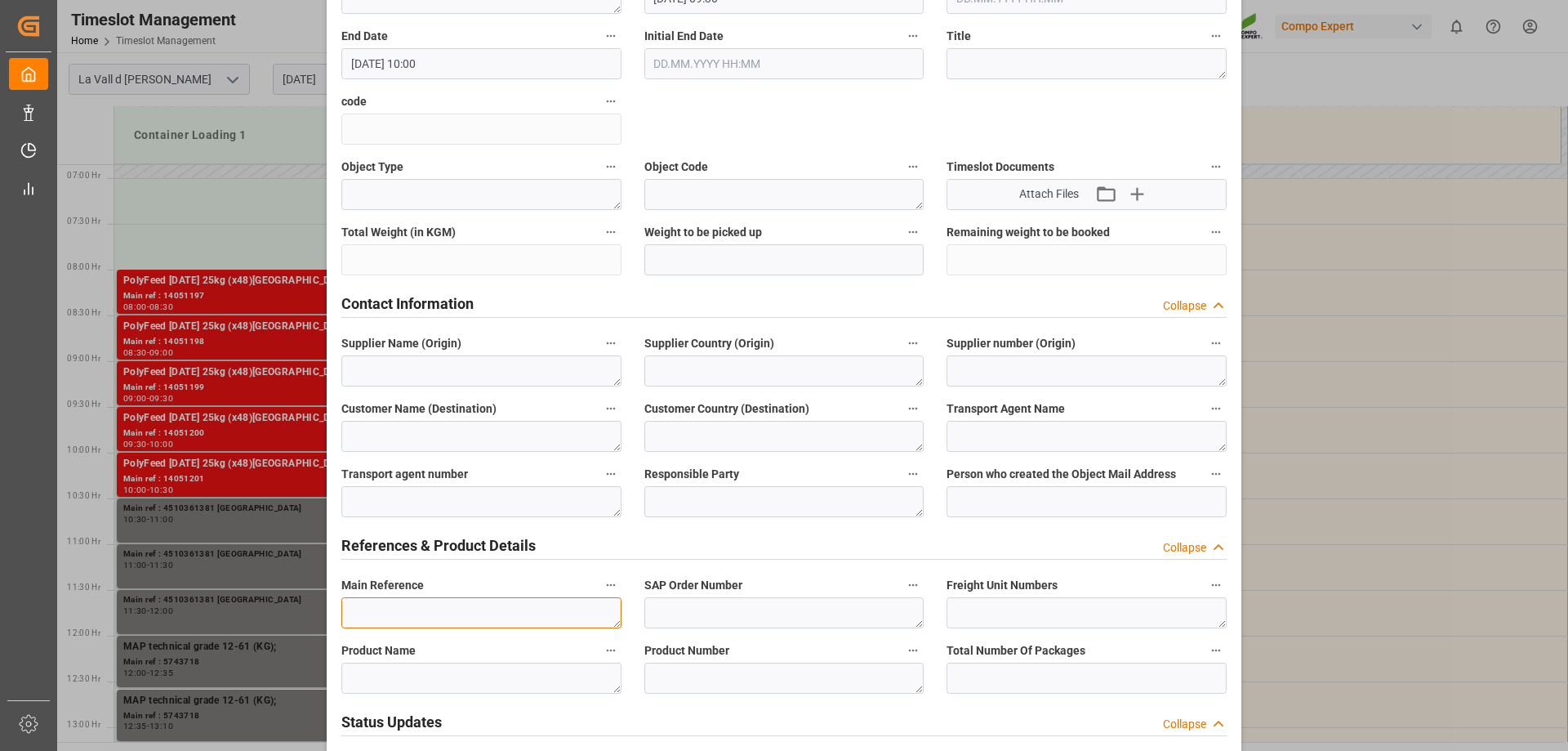
scroll to position [408, 0]
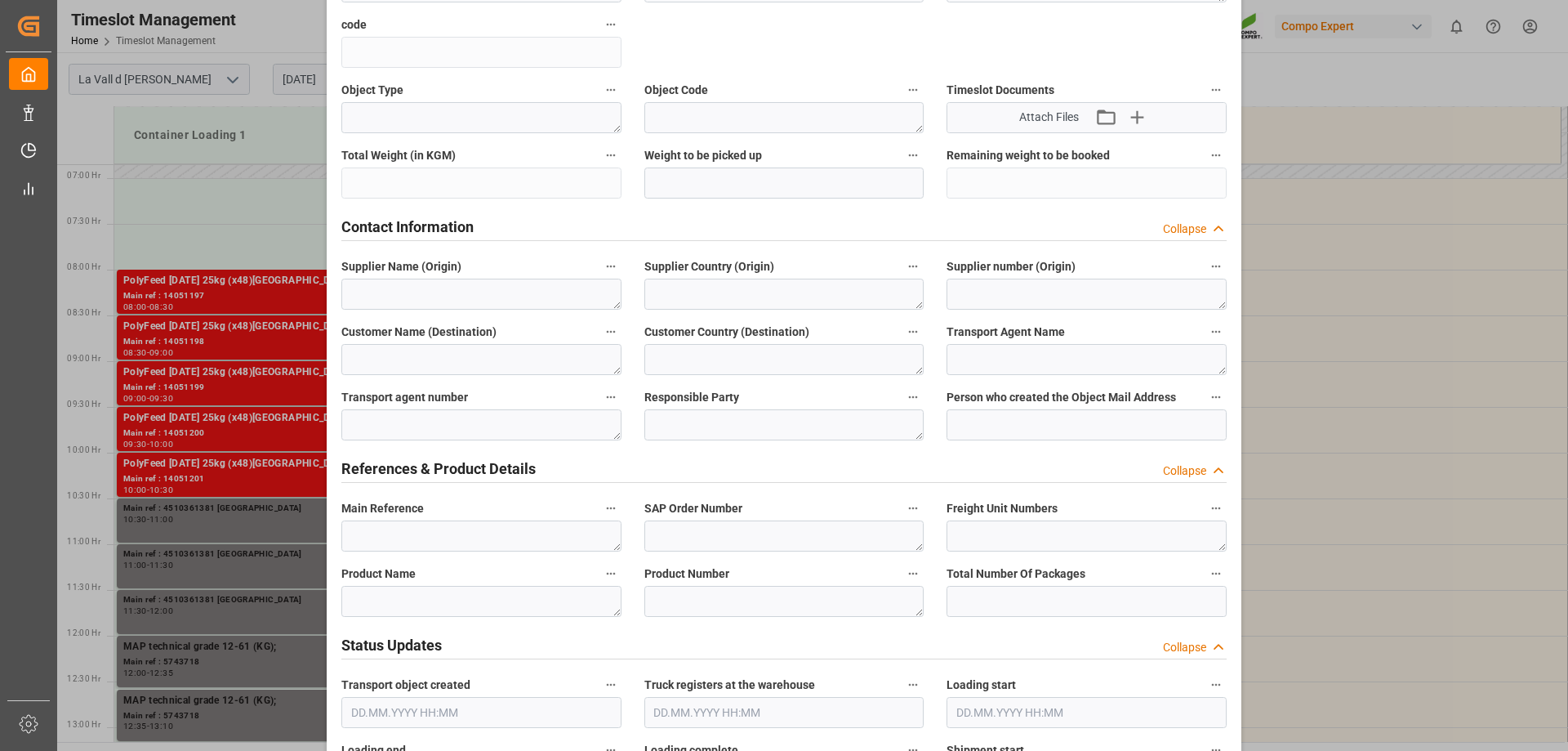
click at [389, 513] on span "Main Reference" at bounding box center [383, 509] width 82 height 18
click at [600, 513] on button "Main Reference" at bounding box center [611, 508] width 22 height 22
click at [389, 515] on div at bounding box center [784, 375] width 1568 height 751
click at [388, 535] on textarea at bounding box center [482, 537] width 280 height 31
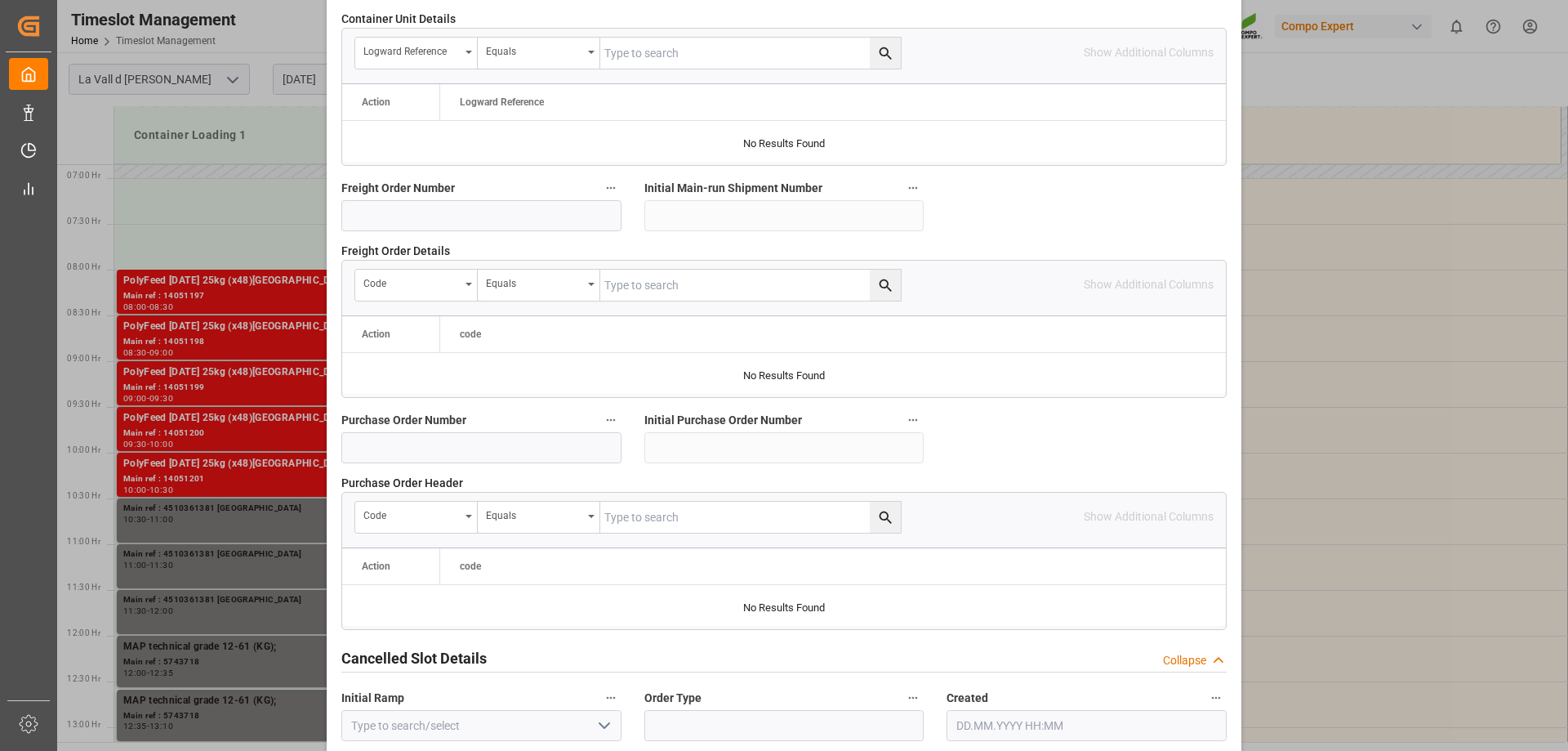
scroll to position [1517, 0]
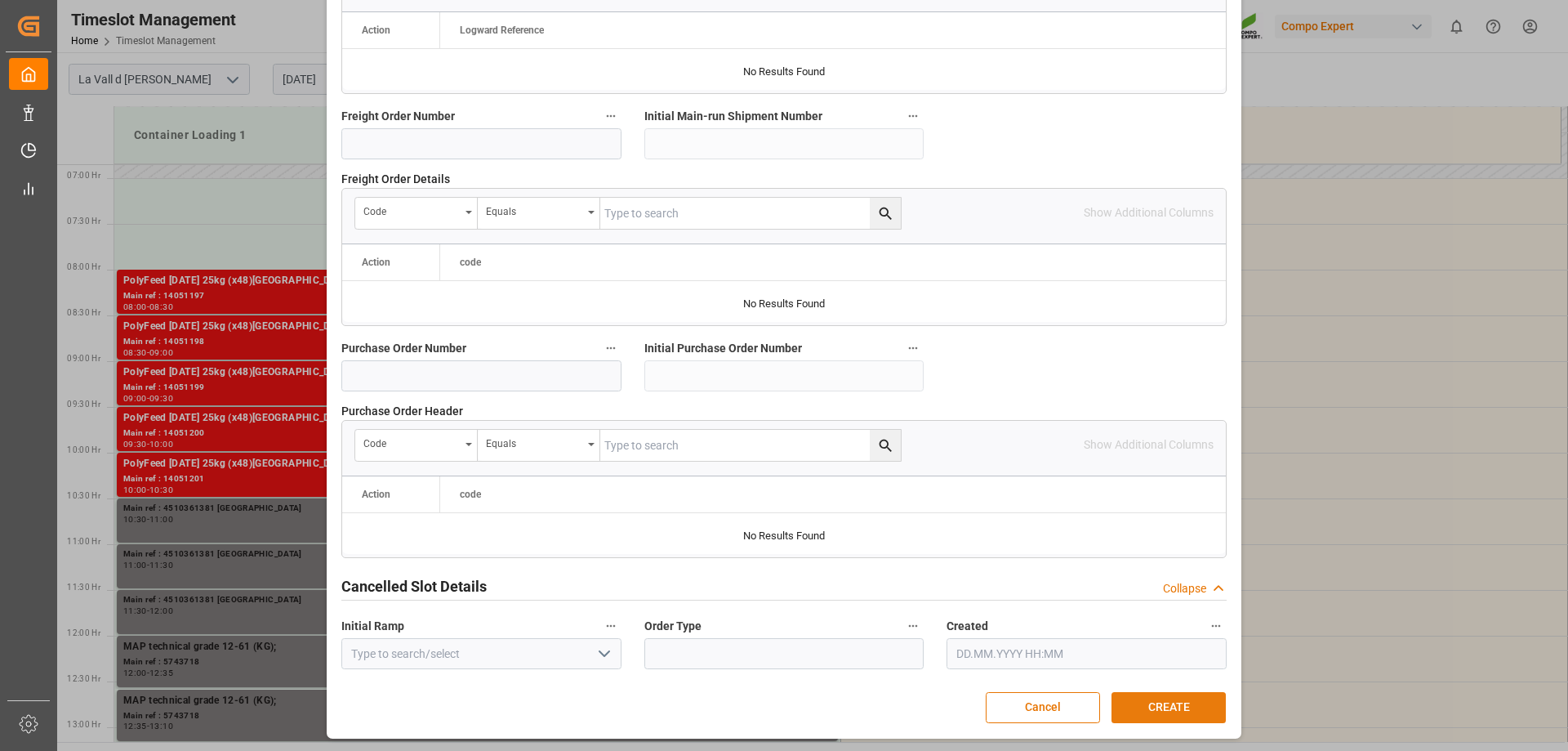
type textarea "14051525 TELDE"
click at [1143, 694] on button "CREATE" at bounding box center [1169, 708] width 115 height 31
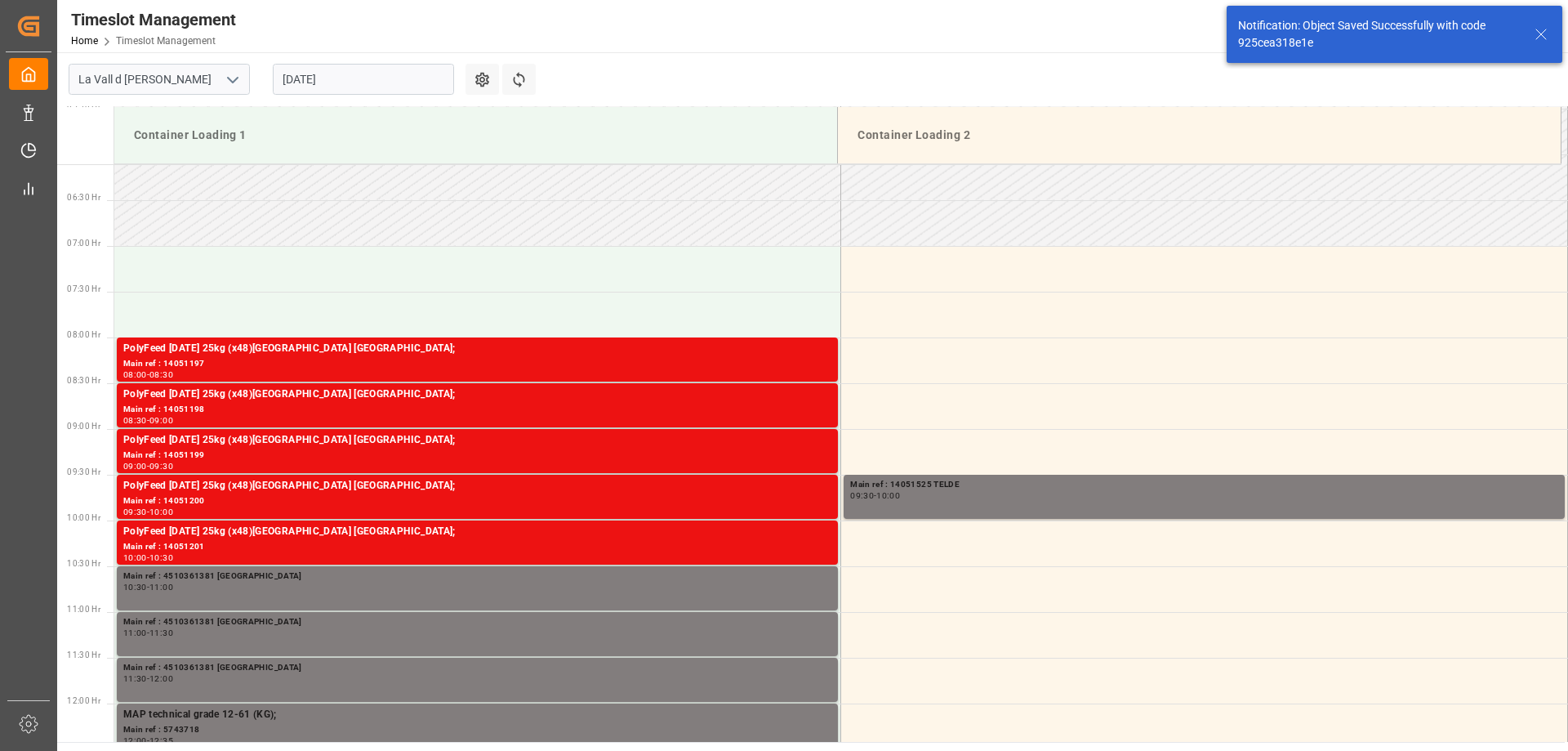
scroll to position [722, 0]
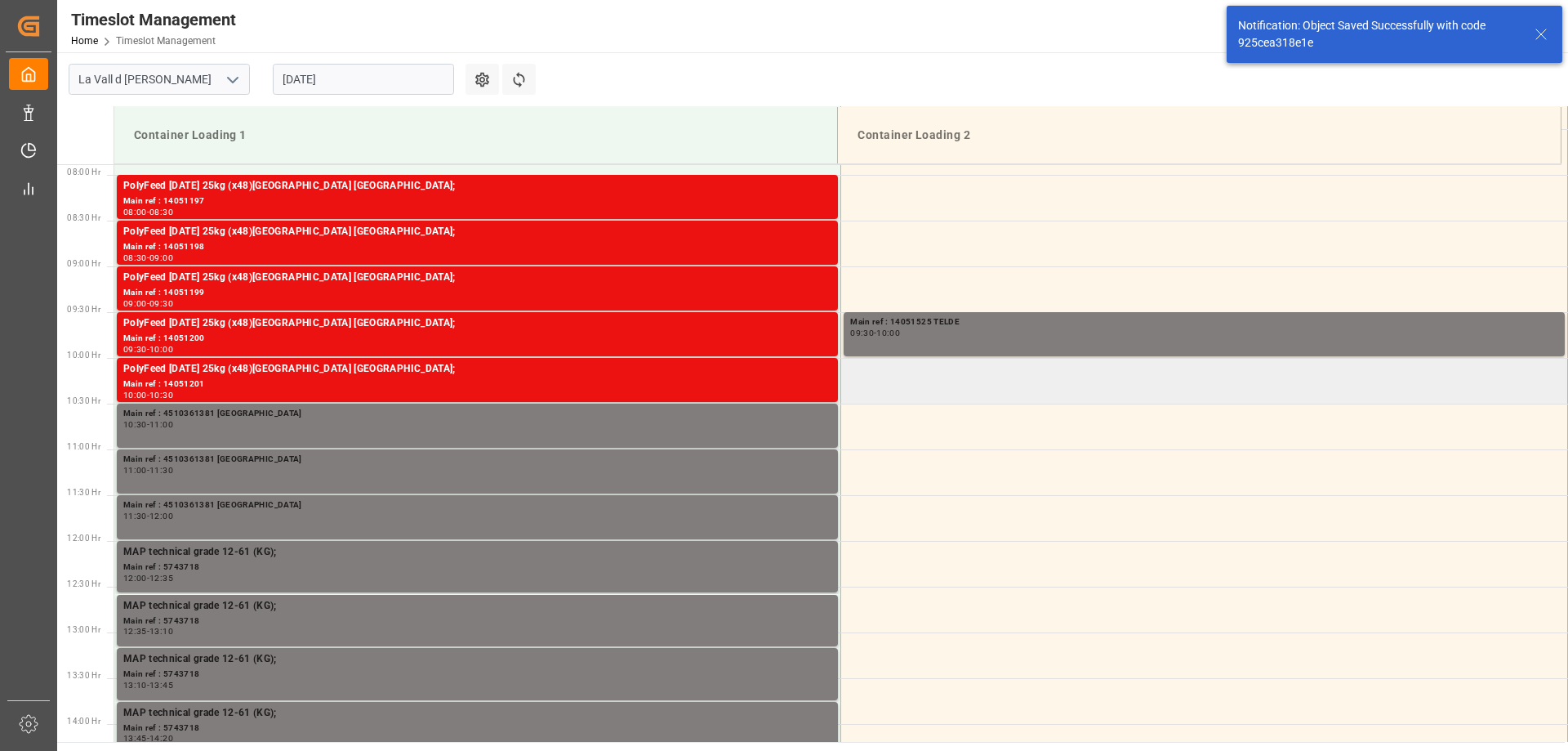
click at [926, 382] on td at bounding box center [1205, 381] width 727 height 46
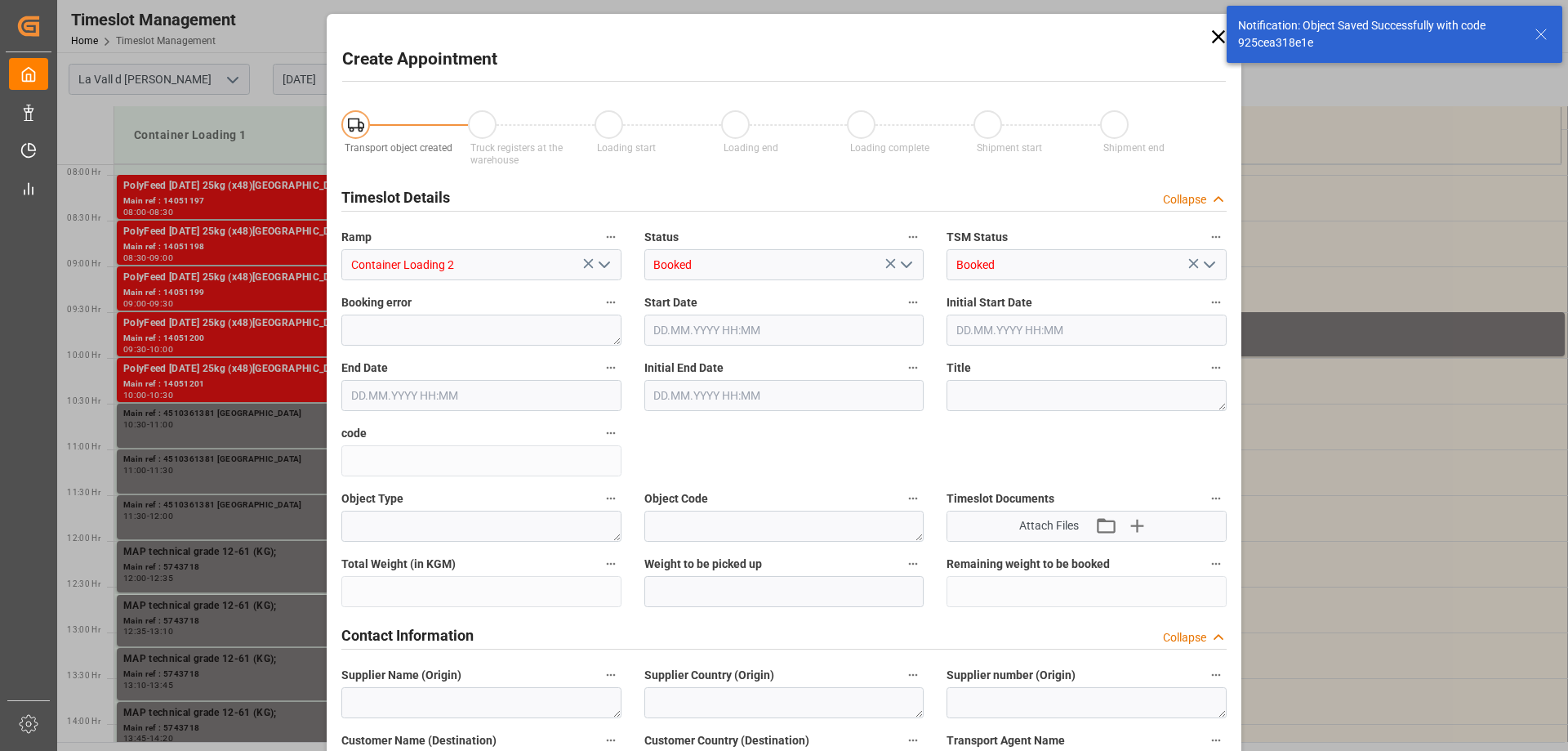
type input "[DATE] 10:00"
type input "[DATE] 10:30"
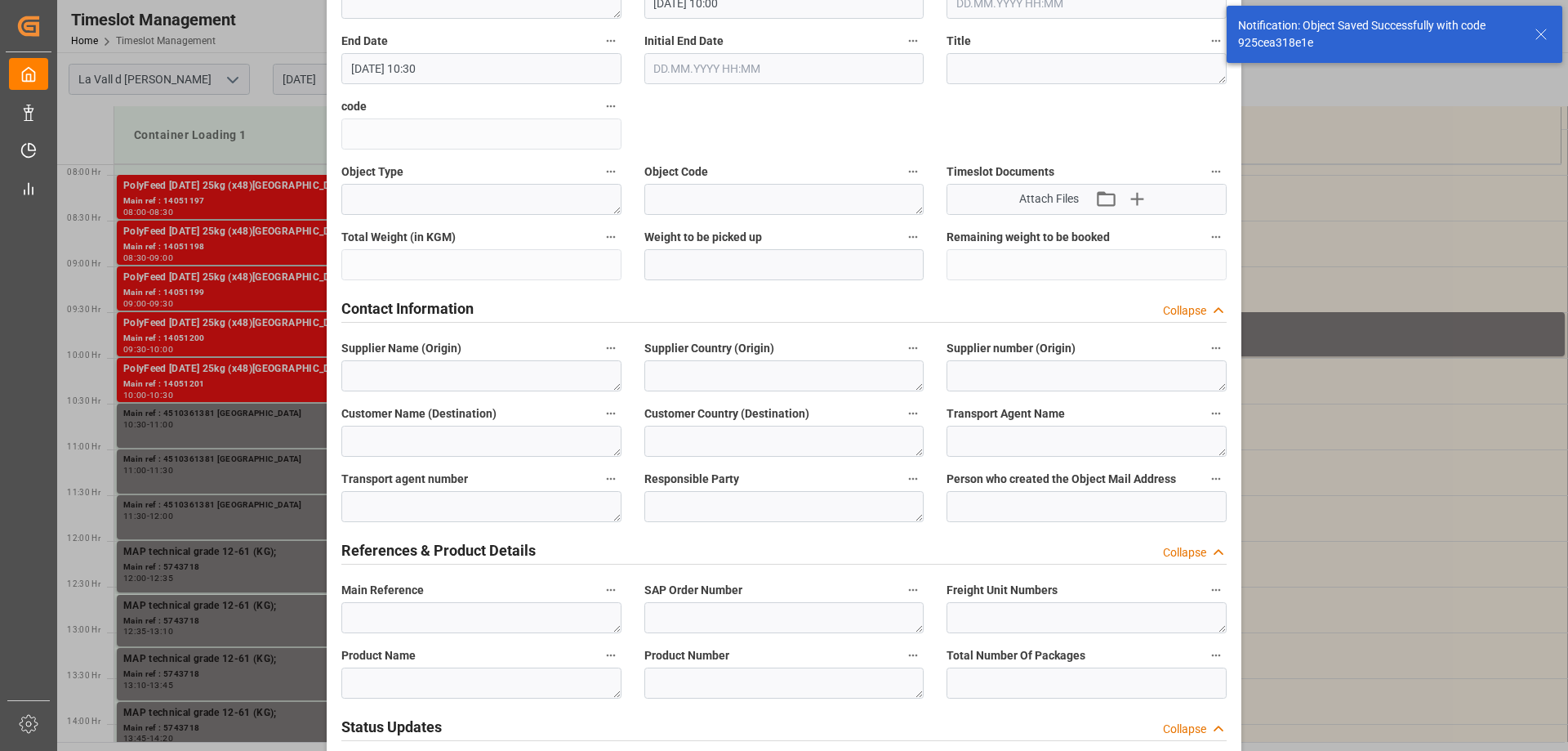
scroll to position [408, 0]
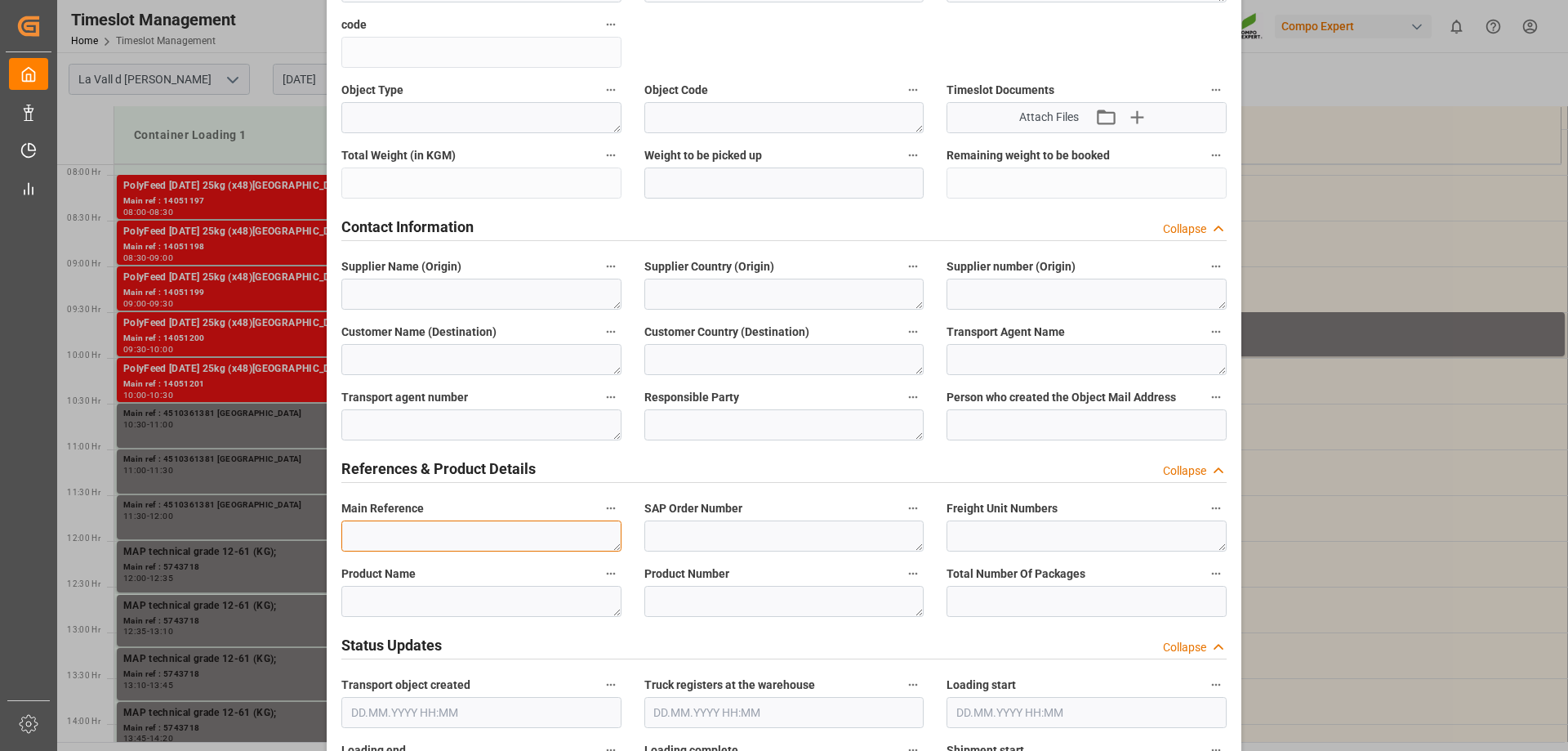
click at [407, 542] on textarea at bounding box center [482, 537] width 280 height 31
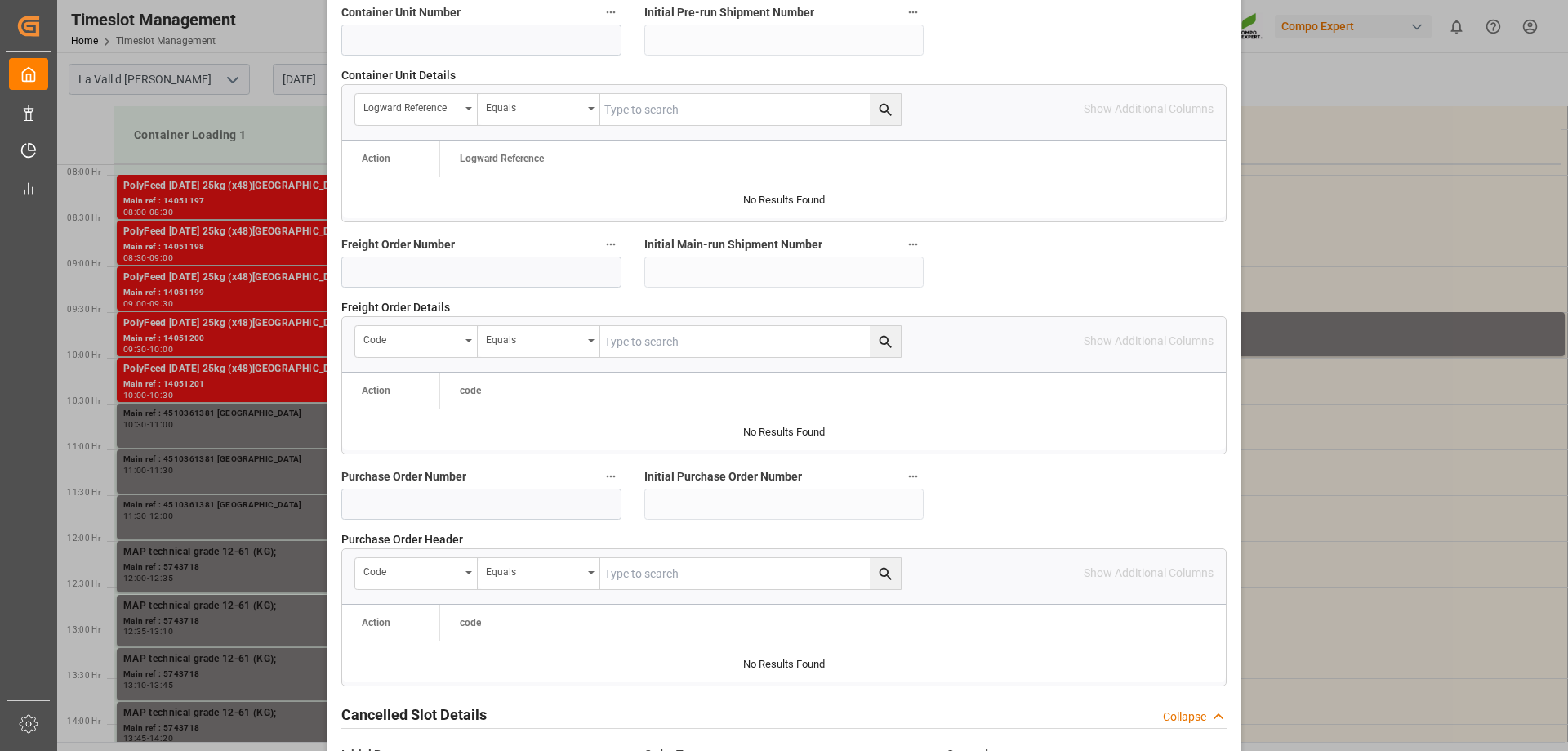
scroll to position [1517, 0]
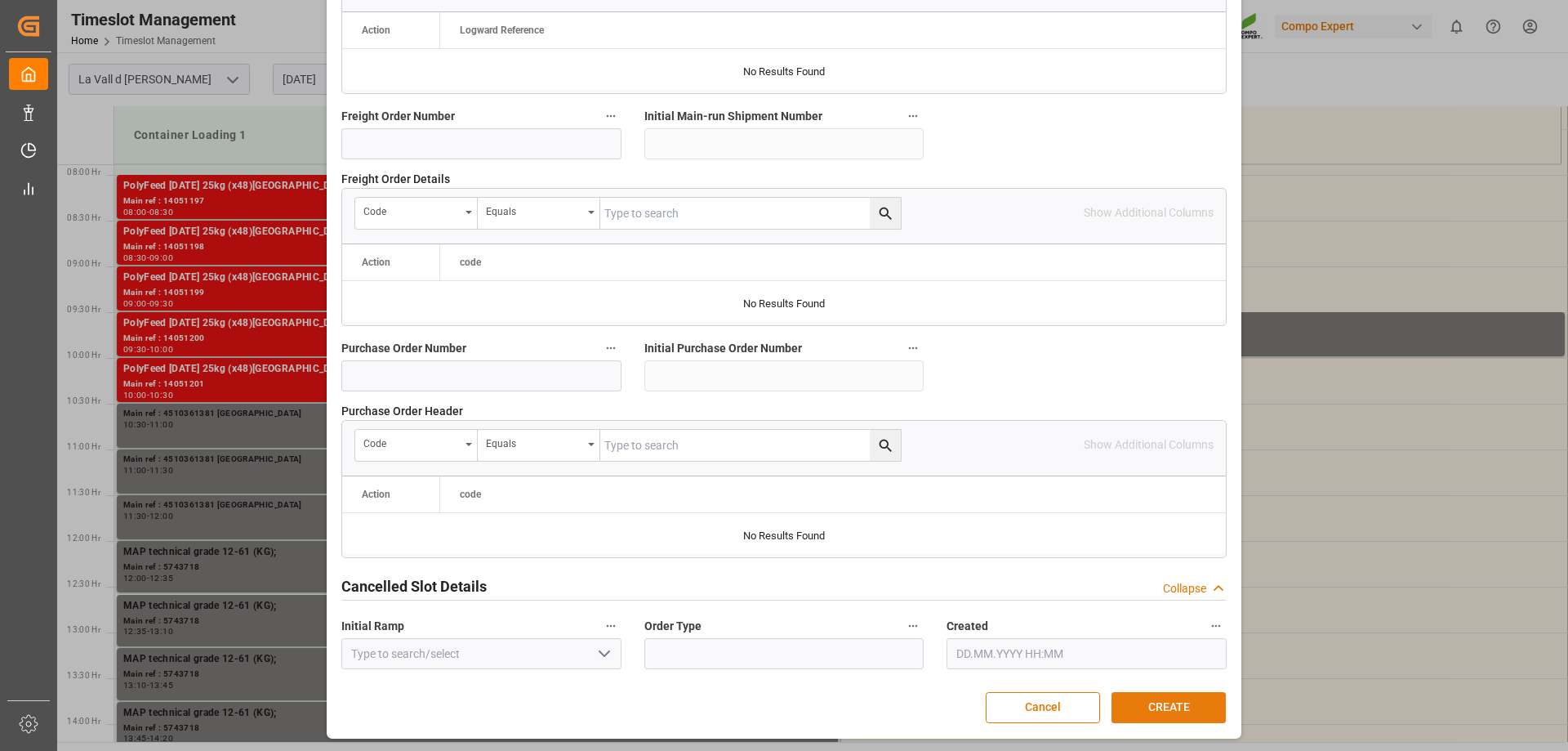
type textarea "14051526 TELDE"
click at [1144, 701] on button "CREATE" at bounding box center [1169, 708] width 115 height 31
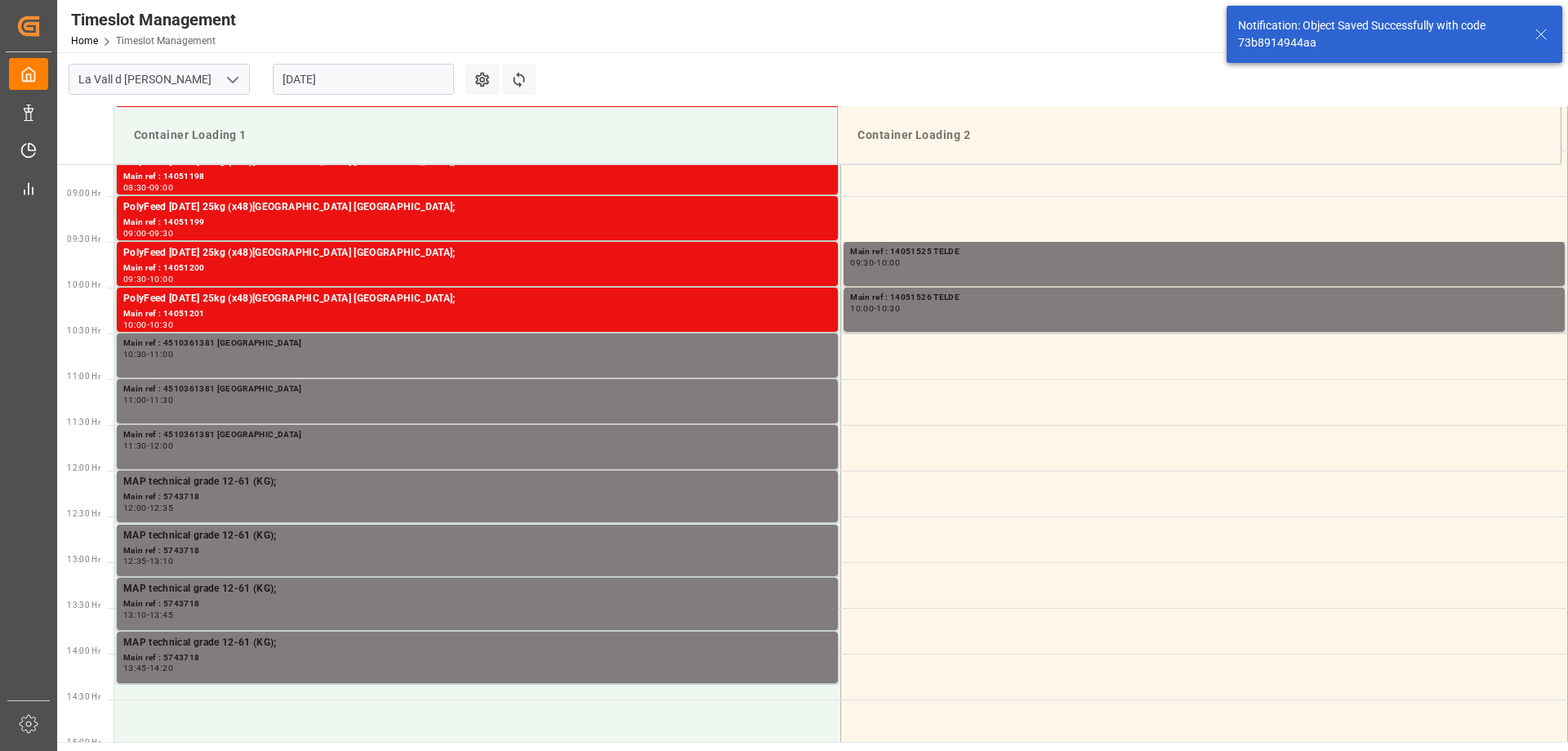
scroll to position [813, 0]
